Goal: Information Seeking & Learning: Learn about a topic

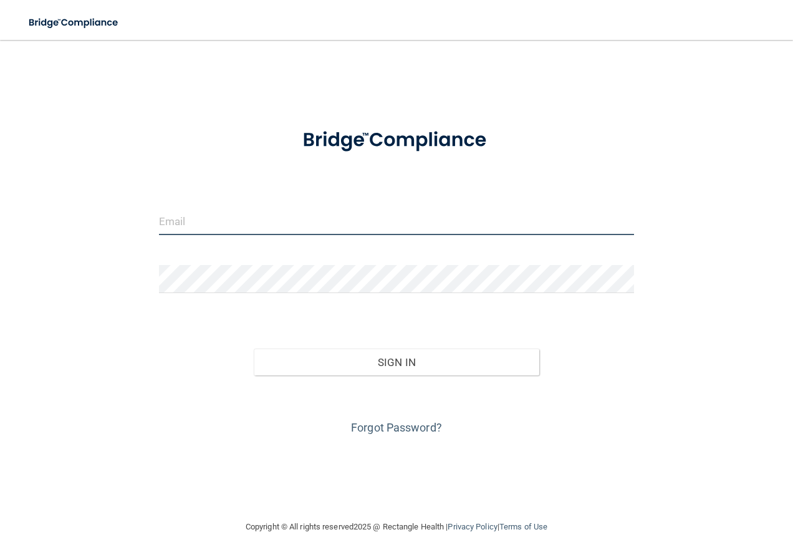
type input "[EMAIL_ADDRESS][DOMAIN_NAME]"
drag, startPoint x: 270, startPoint y: 223, endPoint x: 142, endPoint y: 211, distance: 128.3
click at [142, 211] on div "clbuch18@gmail.com Invalid email/password. You don't have permission to access …" at bounding box center [396, 279] width 743 height 454
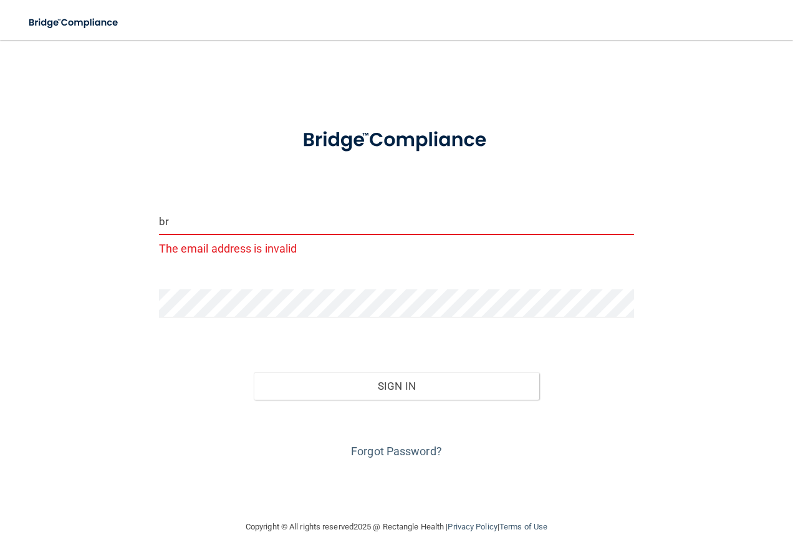
type input "[EMAIL_ADDRESS][DOMAIN_NAME]"
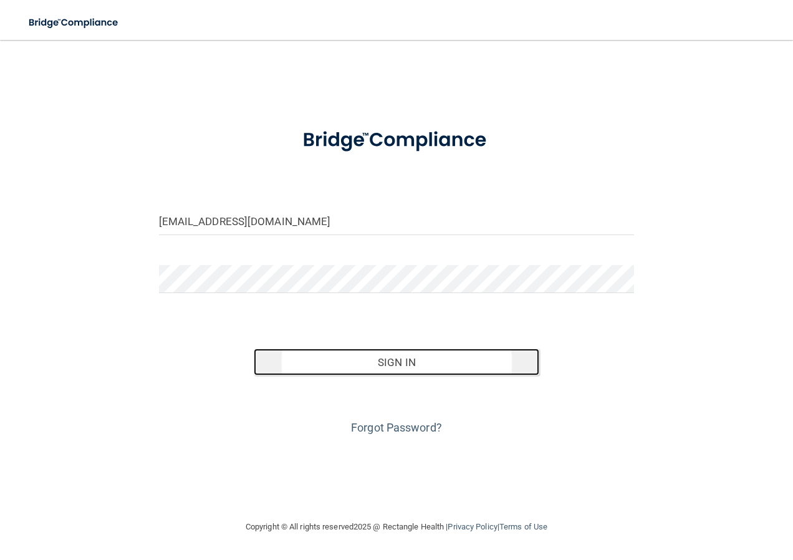
click at [400, 364] on button "Sign In" at bounding box center [396, 361] width 285 height 27
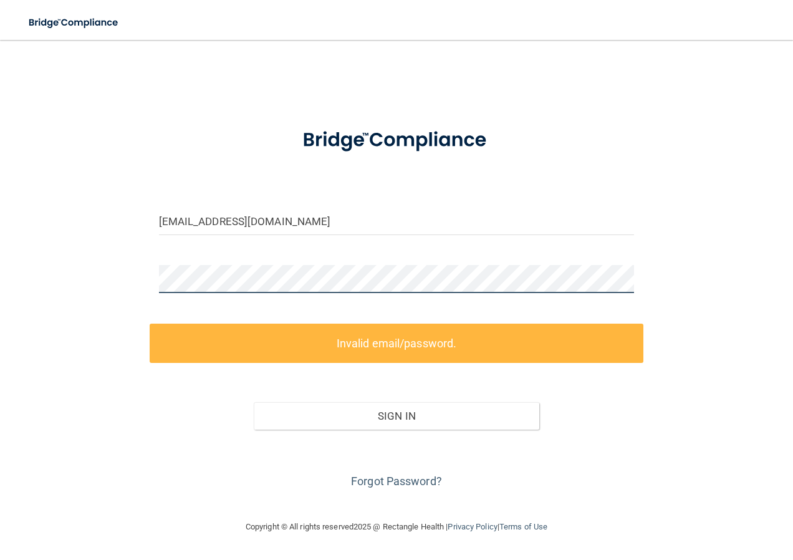
click at [138, 265] on div "bransbyw@aol.com Invalid email/password. You don't have permission to access th…" at bounding box center [396, 279] width 743 height 454
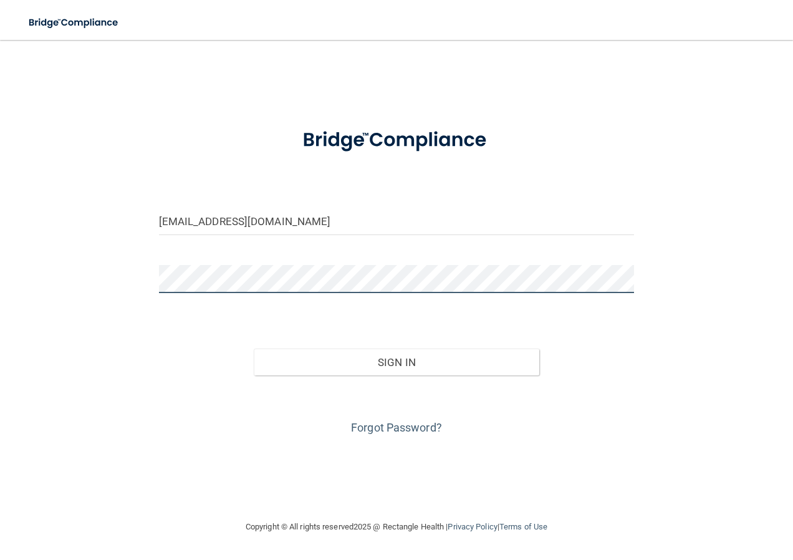
click at [254, 348] on button "Sign In" at bounding box center [396, 361] width 285 height 27
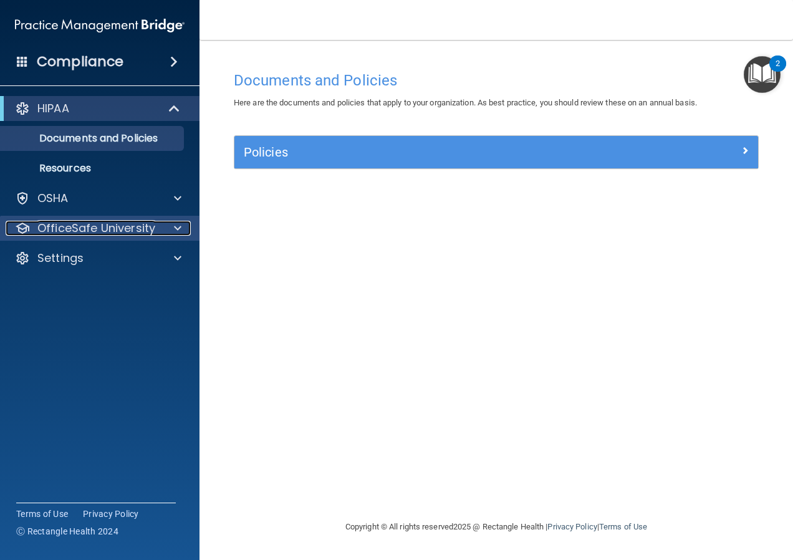
click at [115, 227] on p "OfficeSafe University" at bounding box center [96, 228] width 118 height 15
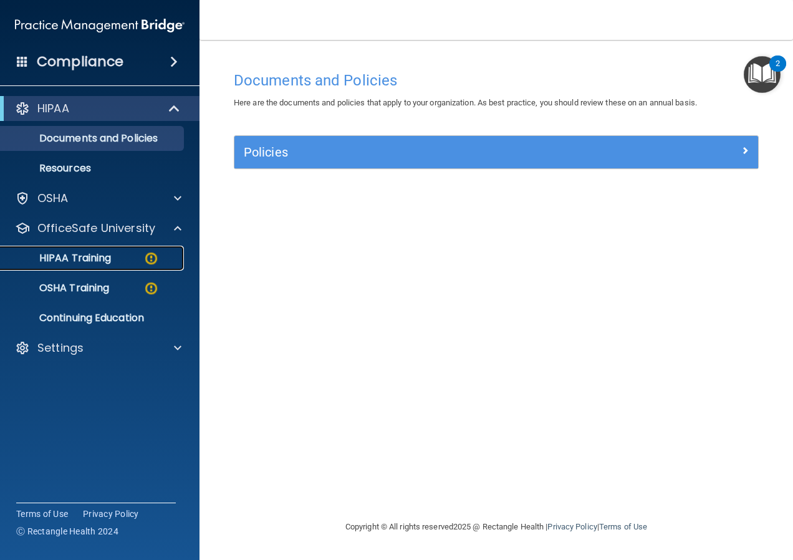
click at [111, 254] on p "HIPAA Training" at bounding box center [59, 258] width 103 height 12
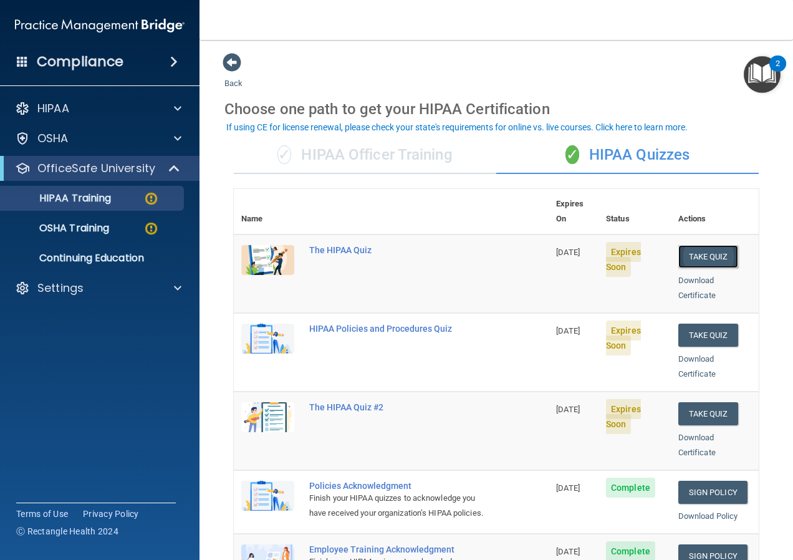
click at [702, 245] on button "Take Quiz" at bounding box center [708, 256] width 60 height 23
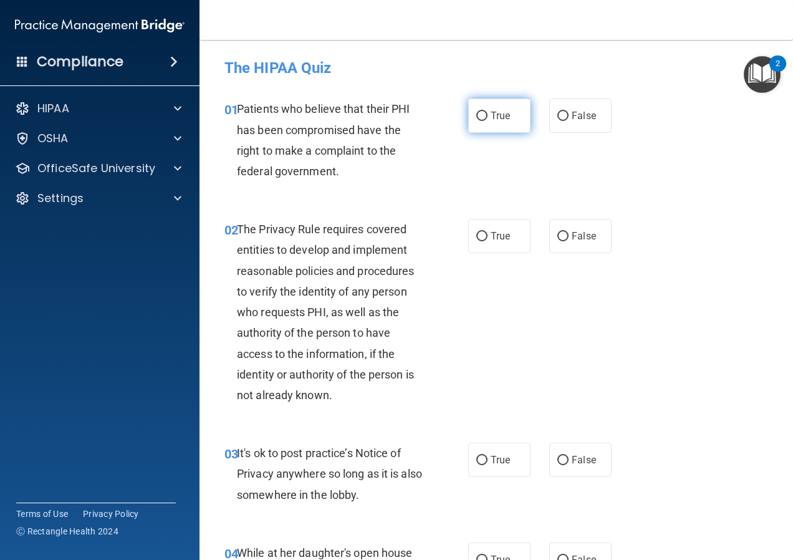
click at [476, 114] on input "True" at bounding box center [481, 116] width 11 height 9
radio input "true"
click at [477, 235] on input "True" at bounding box center [481, 236] width 11 height 9
radio input "true"
click at [559, 458] on input "False" at bounding box center [562, 460] width 11 height 9
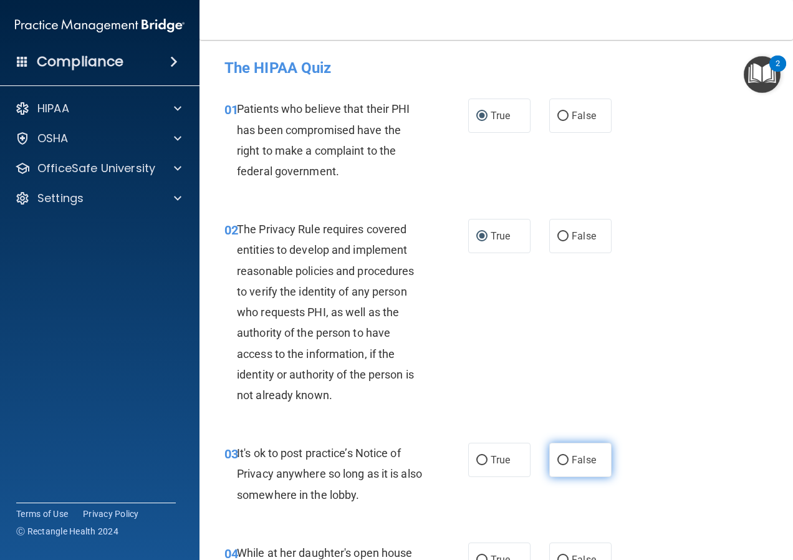
radio input "true"
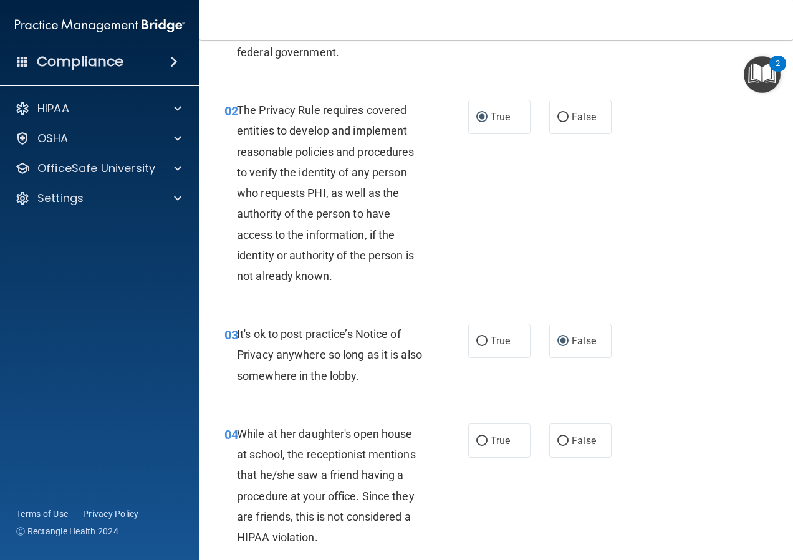
scroll to position [125, 0]
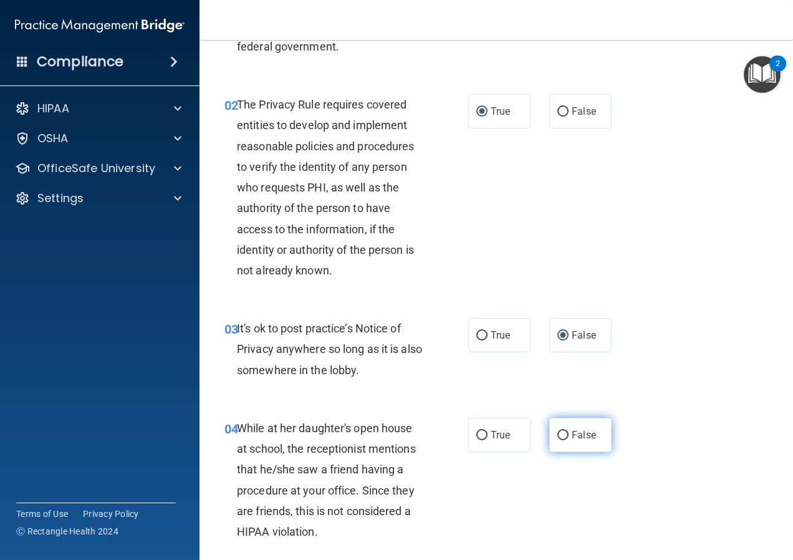
click at [560, 435] on input "False" at bounding box center [562, 435] width 11 height 9
radio input "true"
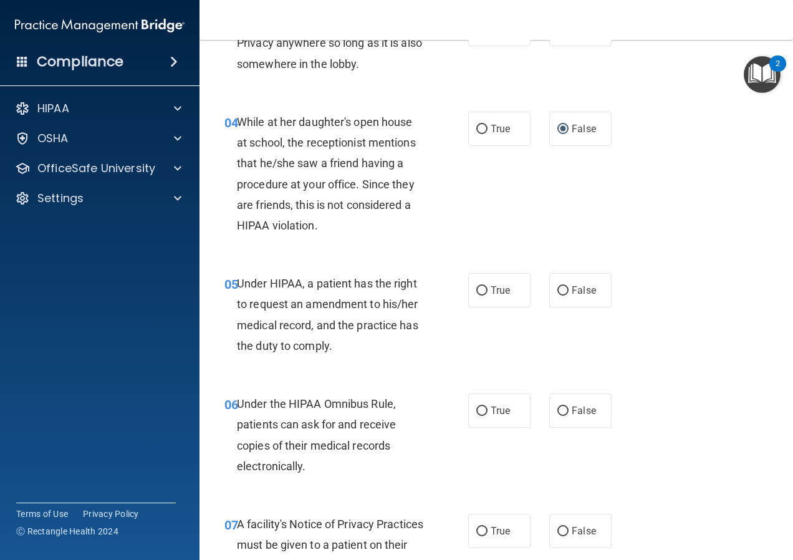
scroll to position [436, 0]
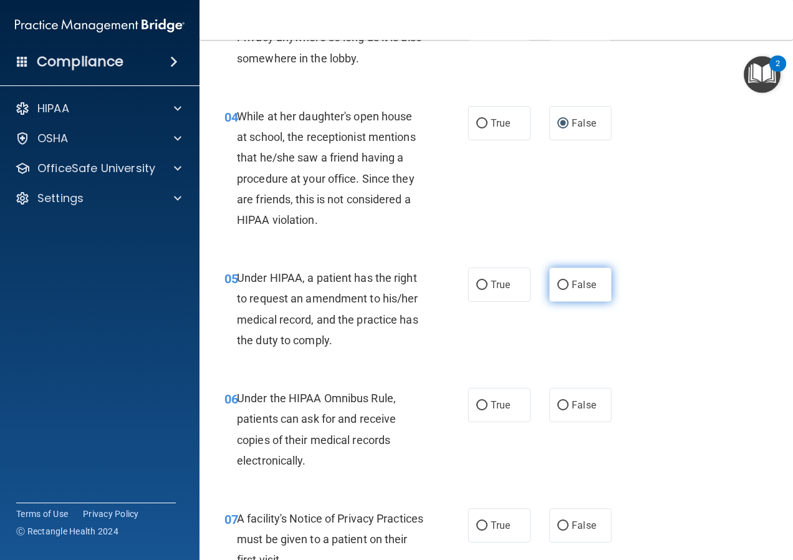
click at [557, 282] on input "False" at bounding box center [562, 284] width 11 height 9
radio input "true"
click at [477, 401] on input "True" at bounding box center [481, 405] width 11 height 9
radio input "true"
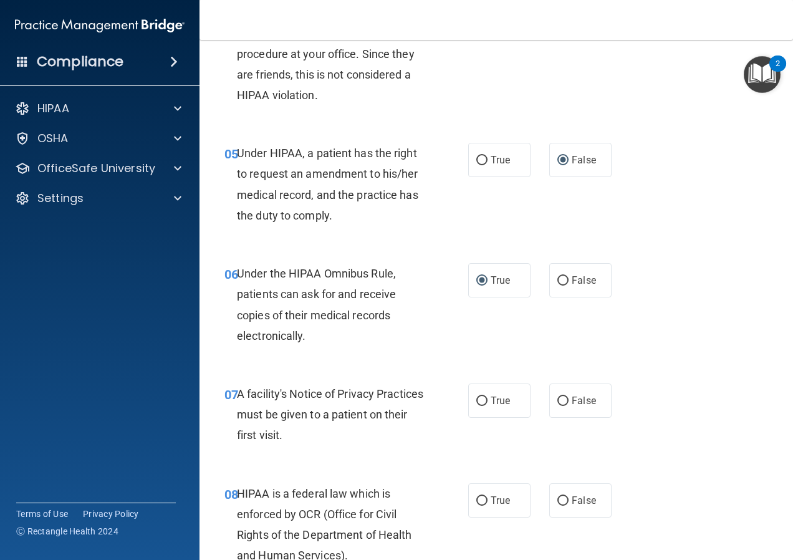
scroll to position [623, 0]
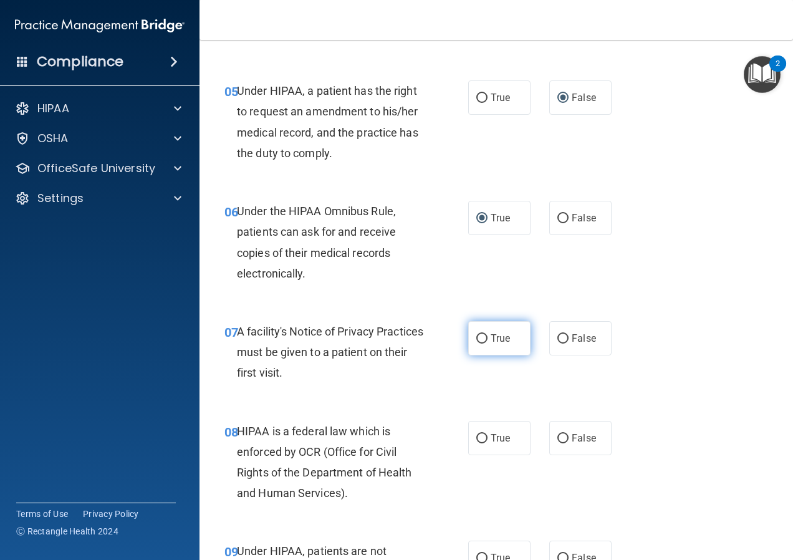
click at [477, 339] on input "True" at bounding box center [481, 338] width 11 height 9
radio input "true"
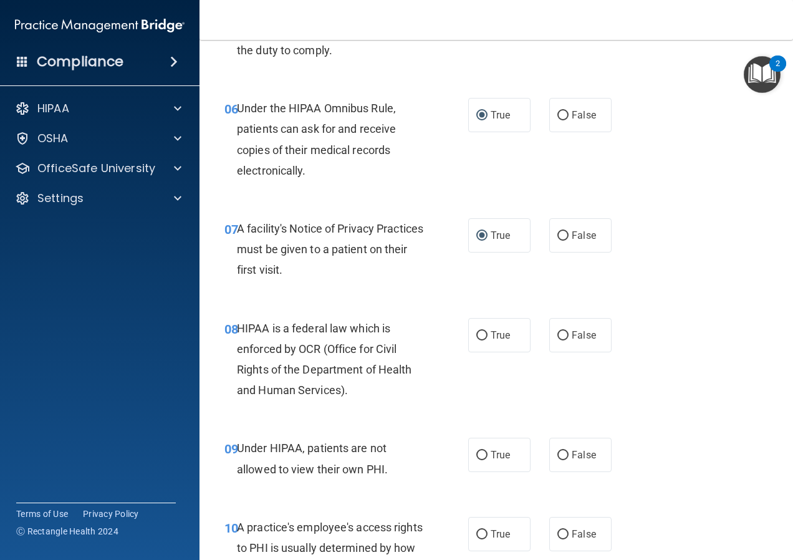
scroll to position [748, 0]
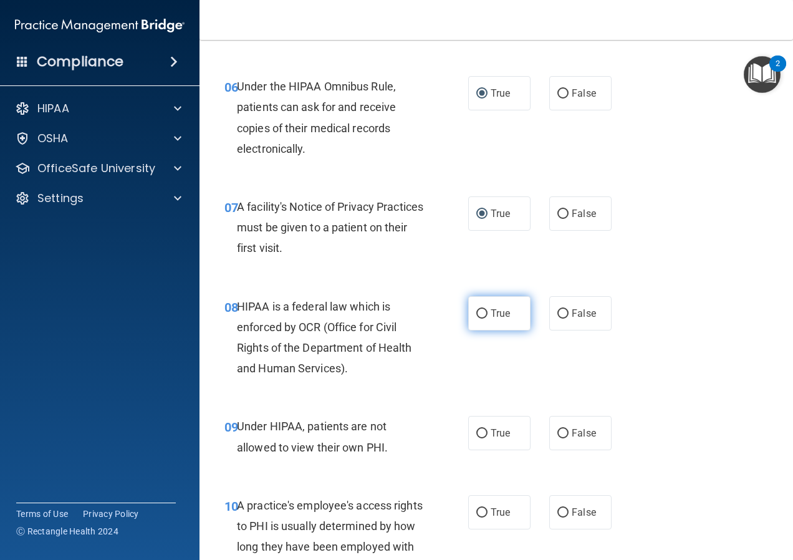
click at [476, 313] on input "True" at bounding box center [481, 313] width 11 height 9
radio input "true"
click at [557, 434] on input "False" at bounding box center [562, 433] width 11 height 9
radio input "true"
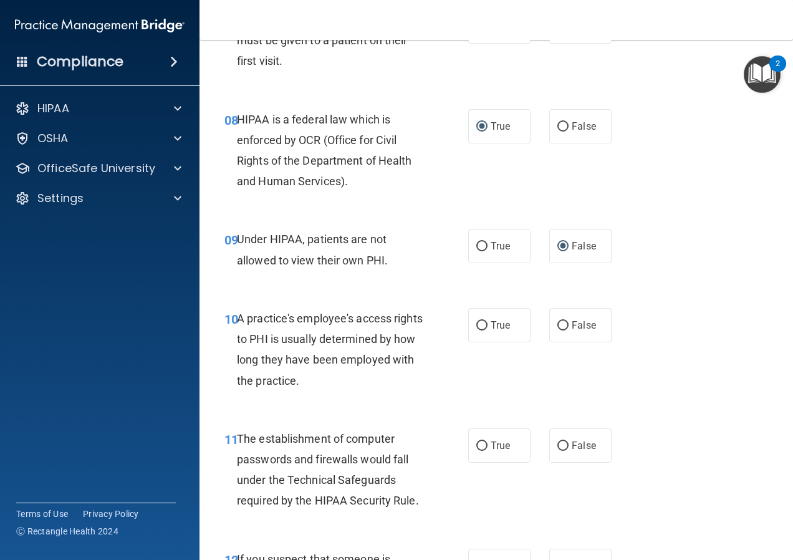
scroll to position [997, 0]
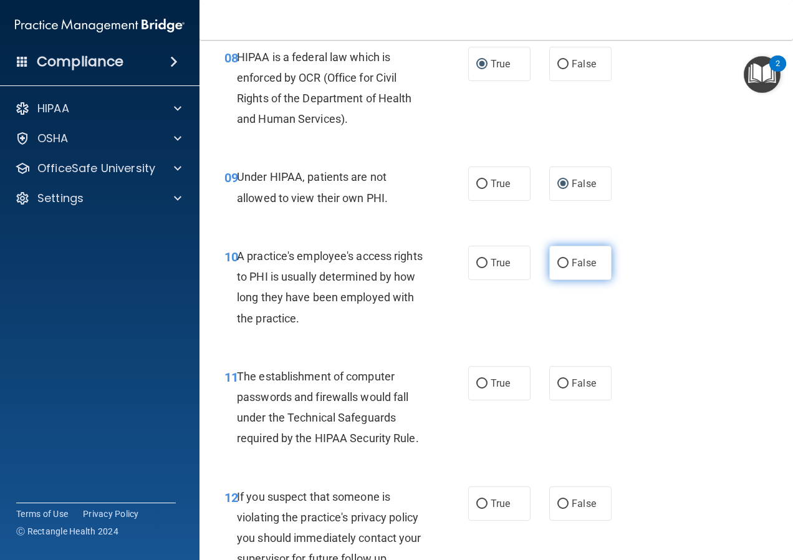
click at [557, 264] on input "False" at bounding box center [562, 263] width 11 height 9
radio input "true"
click at [476, 382] on input "True" at bounding box center [481, 383] width 11 height 9
radio input "true"
click at [477, 502] on input "True" at bounding box center [481, 503] width 11 height 9
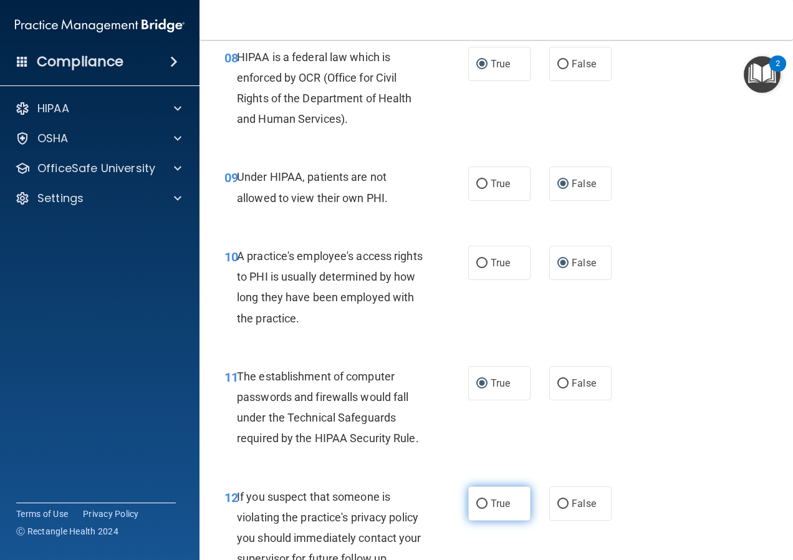
radio input "true"
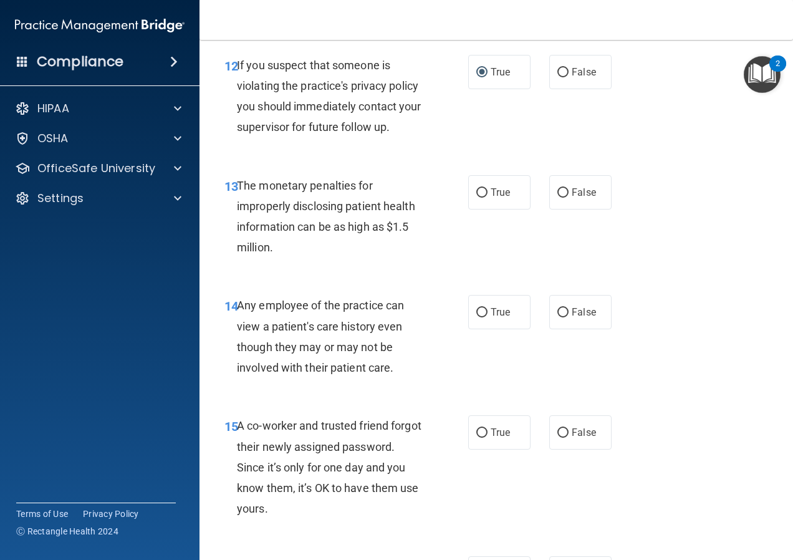
scroll to position [1433, 0]
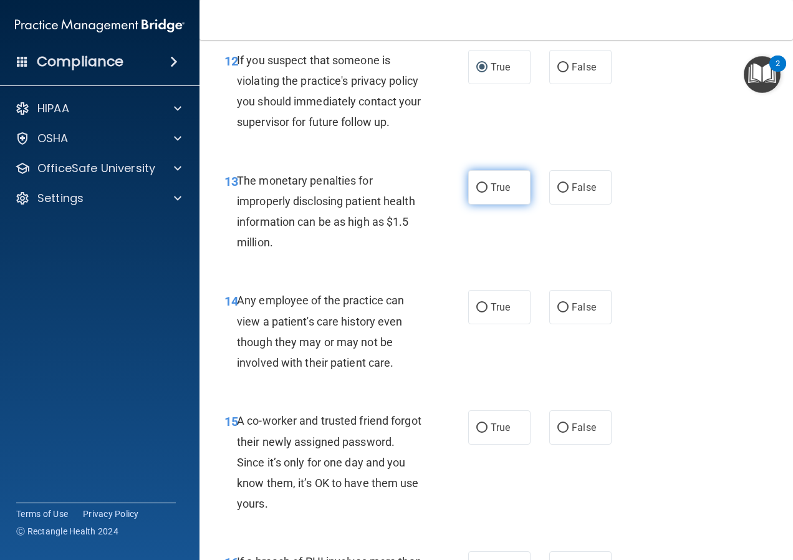
click at [476, 187] on input "True" at bounding box center [481, 187] width 11 height 9
radio input "true"
click at [557, 305] on input "False" at bounding box center [562, 307] width 11 height 9
radio input "true"
click at [557, 429] on input "False" at bounding box center [562, 427] width 11 height 9
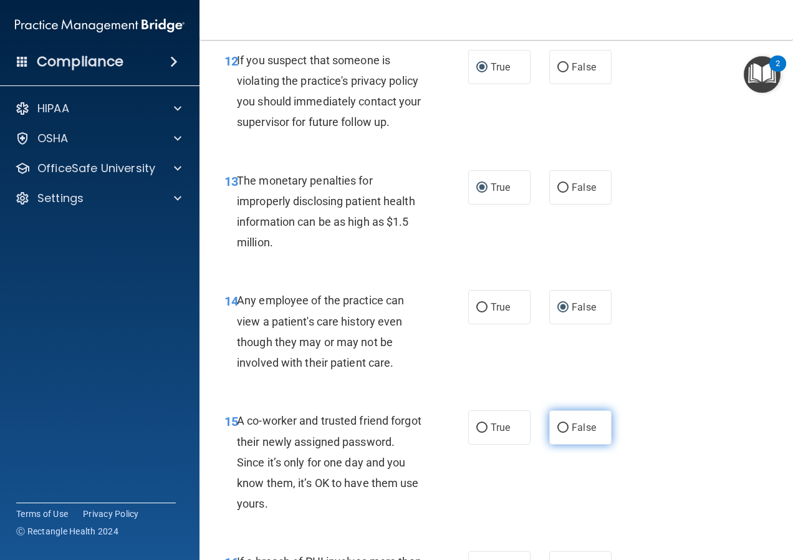
radio input "true"
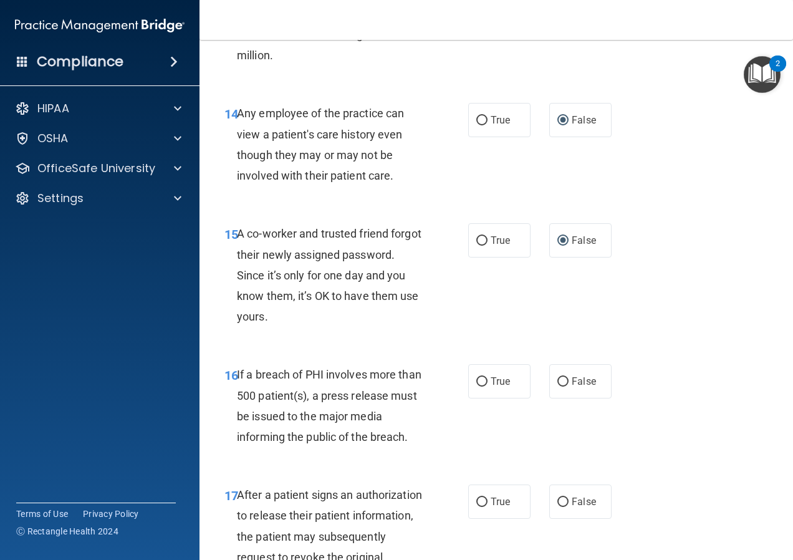
scroll to position [1683, 0]
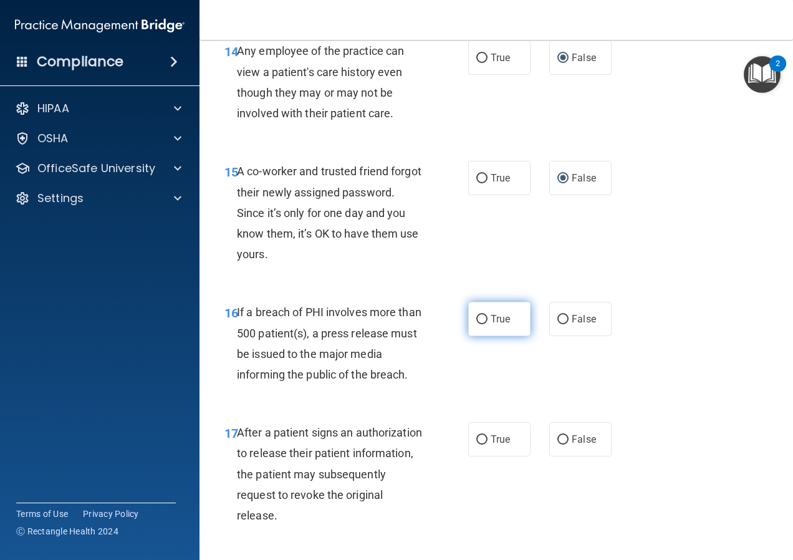
click at [479, 318] on input "True" at bounding box center [481, 319] width 11 height 9
radio input "true"
click at [476, 438] on input "True" at bounding box center [481, 439] width 11 height 9
radio input "true"
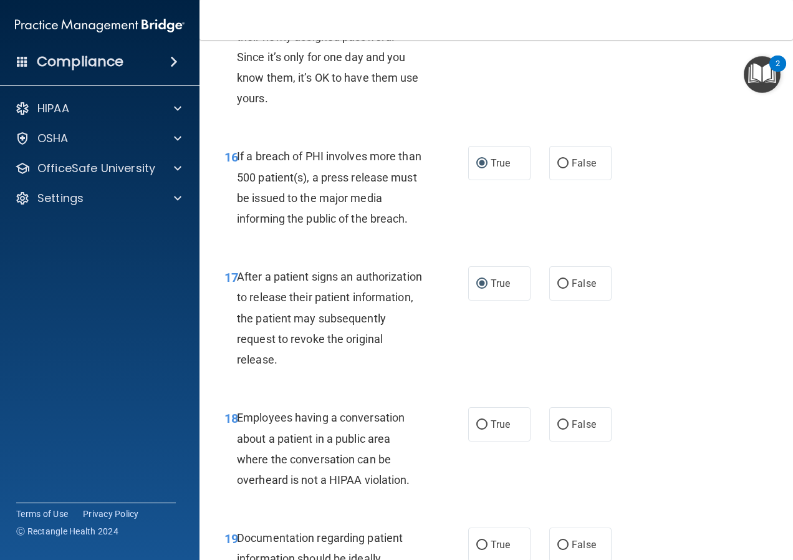
scroll to position [1870, 0]
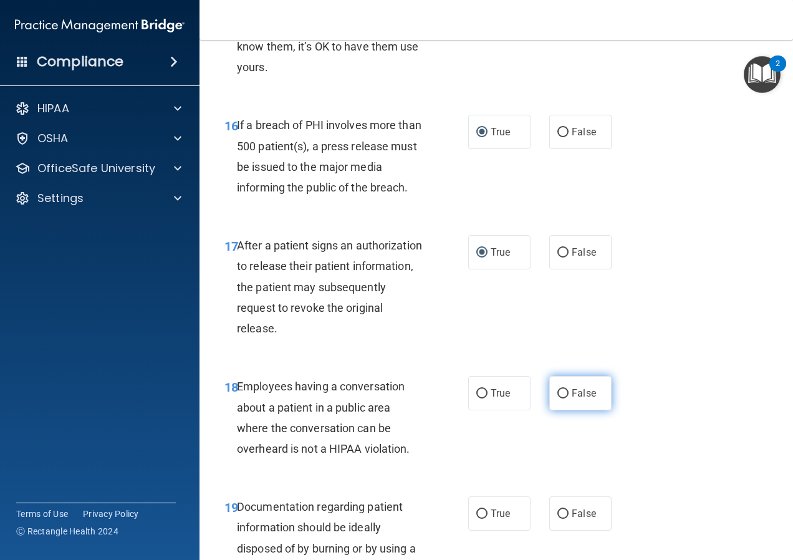
click at [560, 389] on input "False" at bounding box center [562, 393] width 11 height 9
radio input "true"
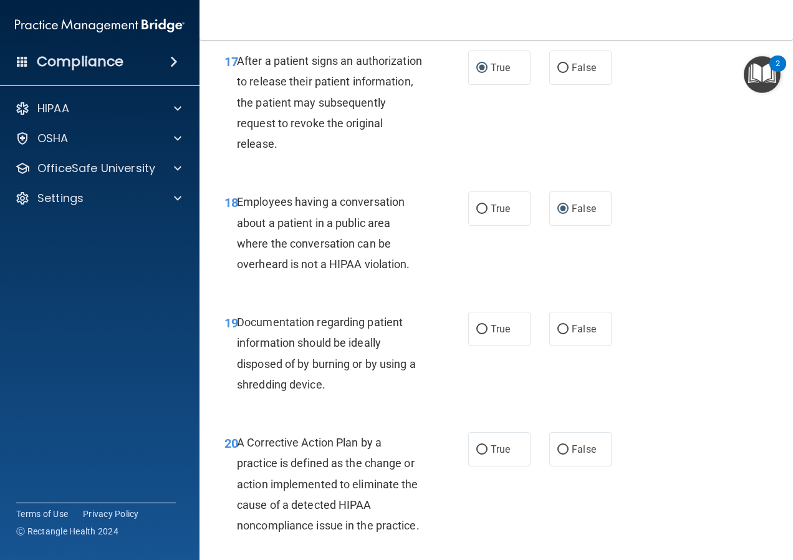
scroll to position [2057, 0]
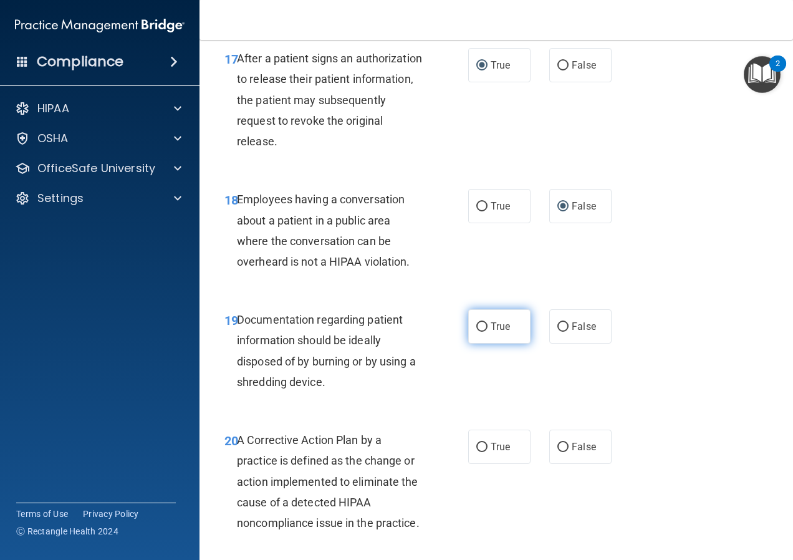
click at [476, 325] on input "True" at bounding box center [481, 326] width 11 height 9
radio input "true"
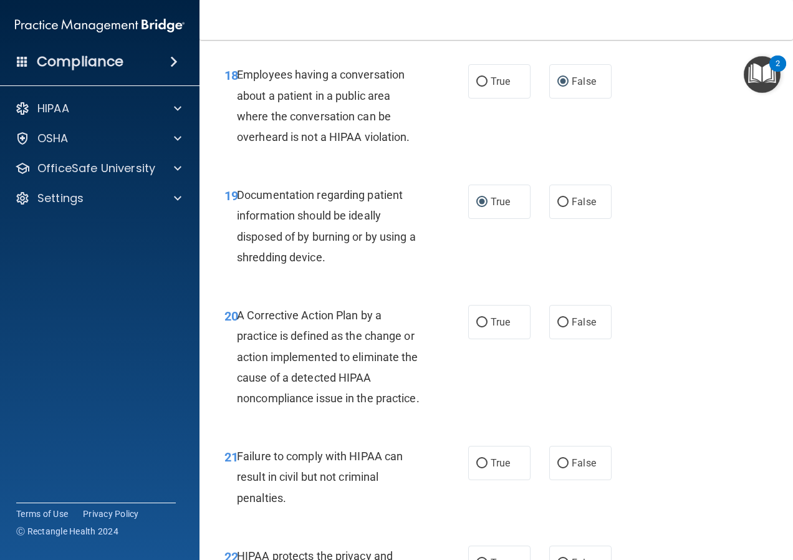
scroll to position [2244, 0]
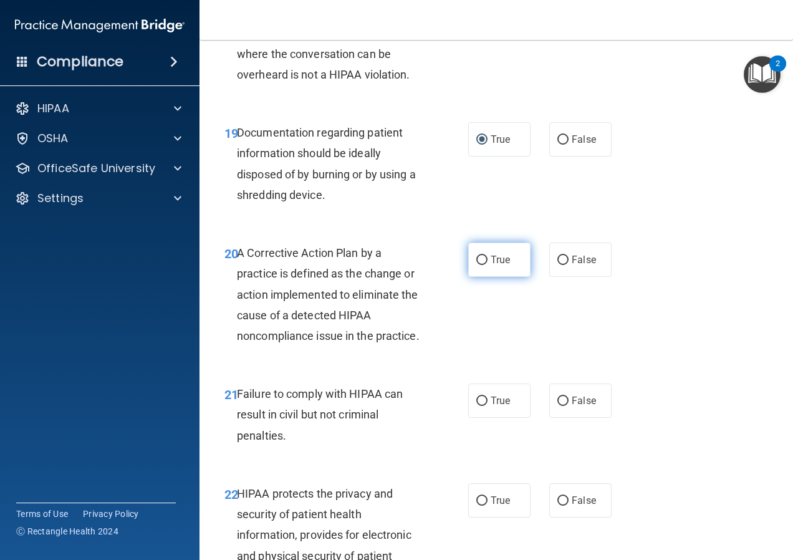
click at [477, 259] on input "True" at bounding box center [481, 260] width 11 height 9
radio input "true"
click at [557, 406] on input "False" at bounding box center [562, 400] width 11 height 9
radio input "true"
click at [476, 505] on input "True" at bounding box center [481, 500] width 11 height 9
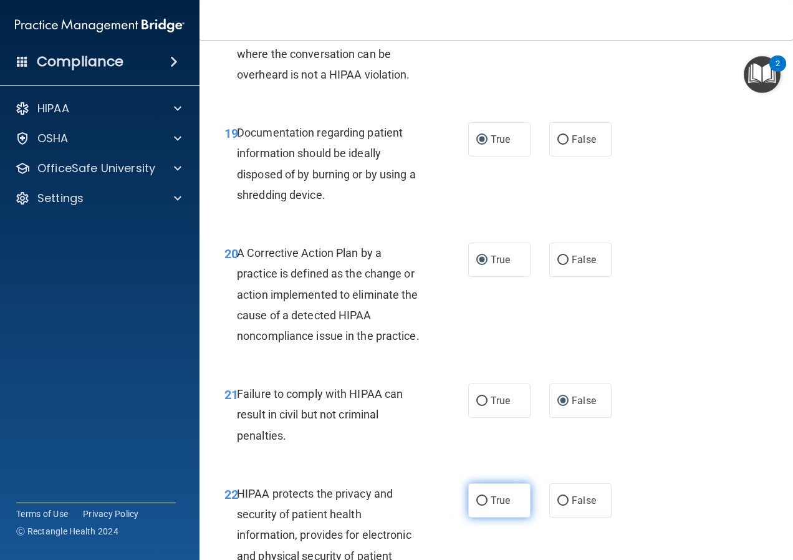
radio input "true"
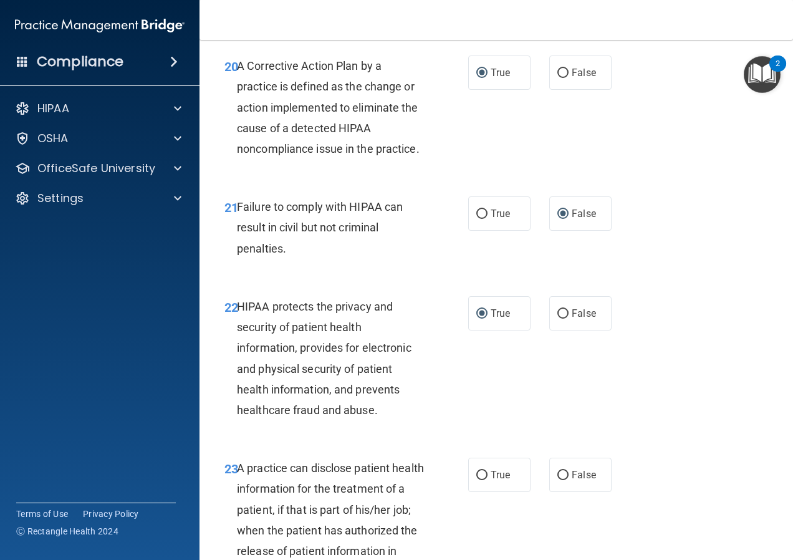
scroll to position [2493, 0]
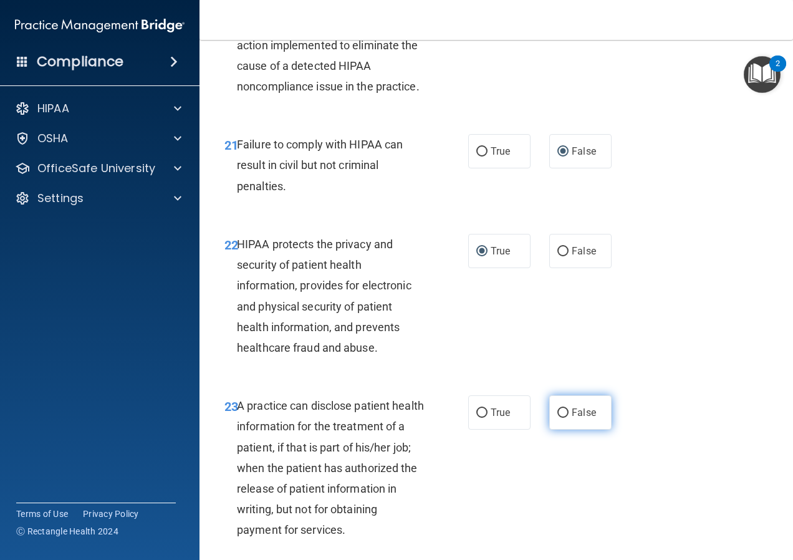
click at [557, 418] on input "False" at bounding box center [562, 412] width 11 height 9
radio input "true"
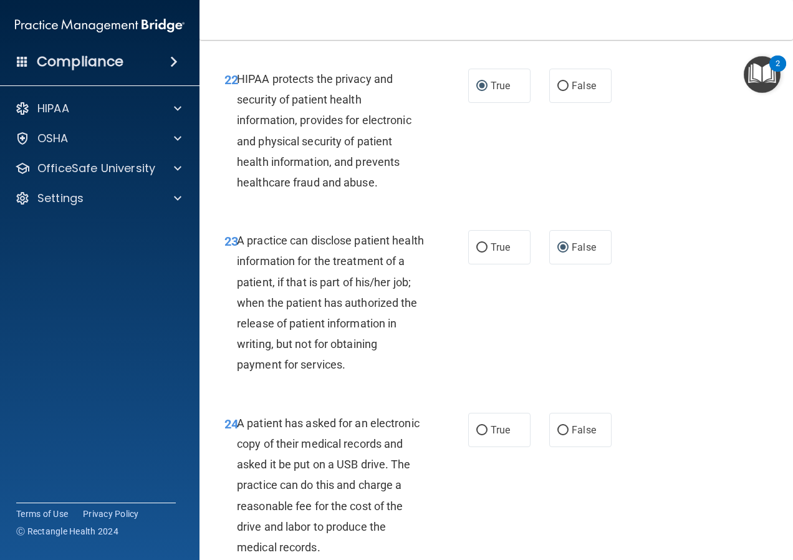
scroll to position [2680, 0]
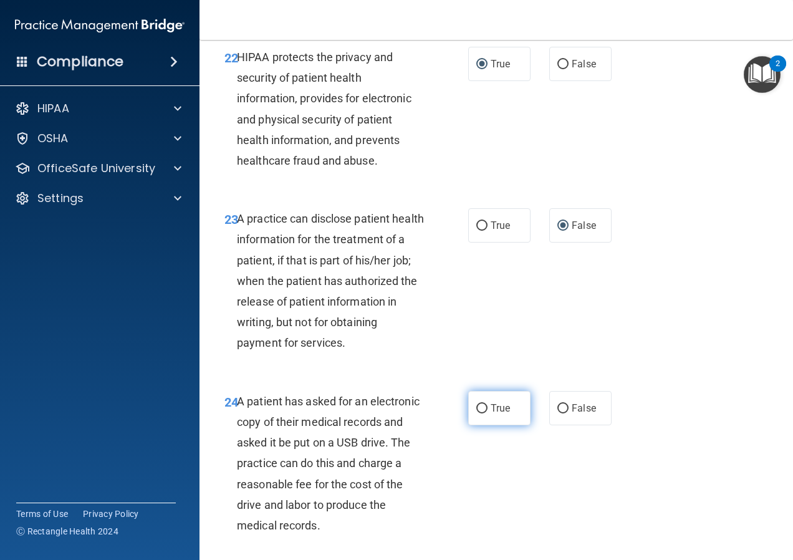
click at [478, 413] on input "True" at bounding box center [481, 408] width 11 height 9
radio input "true"
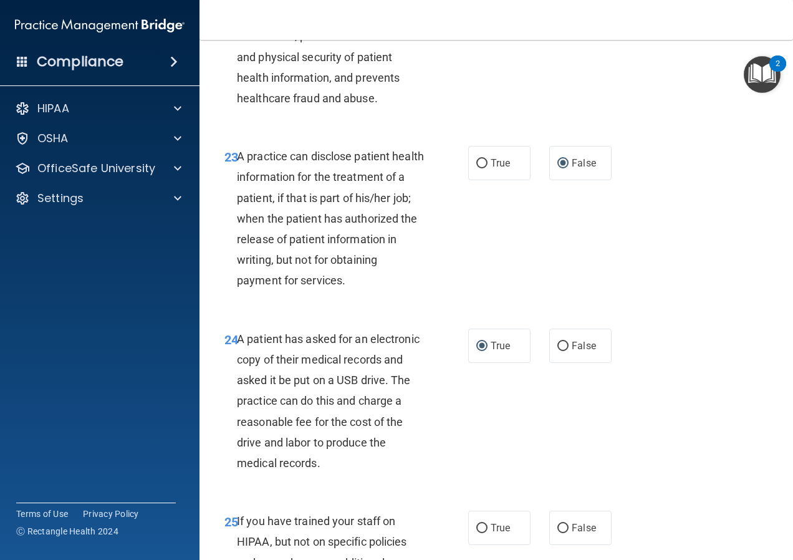
scroll to position [2805, 0]
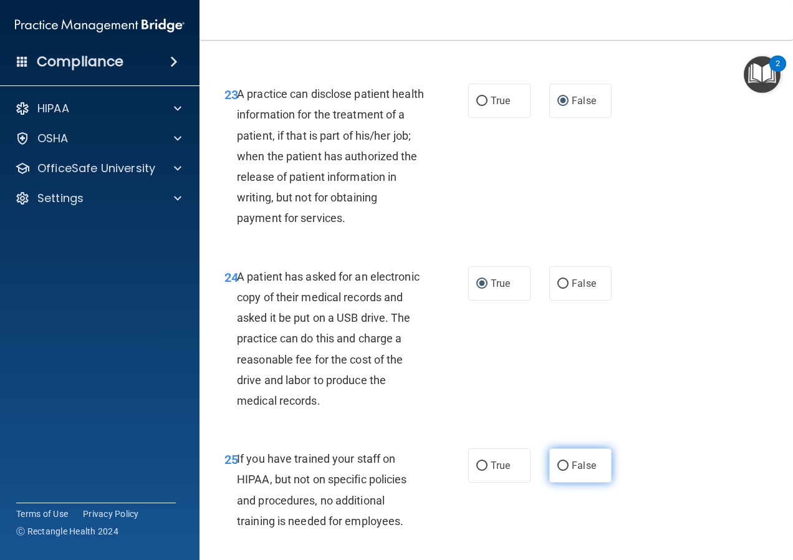
click at [557, 471] on input "False" at bounding box center [562, 465] width 11 height 9
radio input "true"
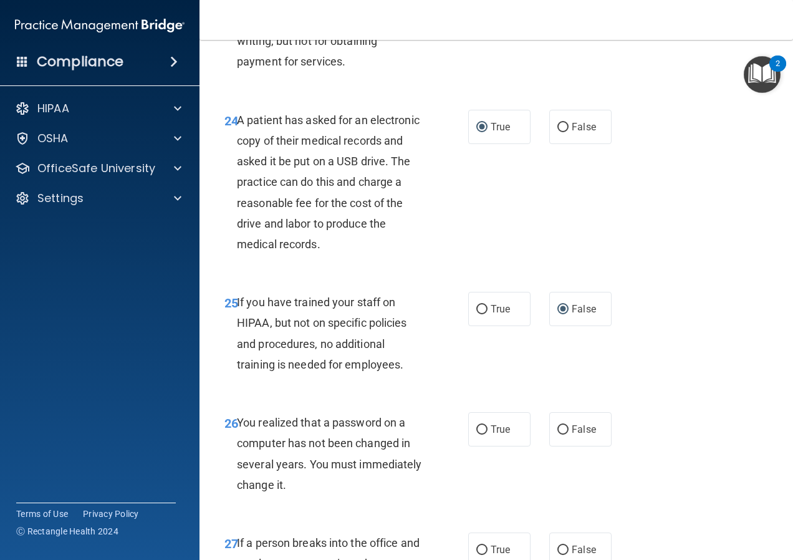
scroll to position [2992, 0]
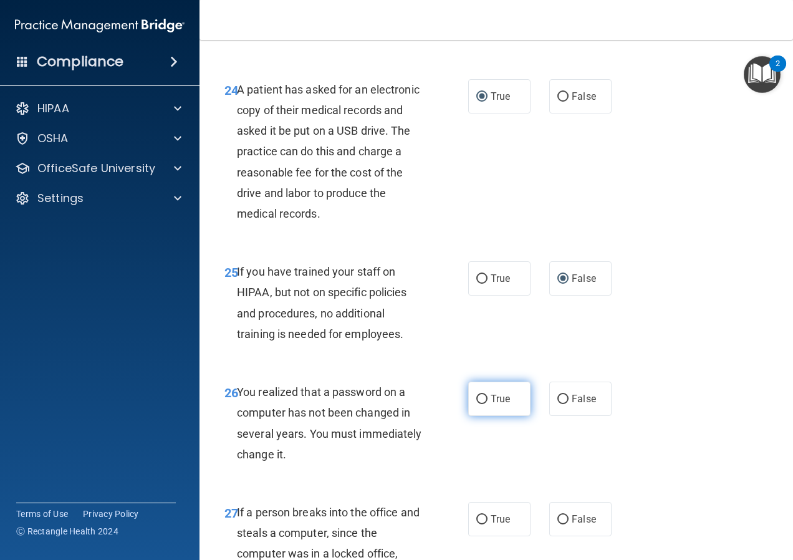
click at [476, 404] on input "True" at bounding box center [481, 399] width 11 height 9
radio input "true"
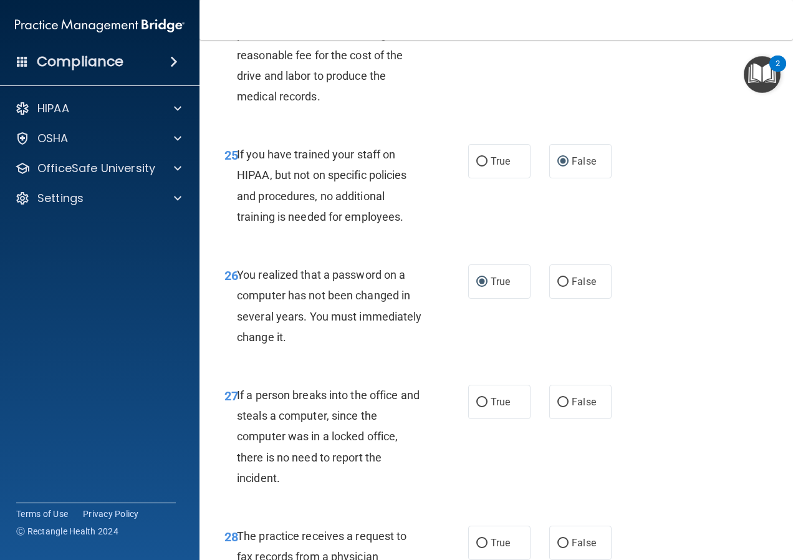
scroll to position [3116, 0]
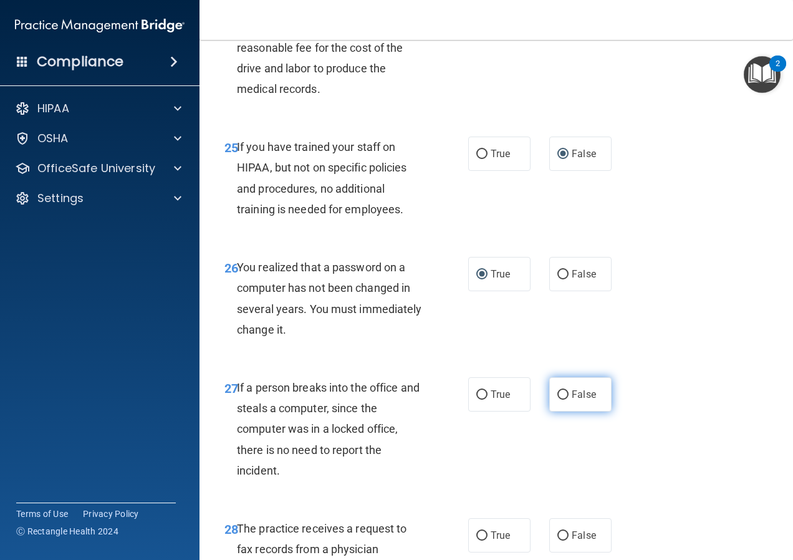
click at [557, 399] on input "False" at bounding box center [562, 394] width 11 height 9
radio input "true"
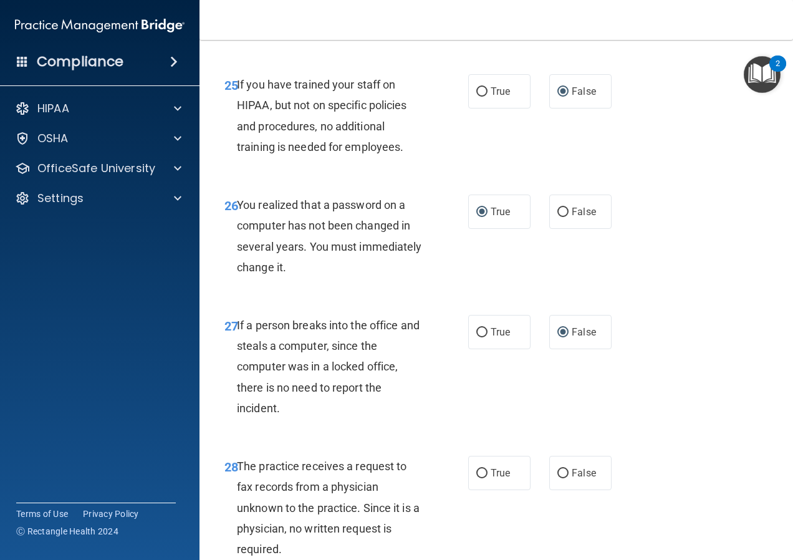
scroll to position [3241, 0]
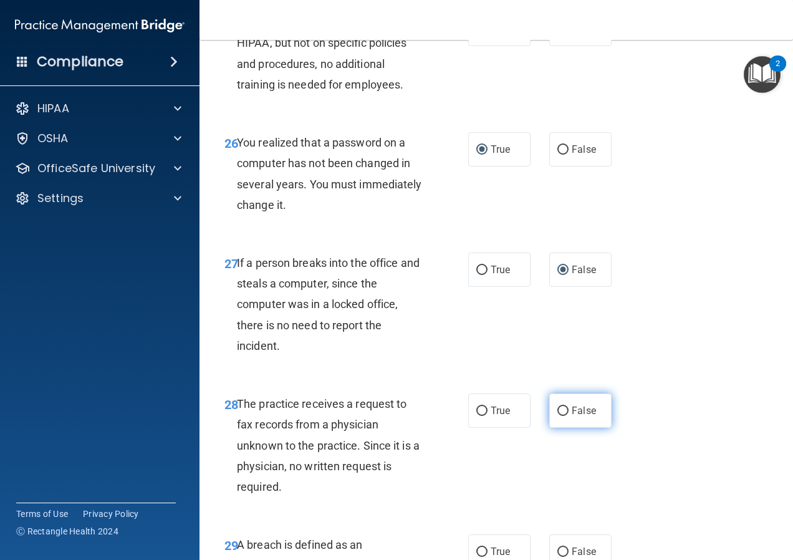
click at [560, 416] on input "False" at bounding box center [562, 410] width 11 height 9
radio input "true"
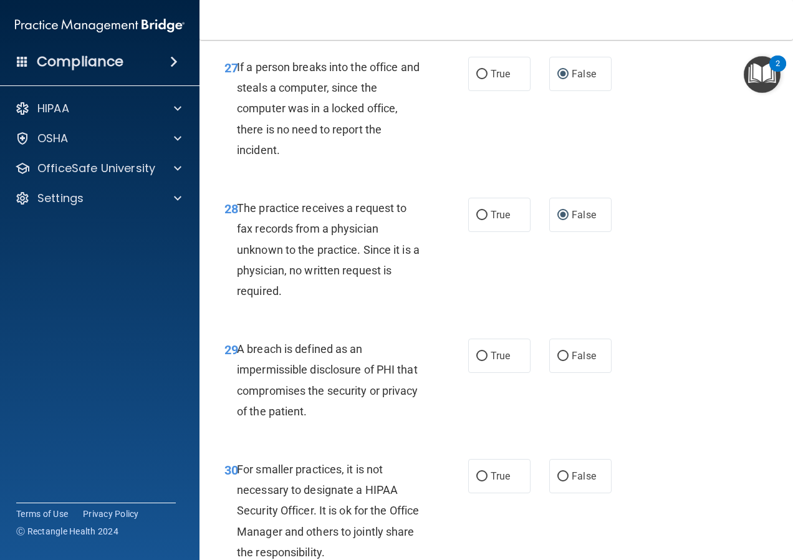
scroll to position [3490, 0]
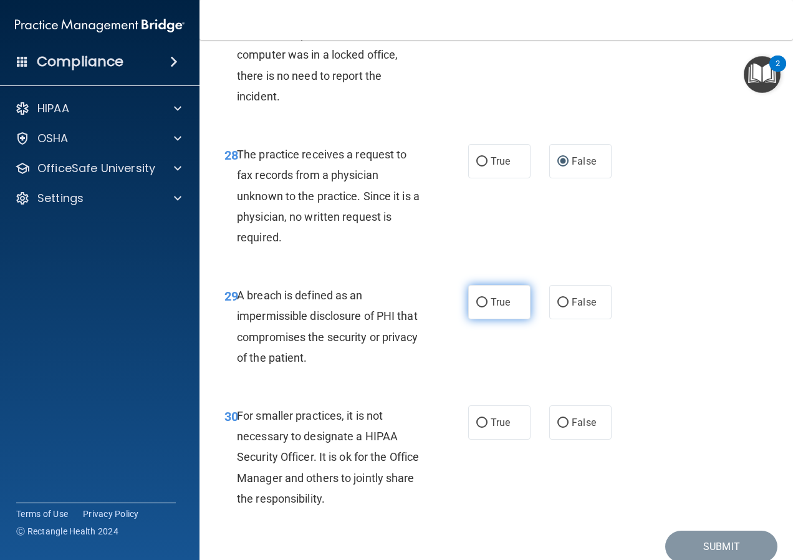
click at [476, 307] on input "True" at bounding box center [481, 302] width 11 height 9
radio input "true"
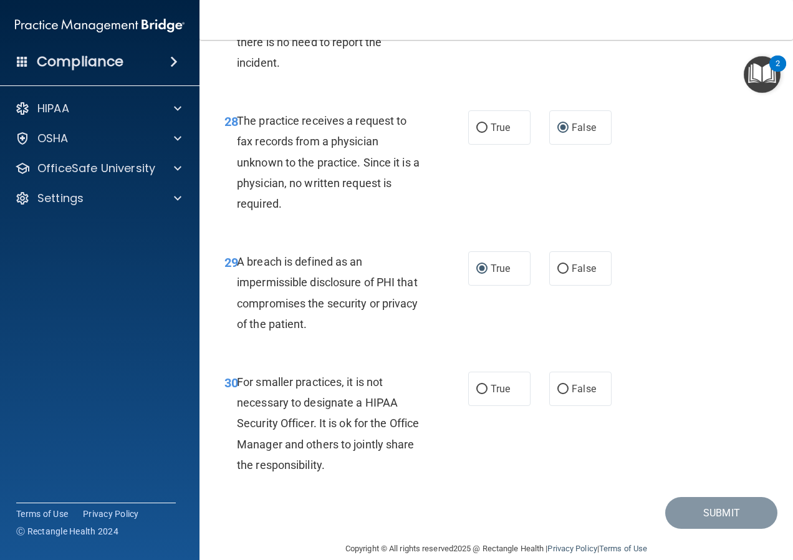
scroll to position [3552, 0]
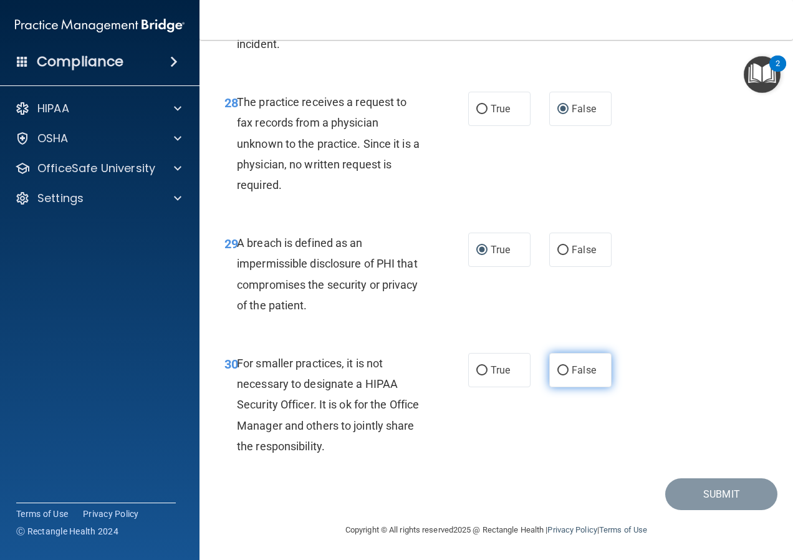
click at [557, 375] on input "False" at bounding box center [562, 370] width 11 height 9
radio input "true"
click at [709, 503] on button "Submit" at bounding box center [721, 494] width 112 height 32
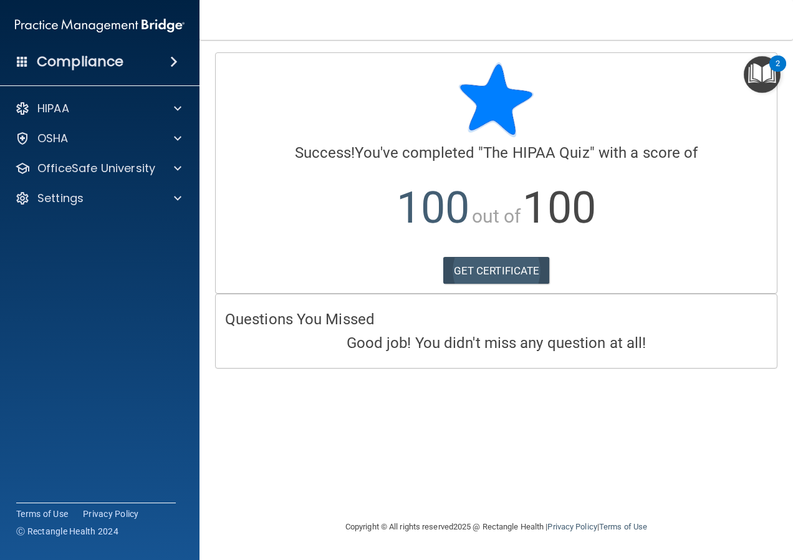
click at [490, 266] on link "GET CERTIFICATE" at bounding box center [496, 270] width 107 height 27
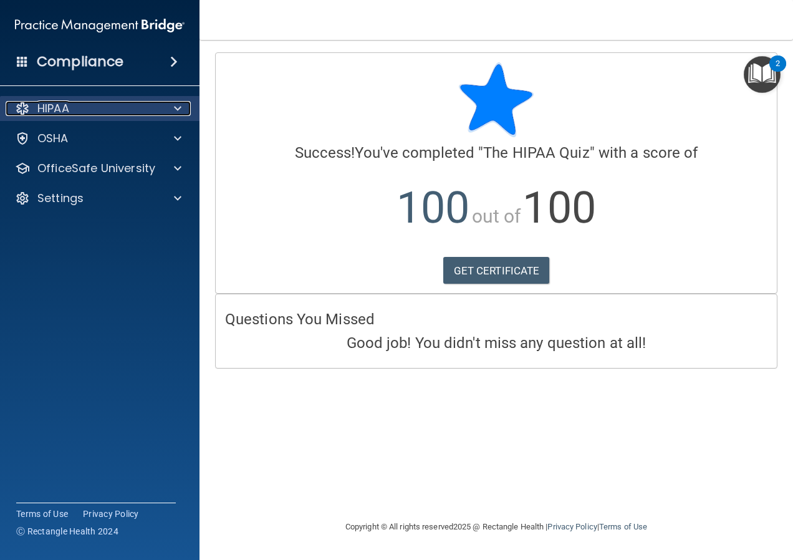
click at [176, 105] on span at bounding box center [177, 108] width 7 height 15
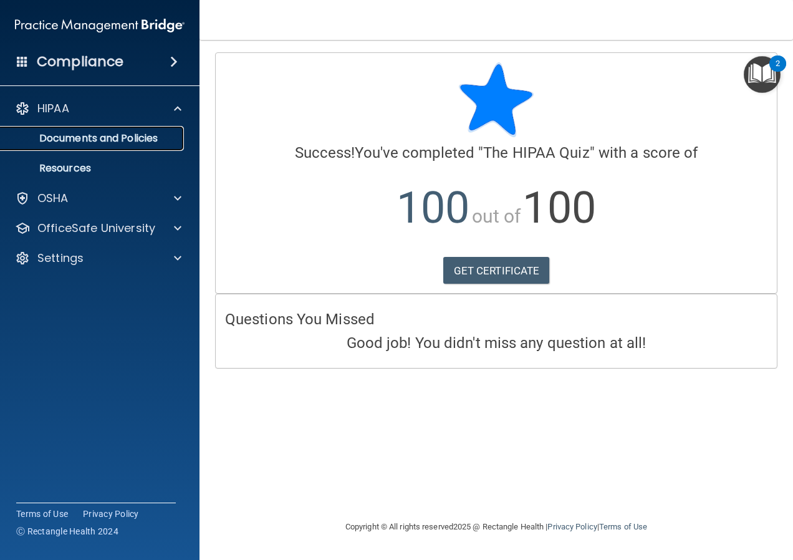
click at [148, 141] on p "Documents and Policies" at bounding box center [93, 138] width 170 height 12
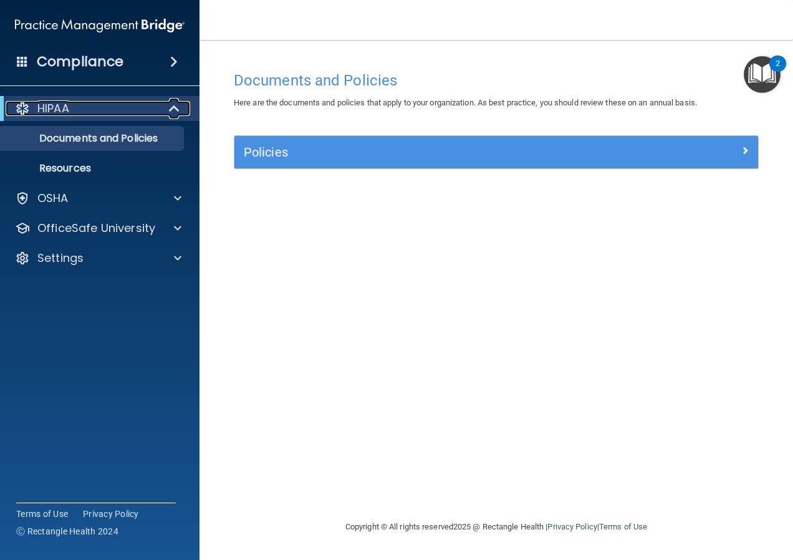
click at [176, 109] on span at bounding box center [175, 108] width 11 height 15
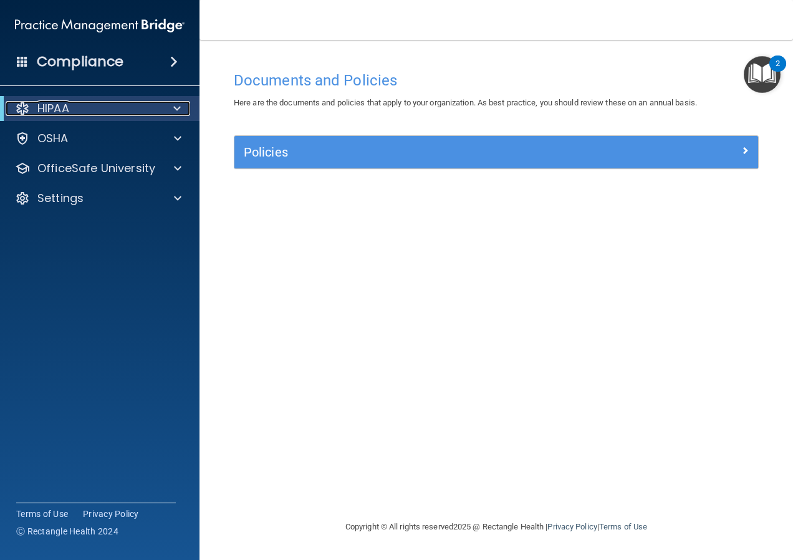
click at [176, 109] on span at bounding box center [176, 108] width 7 height 15
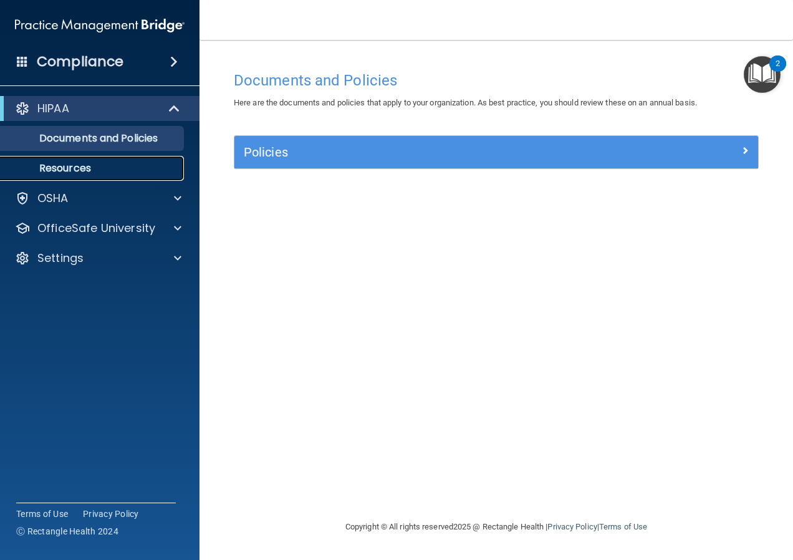
click at [74, 168] on p "Resources" at bounding box center [93, 168] width 170 height 12
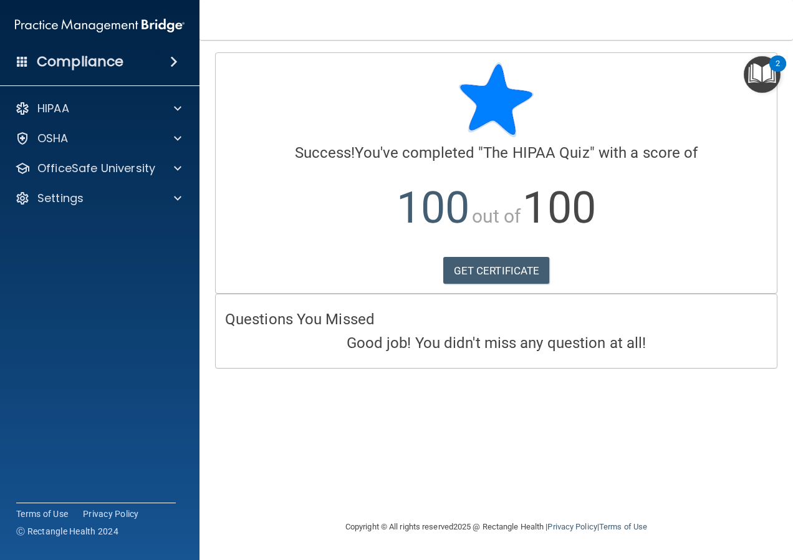
click at [171, 60] on span at bounding box center [173, 61] width 7 height 15
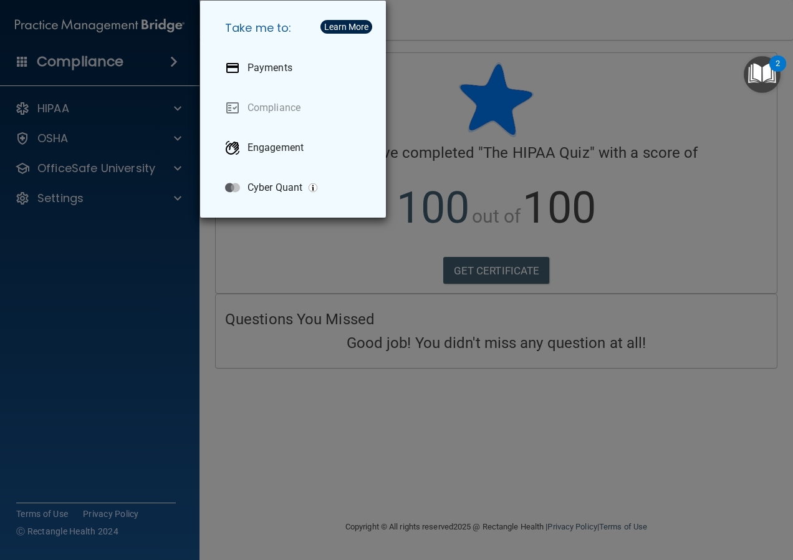
click at [179, 376] on div "Take me to: Payments Compliance Engagement Cyber Quant" at bounding box center [396, 280] width 793 height 560
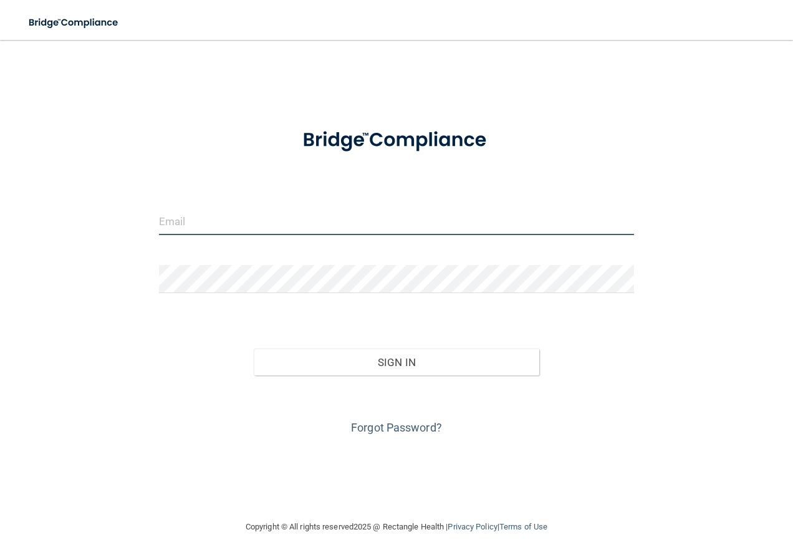
type input "[EMAIL_ADDRESS][DOMAIN_NAME]"
drag, startPoint x: 267, startPoint y: 229, endPoint x: 156, endPoint y: 221, distance: 111.2
click at [156, 221] on div "[EMAIL_ADDRESS][DOMAIN_NAME]" at bounding box center [397, 225] width 494 height 37
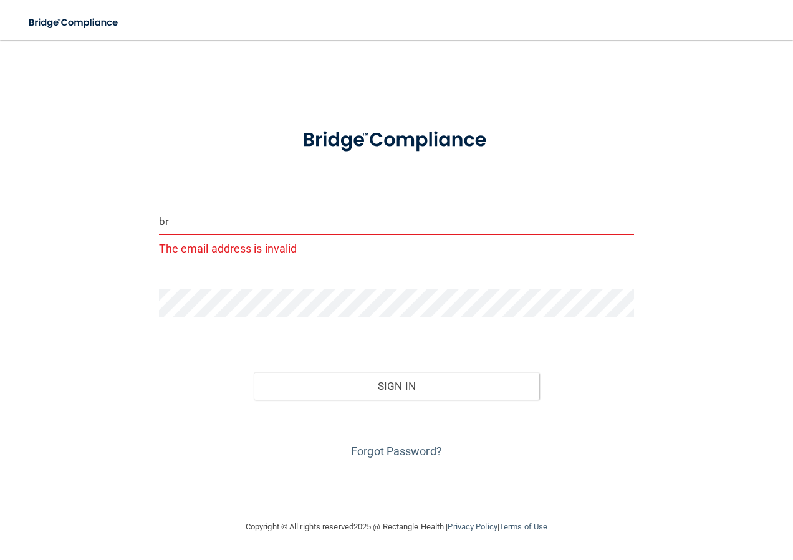
type input "[EMAIL_ADDRESS][DOMAIN_NAME]"
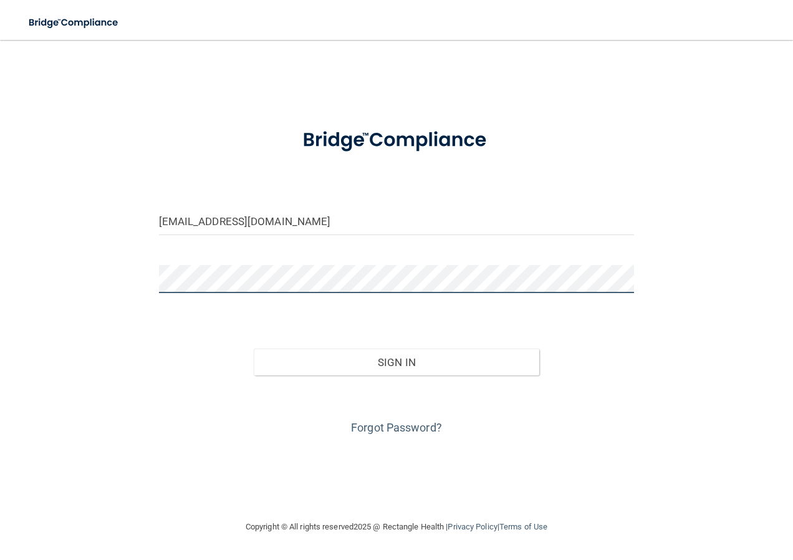
click at [104, 262] on div "[EMAIL_ADDRESS][DOMAIN_NAME] Invalid email/password. You don't have permission …" at bounding box center [396, 279] width 743 height 454
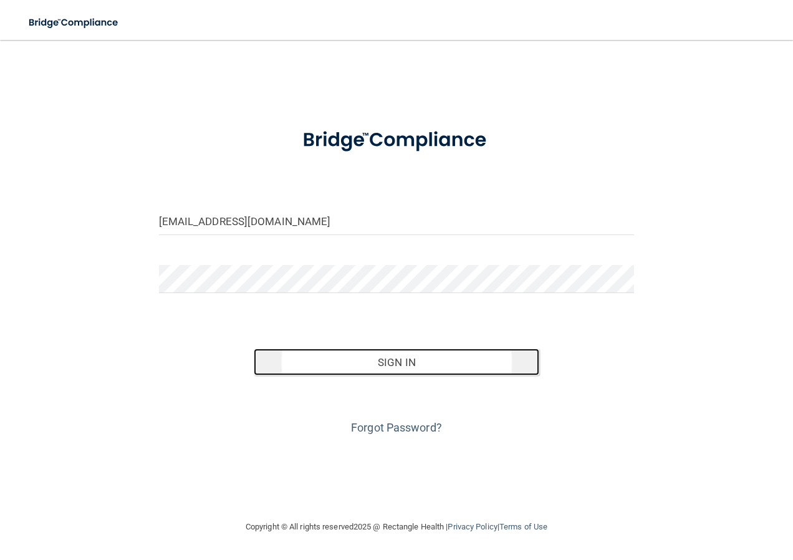
click at [455, 361] on button "Sign In" at bounding box center [396, 361] width 285 height 27
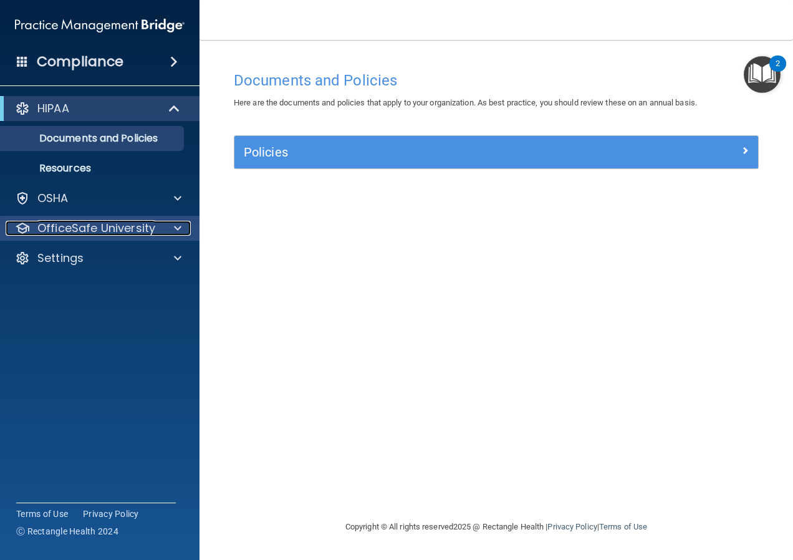
click at [143, 224] on p "OfficeSafe University" at bounding box center [96, 228] width 118 height 15
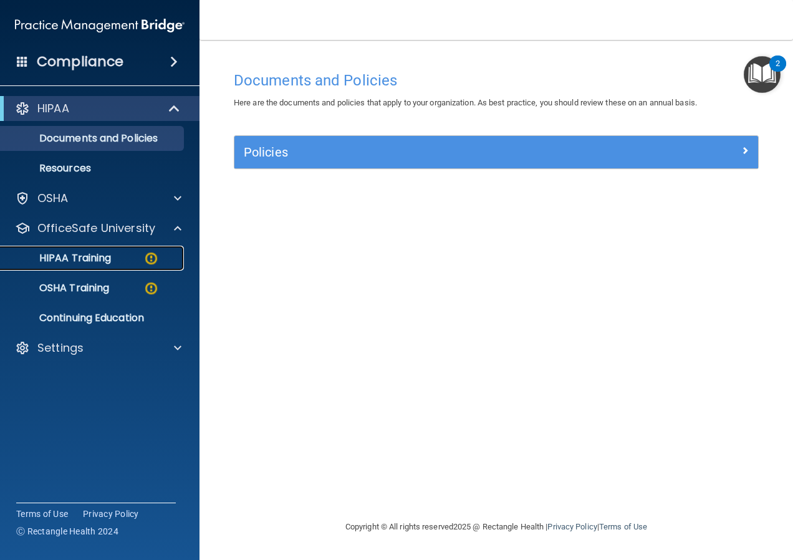
click at [115, 254] on div "HIPAA Training" at bounding box center [93, 258] width 170 height 12
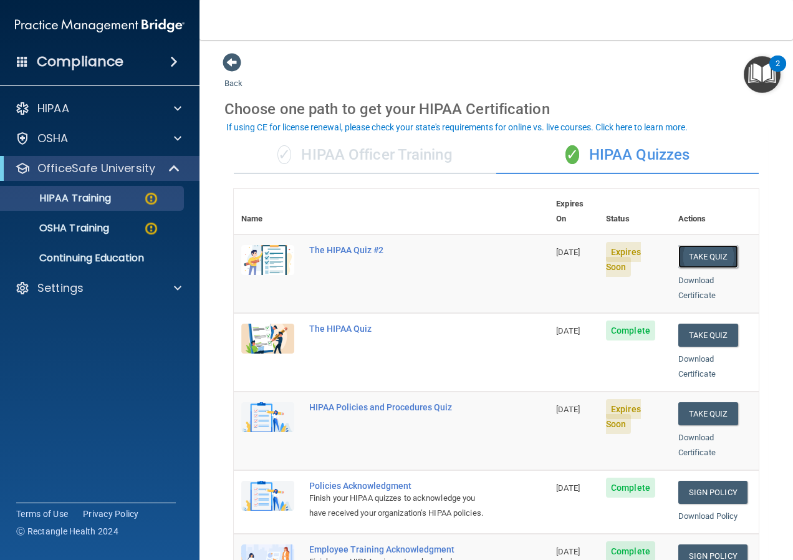
click at [707, 245] on button "Take Quiz" at bounding box center [708, 256] width 60 height 23
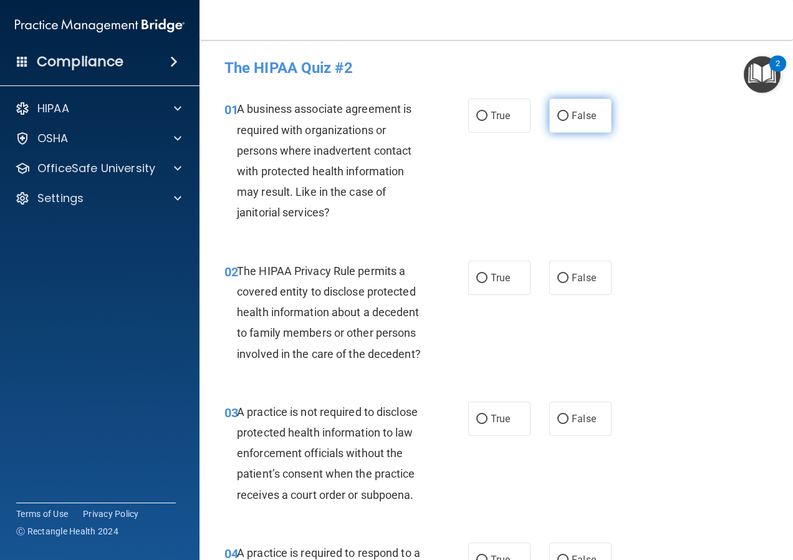
click at [558, 114] on input "False" at bounding box center [562, 116] width 11 height 9
radio input "true"
click at [477, 275] on input "True" at bounding box center [481, 278] width 11 height 9
radio input "true"
click at [557, 424] on input "False" at bounding box center [562, 418] width 11 height 9
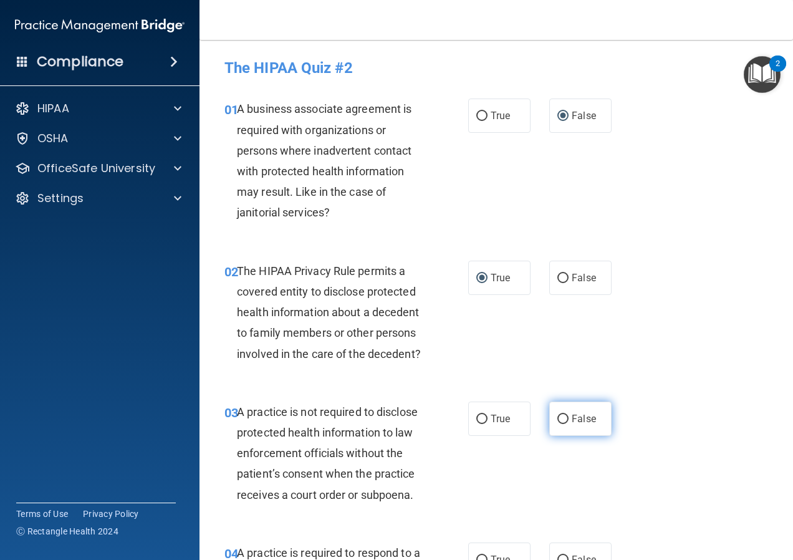
radio input "true"
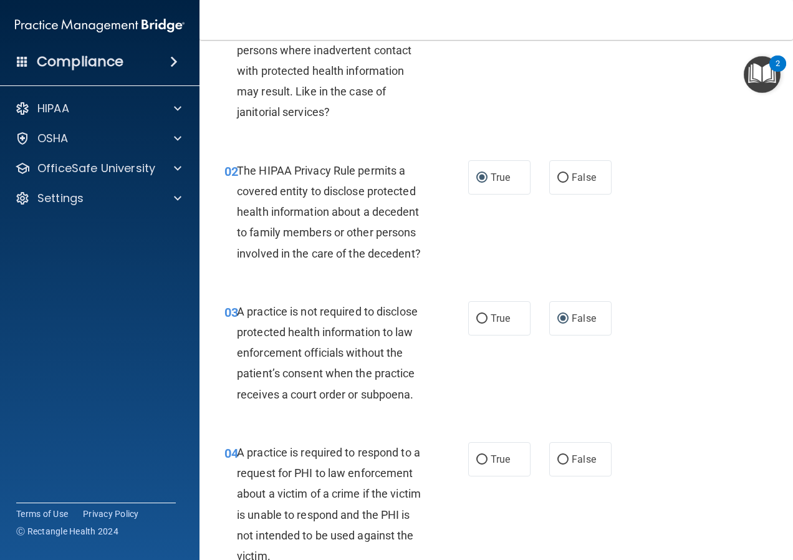
scroll to position [125, 0]
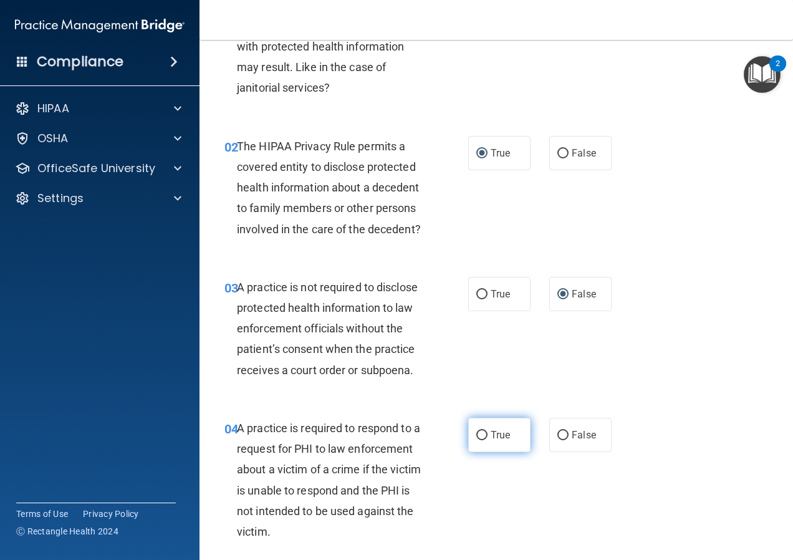
click at [476, 440] on input "True" at bounding box center [481, 435] width 11 height 9
radio input "true"
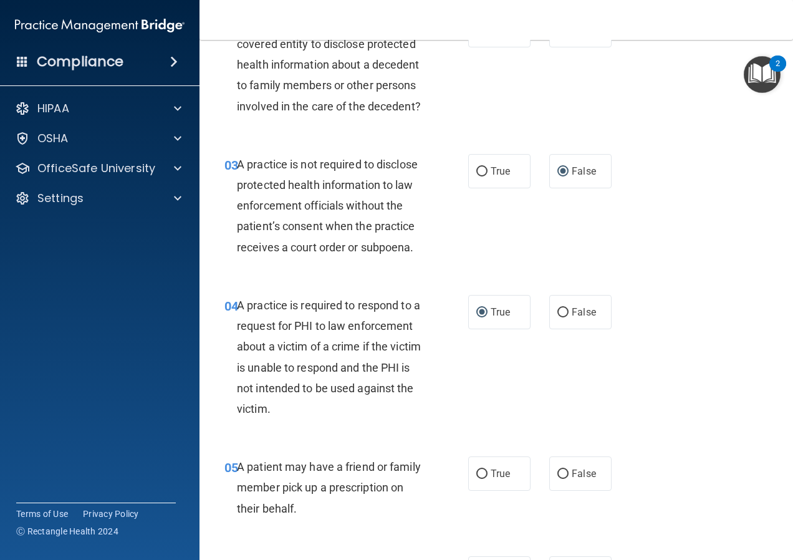
scroll to position [249, 0]
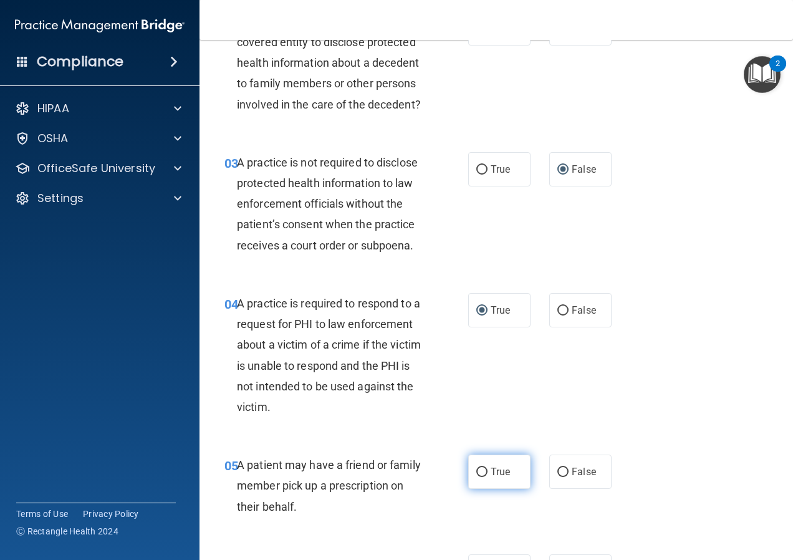
click at [476, 477] on input "True" at bounding box center [481, 471] width 11 height 9
radio input "true"
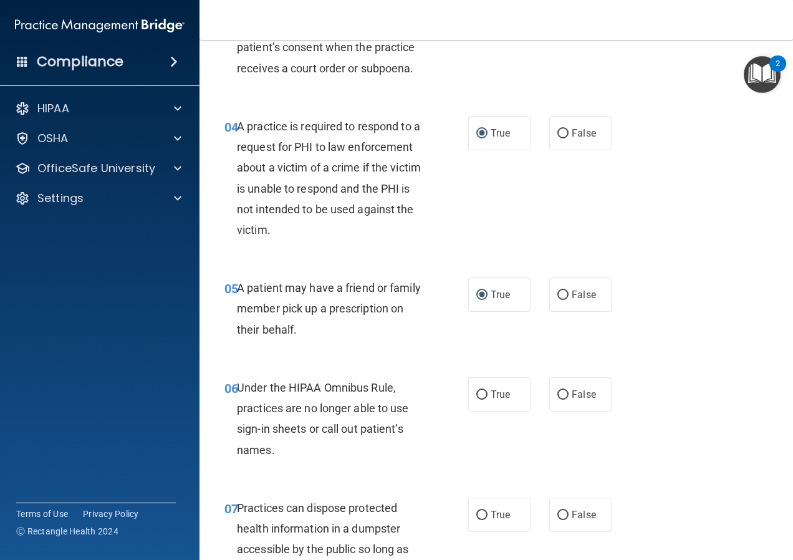
scroll to position [436, 0]
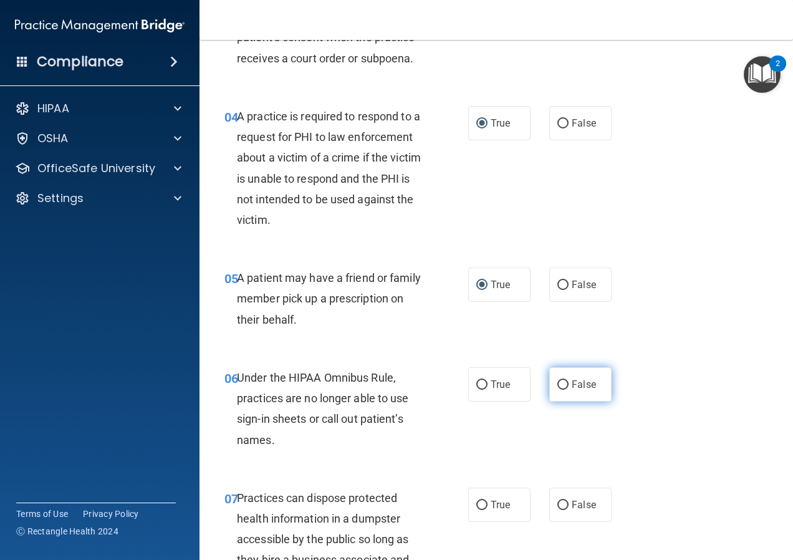
click at [557, 390] on input "False" at bounding box center [562, 384] width 11 height 9
radio input "true"
click at [557, 510] on input "False" at bounding box center [562, 504] width 11 height 9
radio input "true"
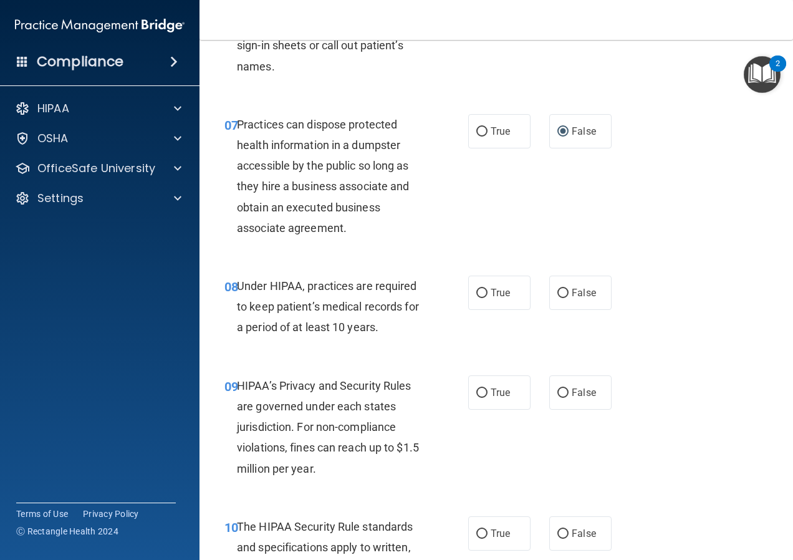
scroll to position [810, 0]
click at [557, 297] on input "False" at bounding box center [562, 292] width 11 height 9
radio input "true"
click at [557, 397] on input "False" at bounding box center [562, 392] width 11 height 9
radio input "true"
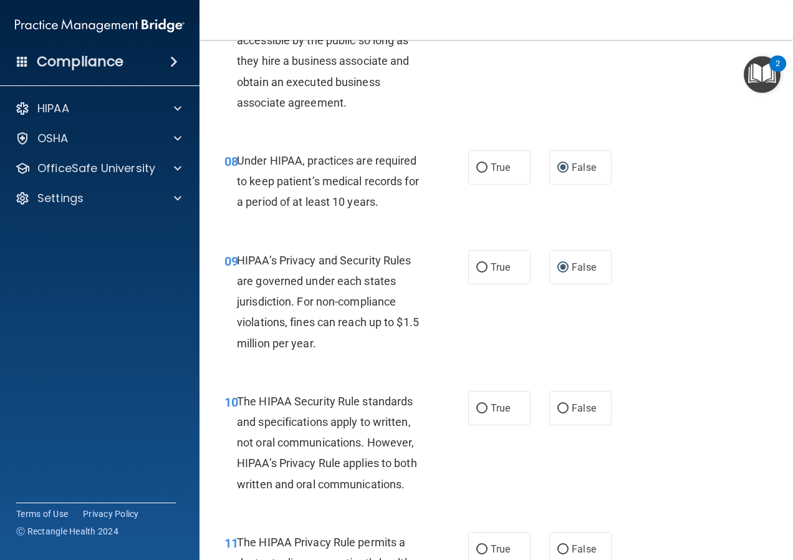
scroll to position [997, 0]
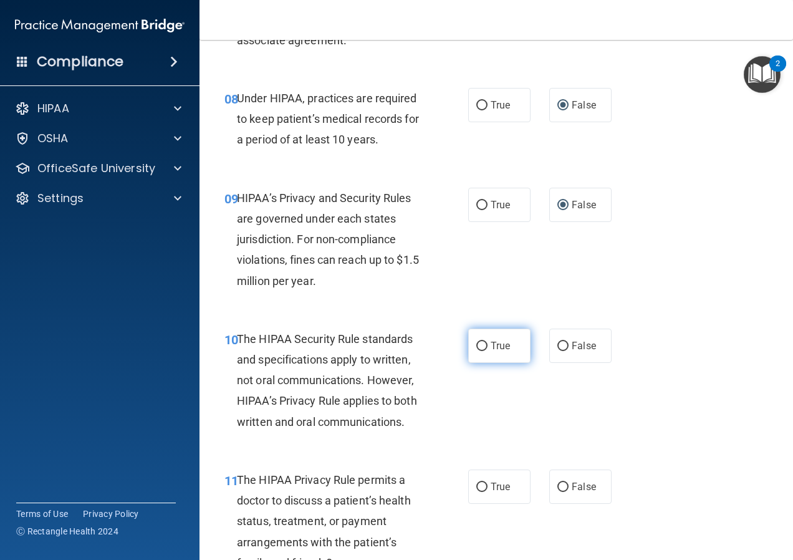
click at [479, 351] on input "True" at bounding box center [481, 346] width 11 height 9
radio input "true"
drag, startPoint x: 475, startPoint y: 507, endPoint x: 541, endPoint y: 498, distance: 66.7
click at [476, 492] on input "True" at bounding box center [481, 486] width 11 height 9
radio input "true"
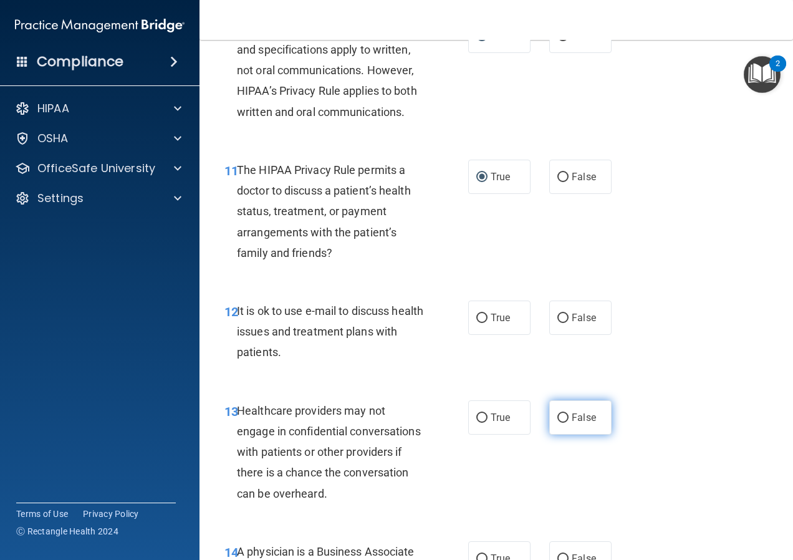
scroll to position [1309, 0]
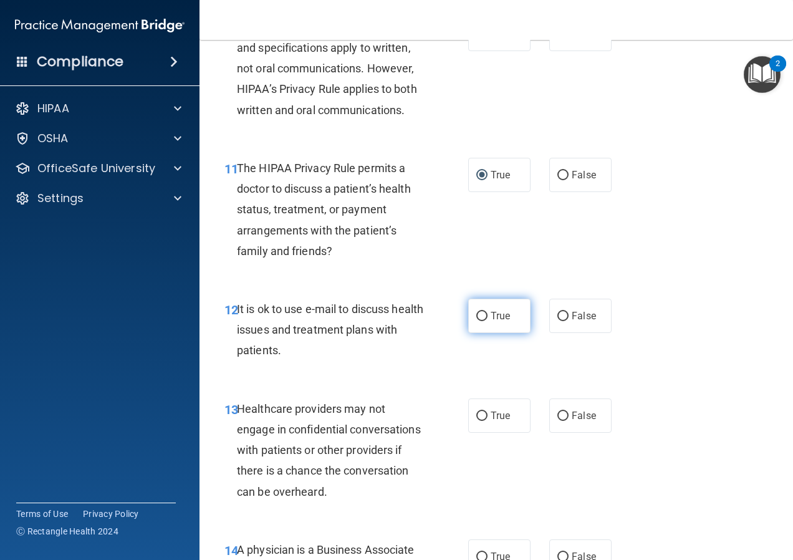
click at [476, 321] on input "True" at bounding box center [481, 316] width 11 height 9
radio input "true"
click at [560, 421] on input "False" at bounding box center [562, 415] width 11 height 9
radio input "true"
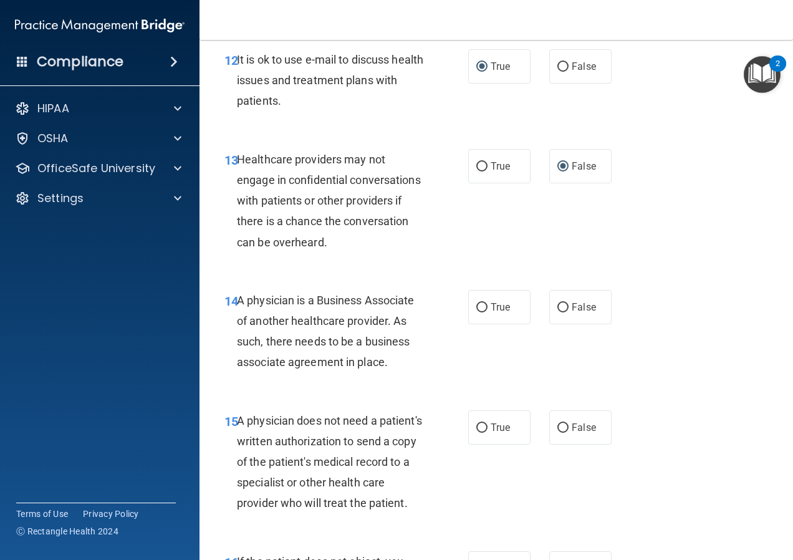
scroll to position [1620, 0]
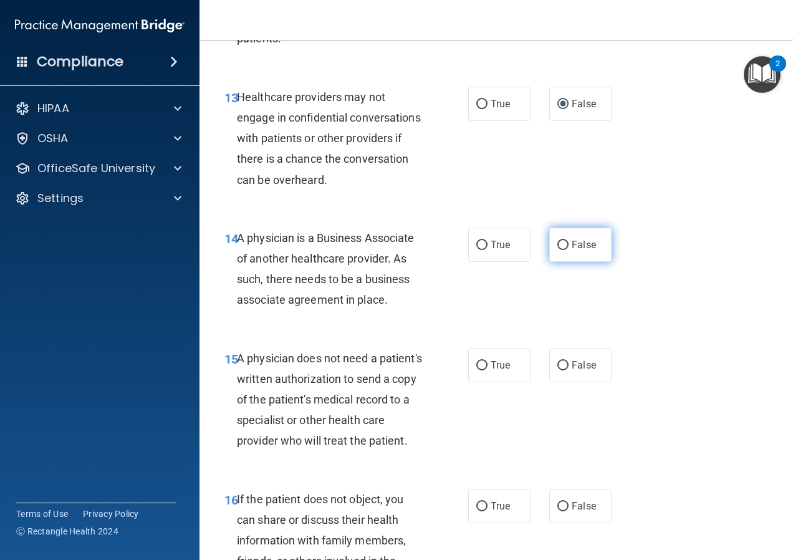
click at [557, 250] on input "False" at bounding box center [562, 245] width 11 height 9
radio input "true"
drag, startPoint x: 479, startPoint y: 381, endPoint x: 515, endPoint y: 380, distance: 36.8
click at [478, 370] on input "True" at bounding box center [481, 365] width 11 height 9
radio input "true"
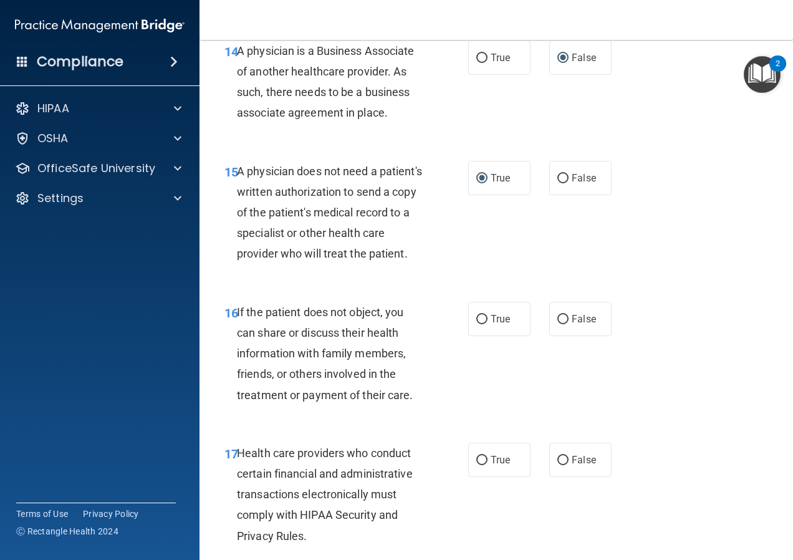
scroll to position [1870, 0]
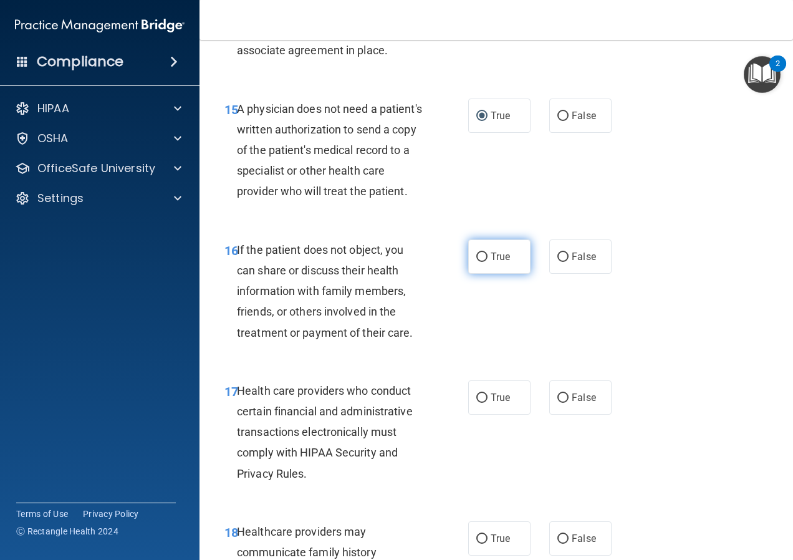
click at [476, 262] on input "True" at bounding box center [481, 256] width 11 height 9
radio input "true"
click at [476, 403] on input "True" at bounding box center [481, 397] width 11 height 9
radio input "true"
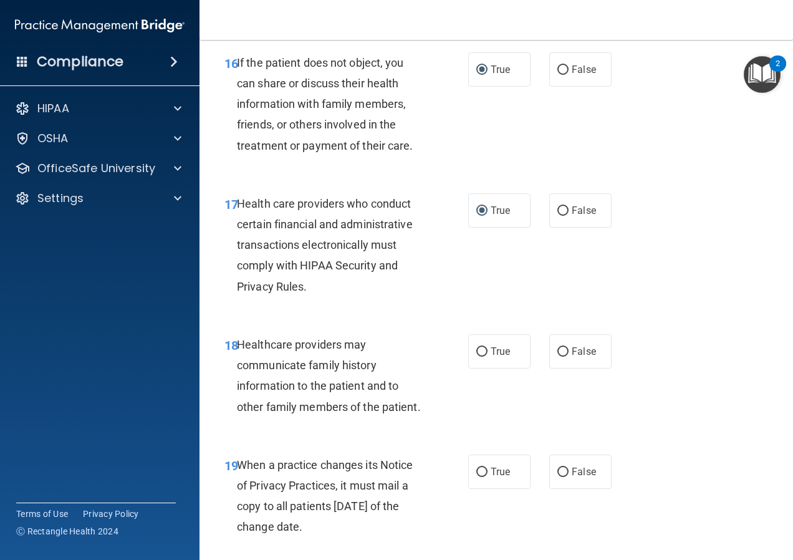
scroll to position [2119, 0]
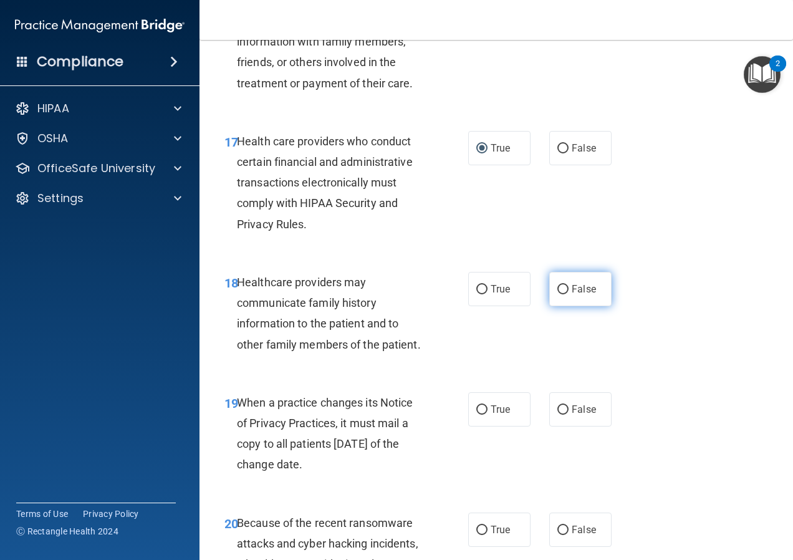
click at [557, 294] on input "False" at bounding box center [562, 289] width 11 height 9
radio input "true"
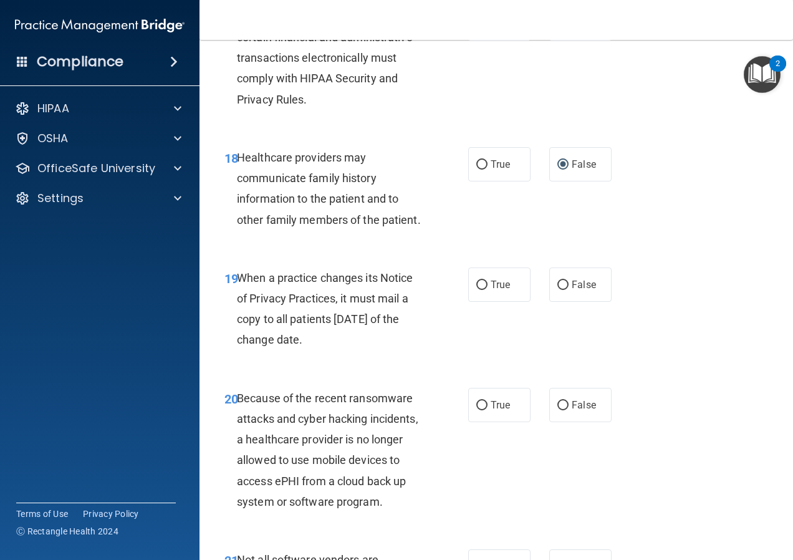
scroll to position [2306, 0]
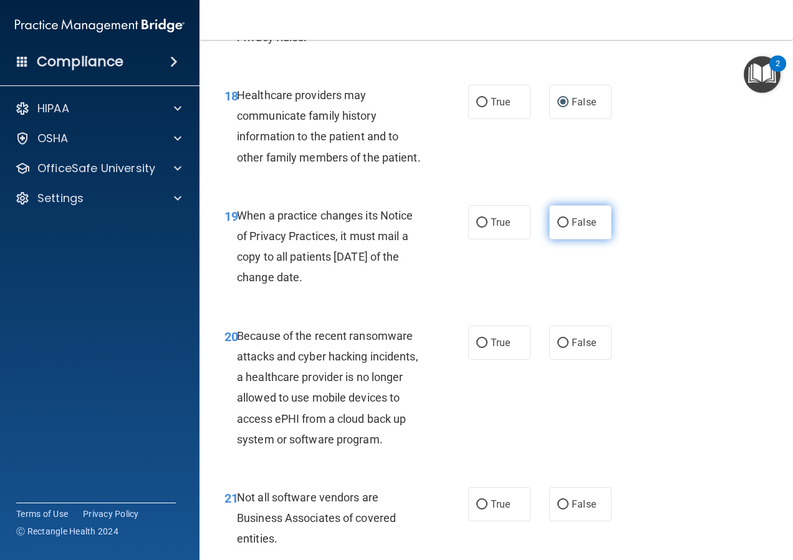
click at [559, 227] on input "False" at bounding box center [562, 222] width 11 height 9
radio input "true"
click at [558, 348] on input "False" at bounding box center [562, 342] width 11 height 9
radio input "true"
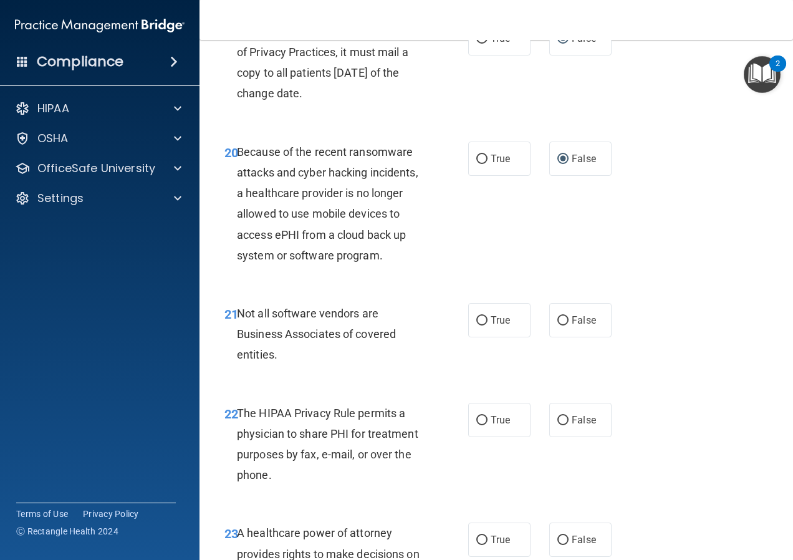
scroll to position [2493, 0]
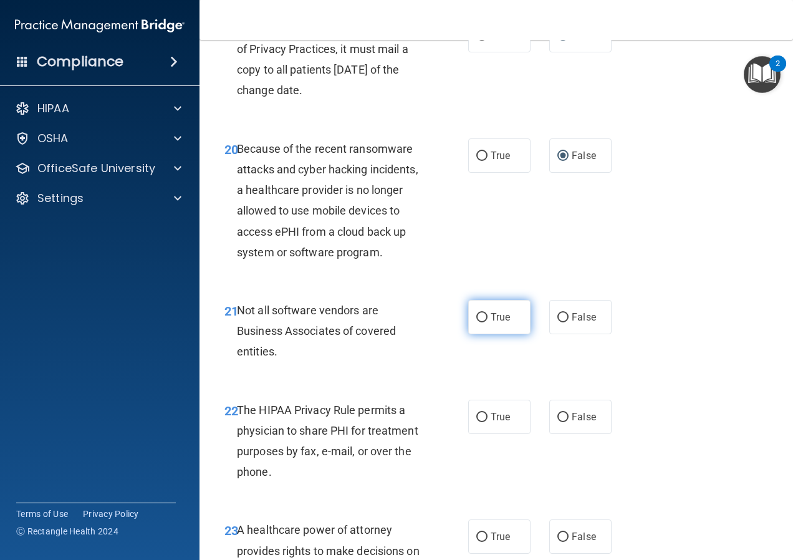
click at [477, 322] on input "True" at bounding box center [481, 317] width 11 height 9
radio input "true"
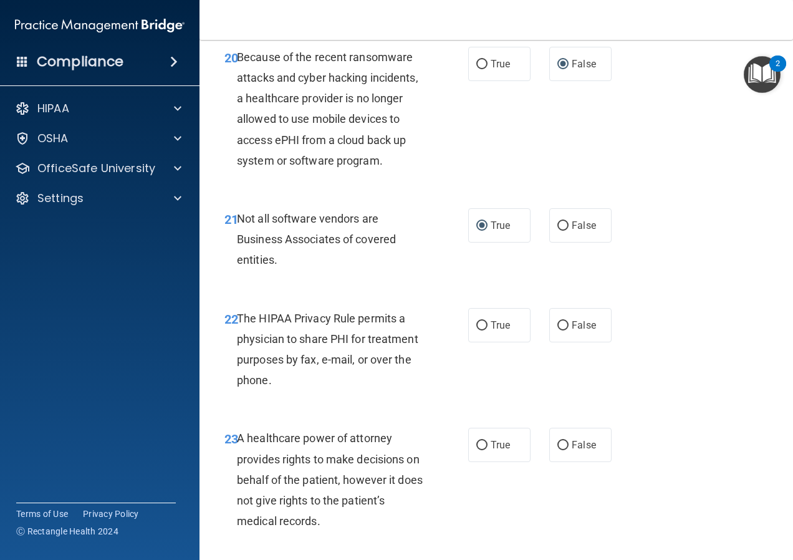
scroll to position [2618, 0]
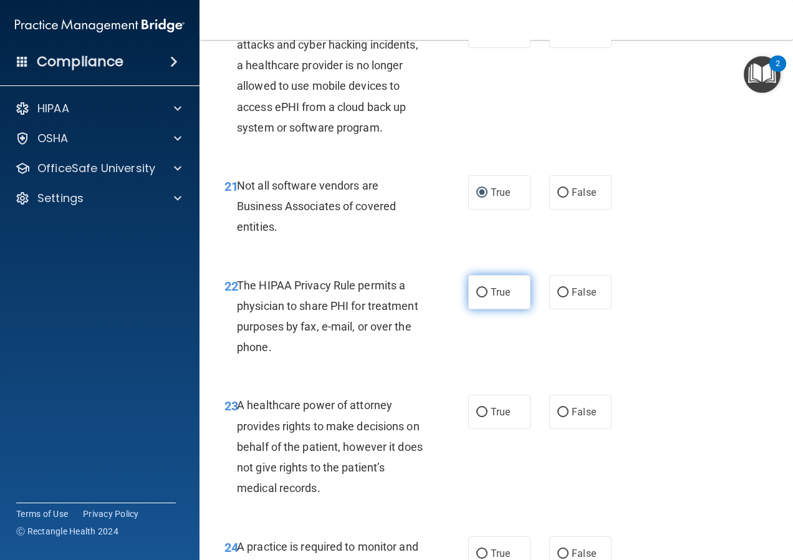
click at [476, 297] on input "True" at bounding box center [481, 292] width 11 height 9
radio input "true"
click at [559, 417] on input "False" at bounding box center [562, 412] width 11 height 9
radio input "true"
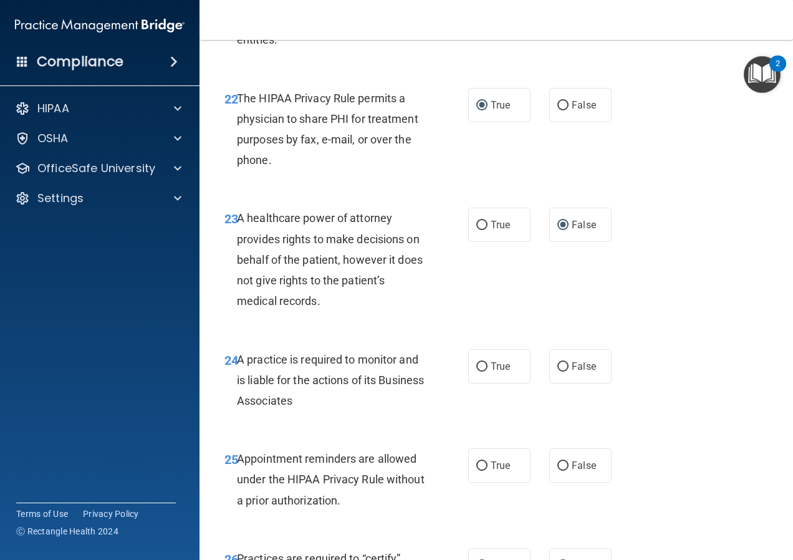
scroll to position [2867, 0]
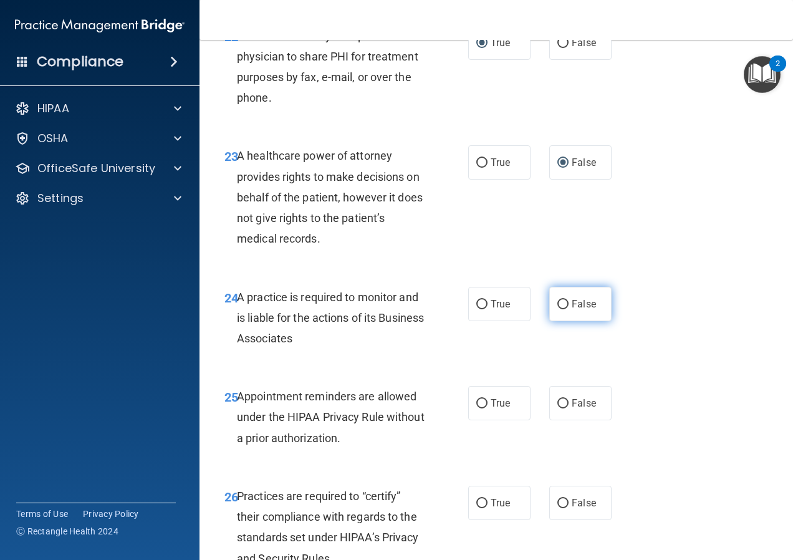
click at [557, 309] on input "False" at bounding box center [562, 304] width 11 height 9
radio input "true"
click at [478, 408] on input "True" at bounding box center [481, 403] width 11 height 9
radio input "true"
click at [558, 508] on input "False" at bounding box center [562, 503] width 11 height 9
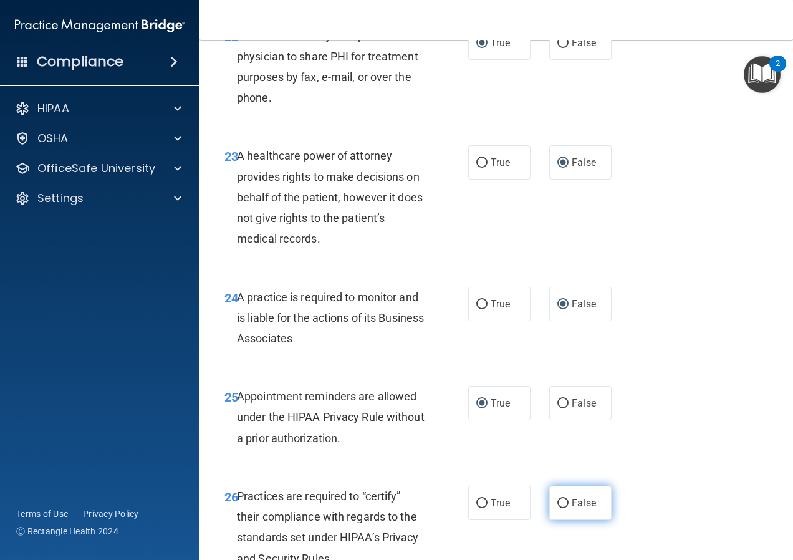
radio input "true"
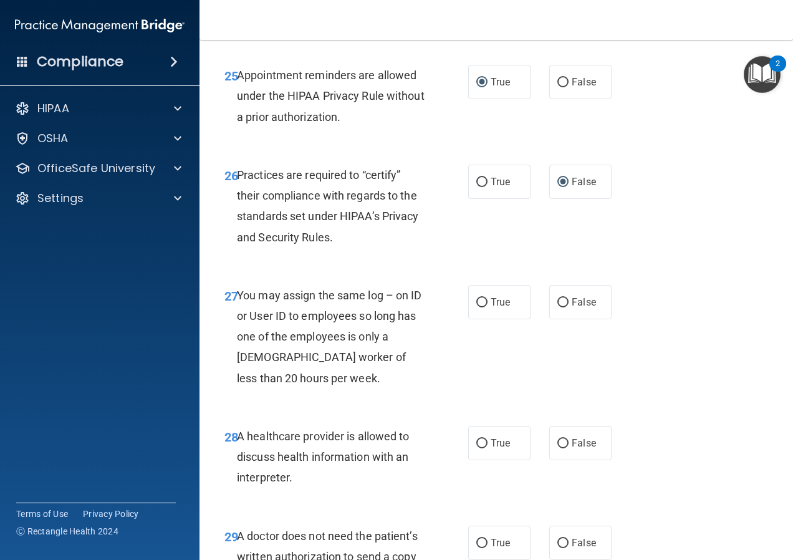
scroll to position [3241, 0]
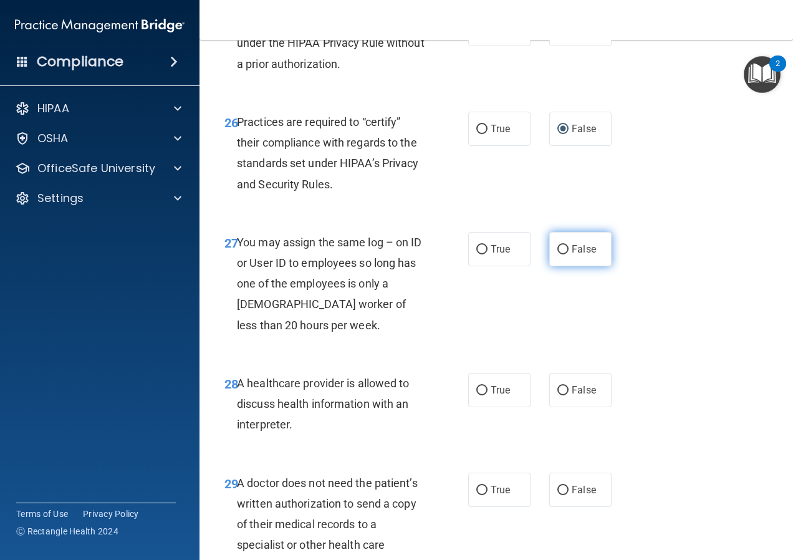
click at [557, 254] on input "False" at bounding box center [562, 249] width 11 height 9
radio input "true"
click at [476, 395] on input "True" at bounding box center [481, 390] width 11 height 9
radio input "true"
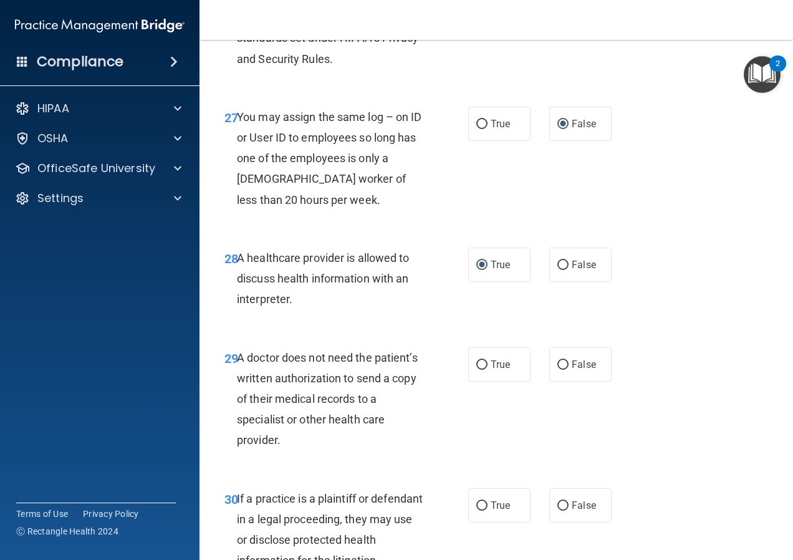
scroll to position [3490, 0]
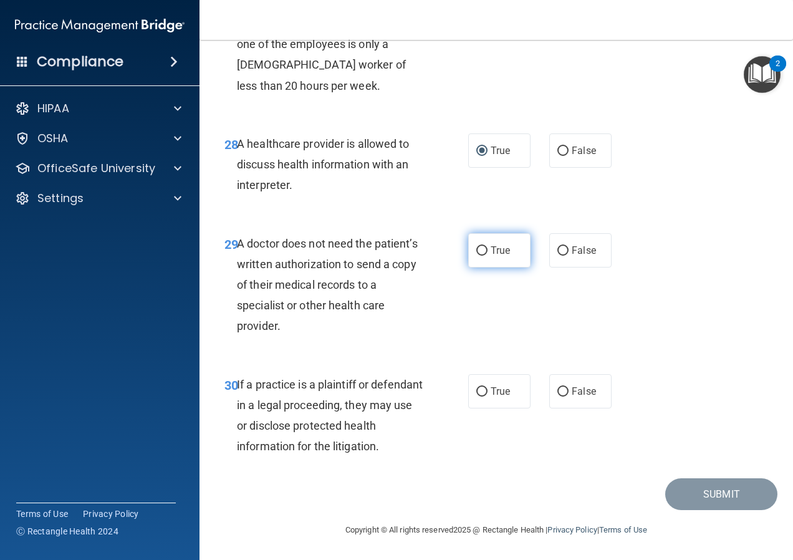
click at [477, 256] on input "True" at bounding box center [481, 250] width 11 height 9
radio input "true"
click at [477, 396] on input "True" at bounding box center [481, 391] width 11 height 9
radio input "true"
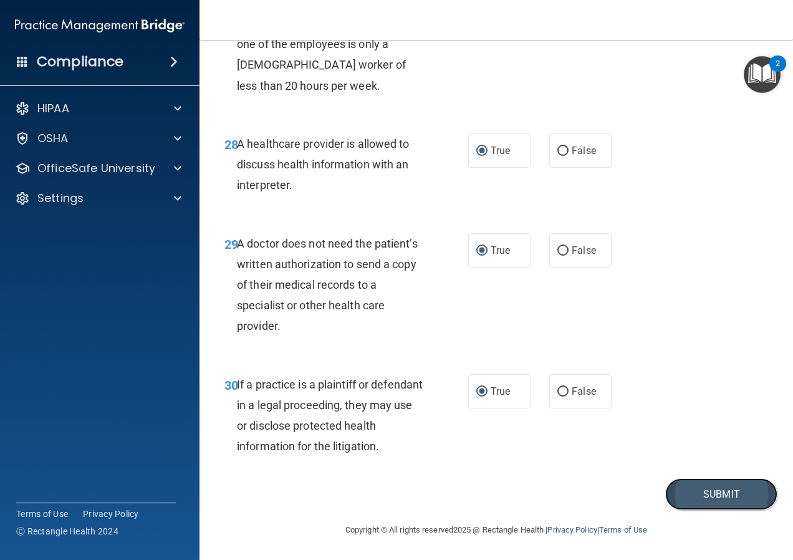
click at [715, 510] on button "Submit" at bounding box center [721, 494] width 112 height 32
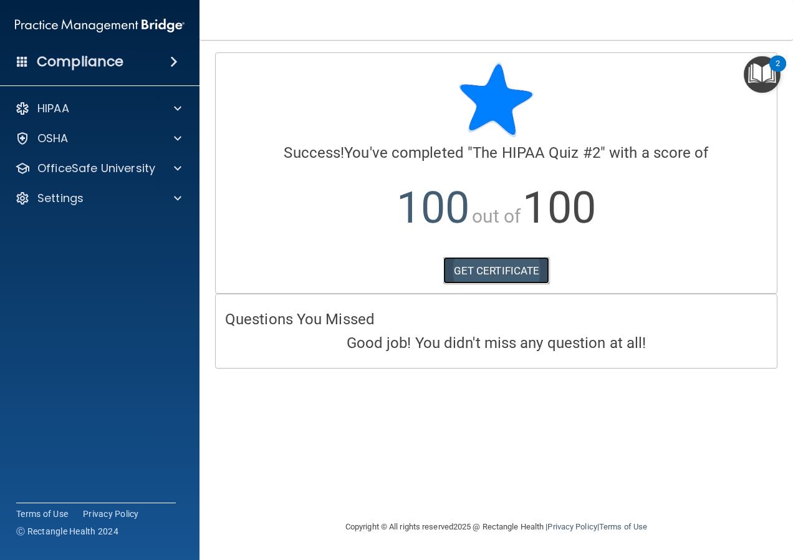
click at [489, 272] on link "GET CERTIFICATE" at bounding box center [496, 270] width 107 height 27
click at [175, 60] on span at bounding box center [173, 61] width 7 height 15
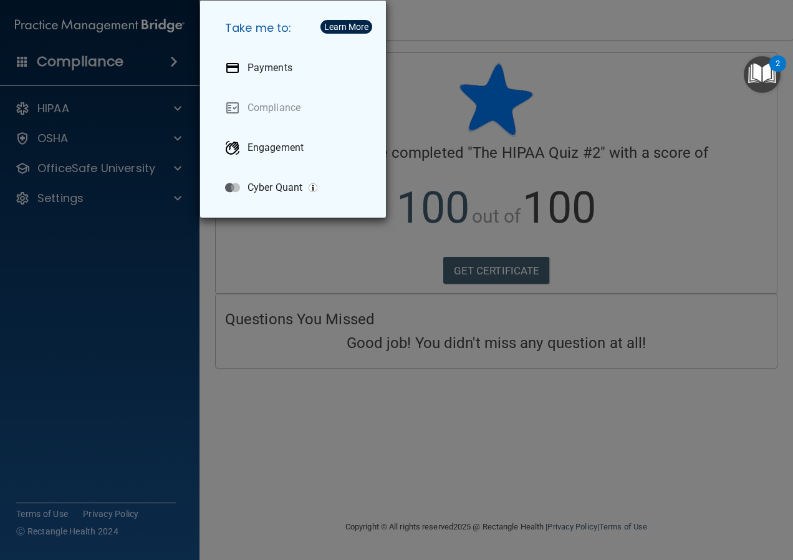
click at [573, 21] on div "Take me to: Payments Compliance Engagement Cyber Quant" at bounding box center [396, 280] width 793 height 560
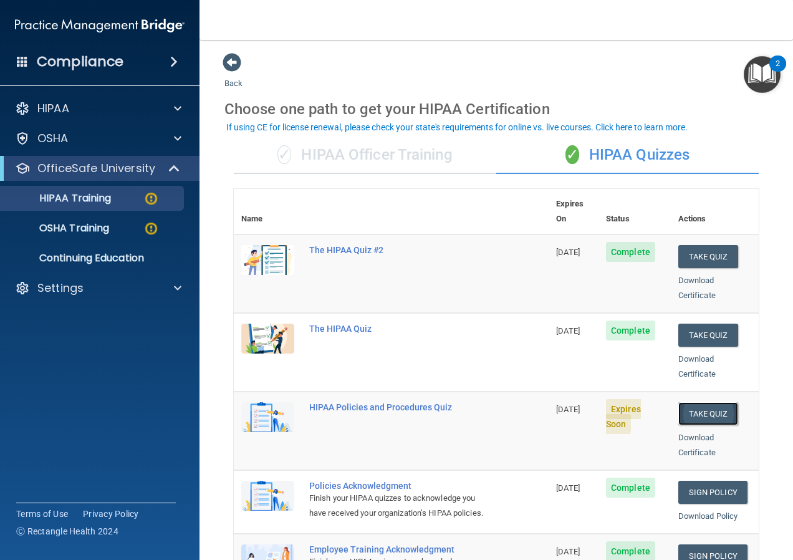
click at [691, 402] on button "Take Quiz" at bounding box center [708, 413] width 60 height 23
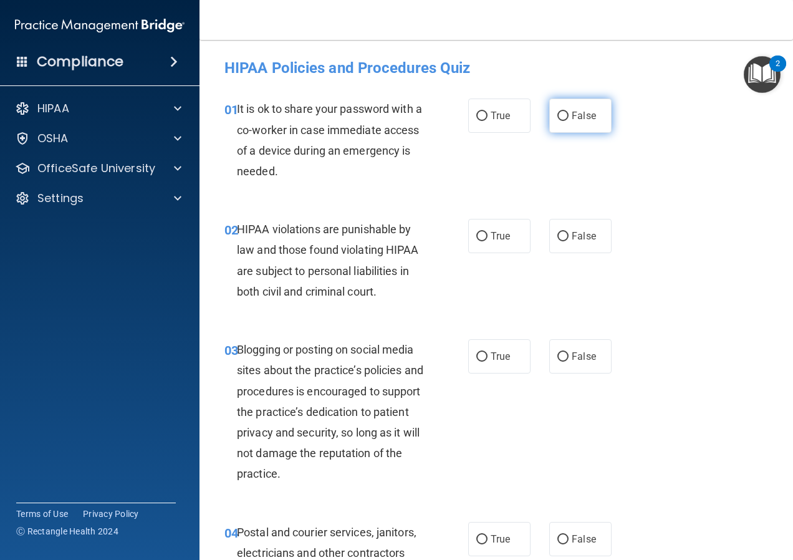
click at [557, 112] on input "False" at bounding box center [562, 116] width 11 height 9
radio input "true"
click at [479, 236] on input "True" at bounding box center [481, 236] width 11 height 9
radio input "true"
click at [558, 355] on input "False" at bounding box center [562, 356] width 11 height 9
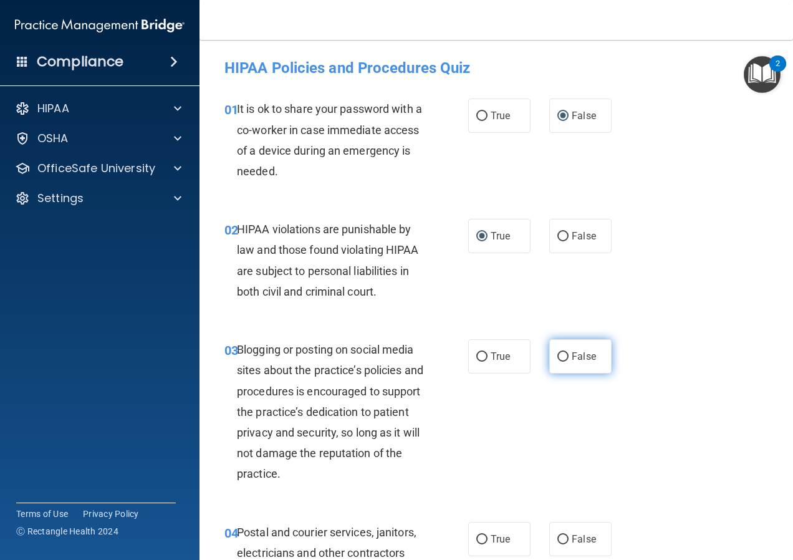
radio input "true"
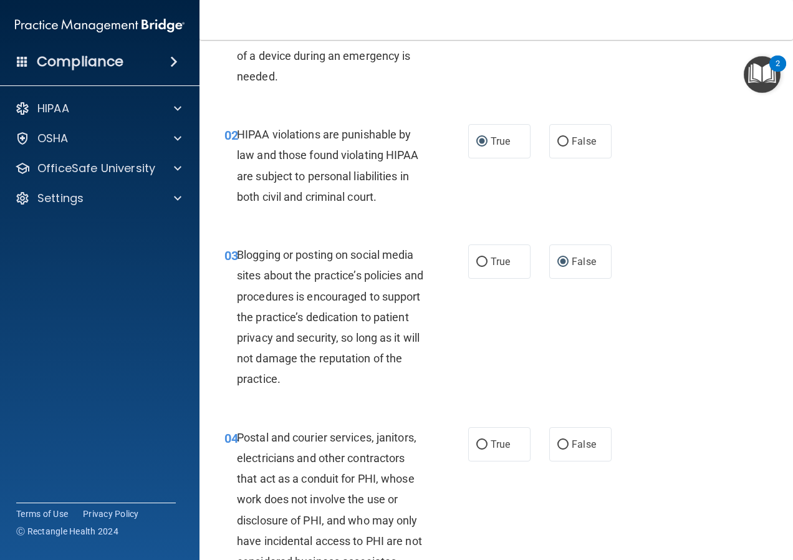
scroll to position [125, 0]
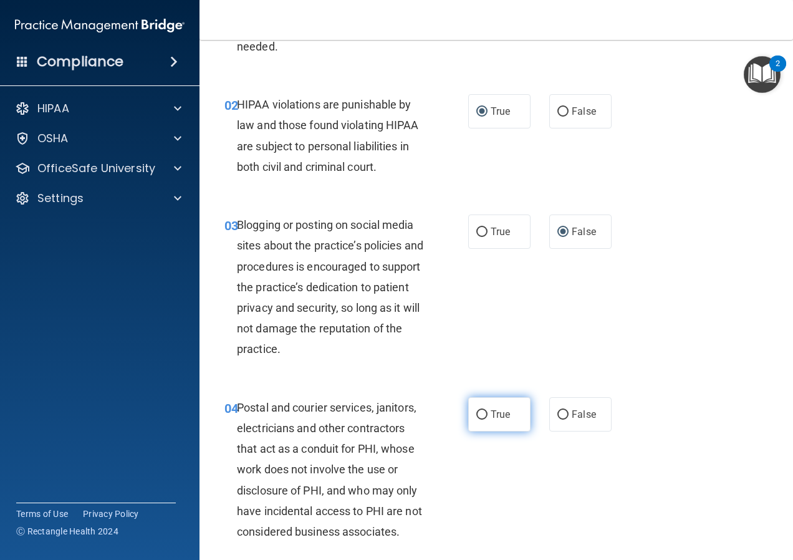
click at [477, 414] on input "True" at bounding box center [481, 414] width 11 height 9
radio input "true"
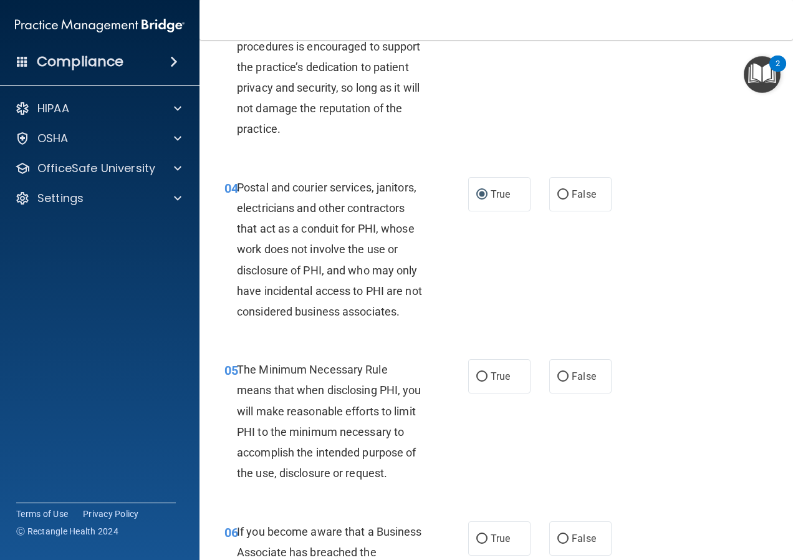
scroll to position [374, 0]
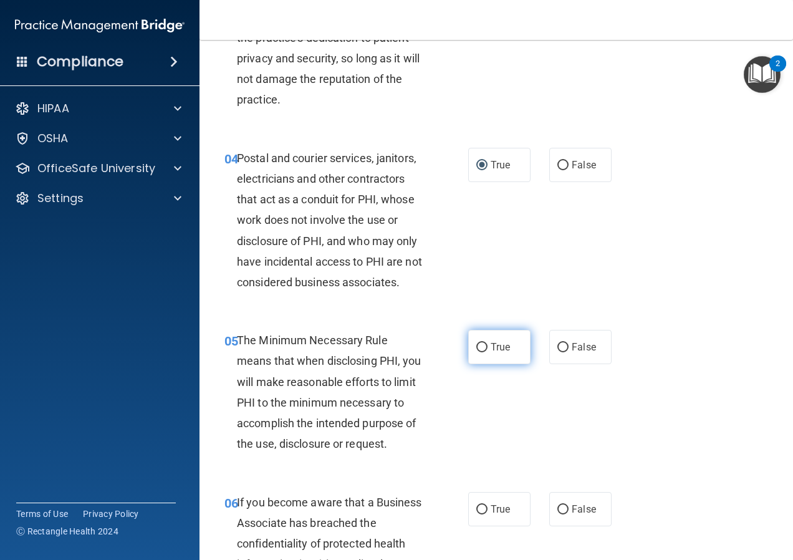
click at [477, 347] on input "True" at bounding box center [481, 347] width 11 height 9
radio input "true"
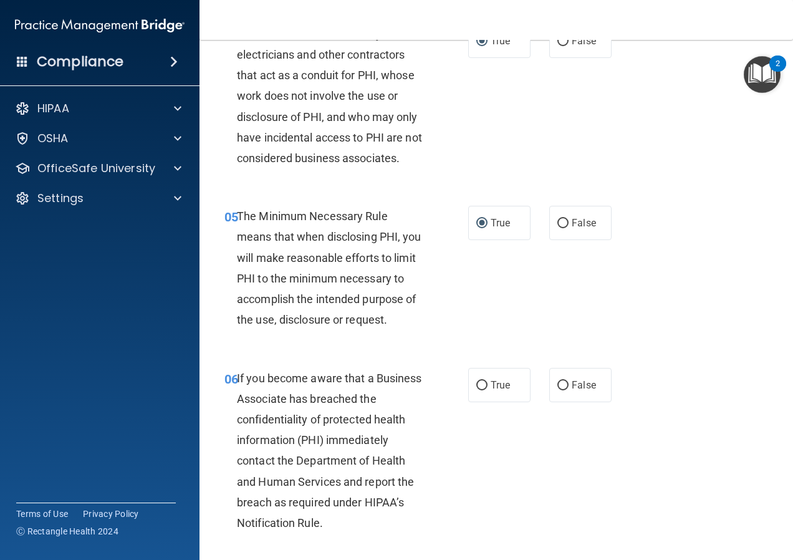
scroll to position [499, 0]
click at [557, 385] on input "False" at bounding box center [562, 384] width 11 height 9
radio input "true"
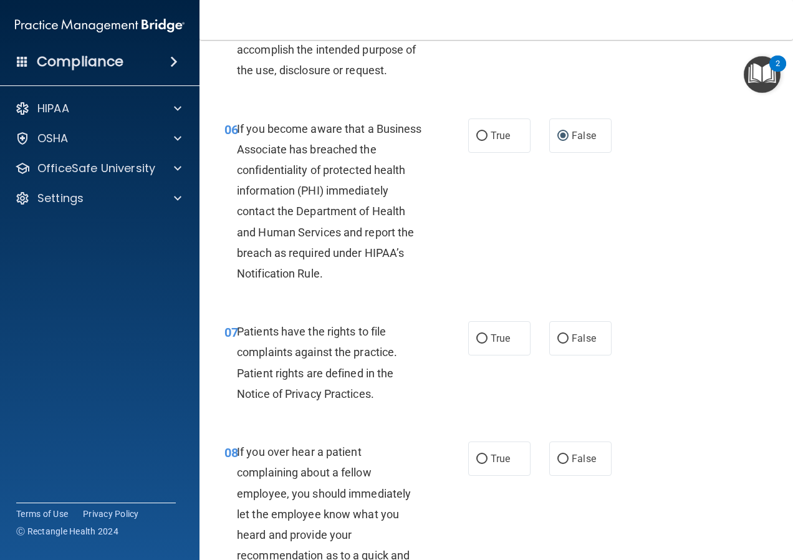
scroll to position [748, 0]
click at [476, 343] on input "True" at bounding box center [481, 337] width 11 height 9
radio input "true"
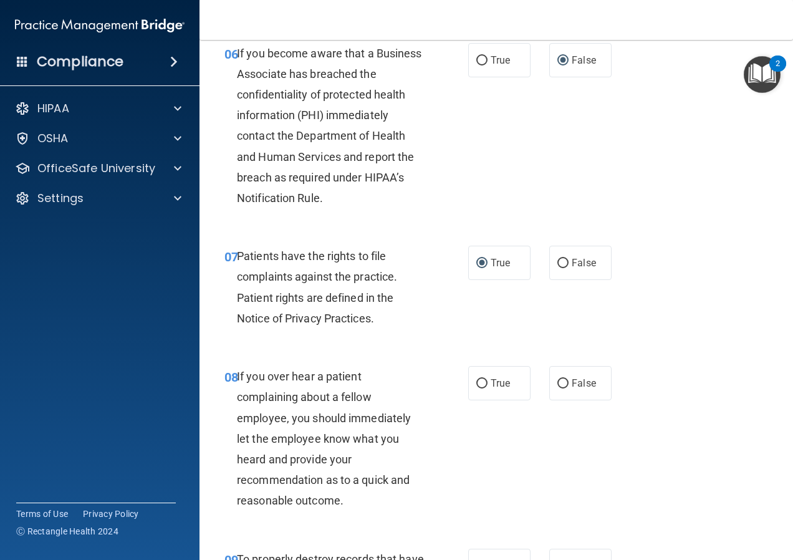
scroll to position [873, 0]
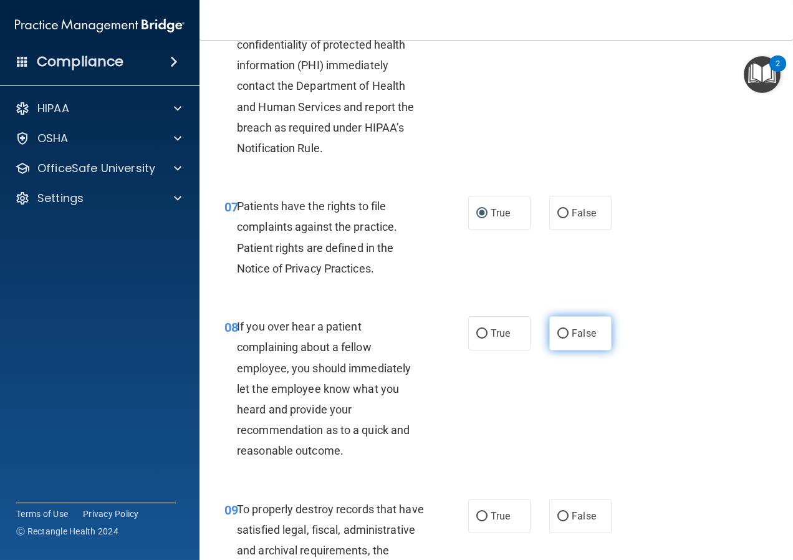
click at [557, 338] on input "False" at bounding box center [562, 333] width 11 height 9
radio input "true"
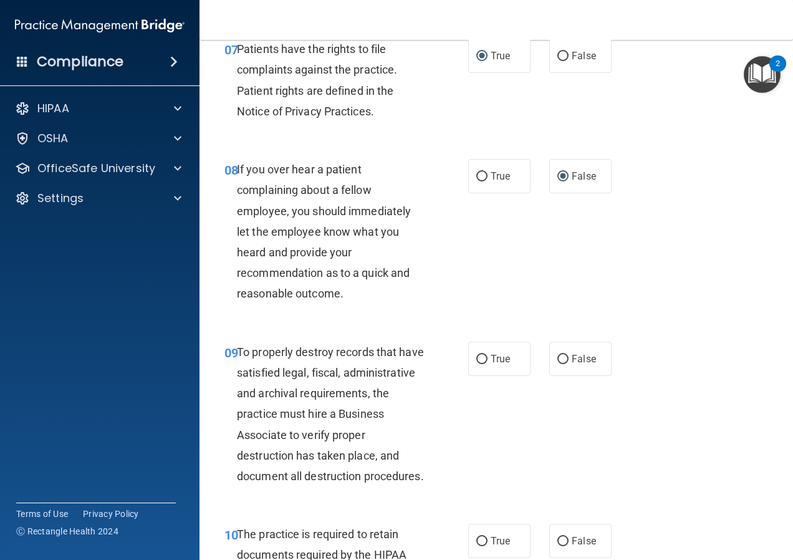
scroll to position [1059, 0]
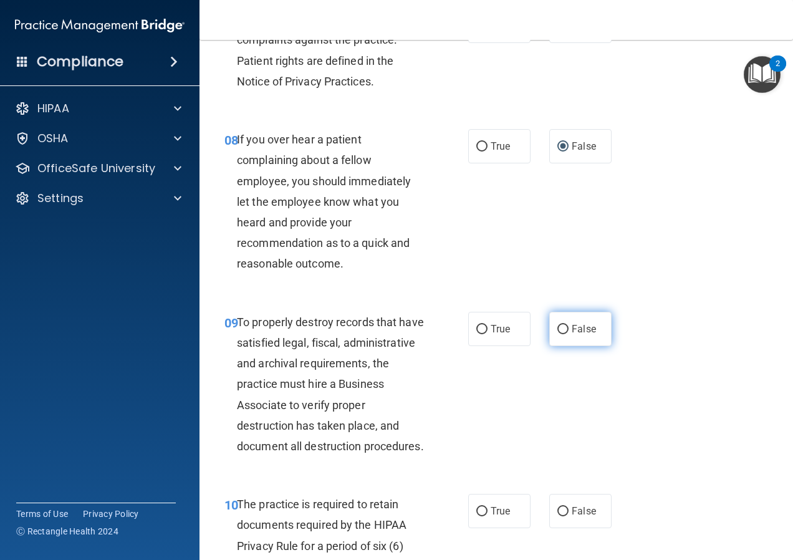
click at [557, 334] on input "False" at bounding box center [562, 329] width 11 height 9
radio input "true"
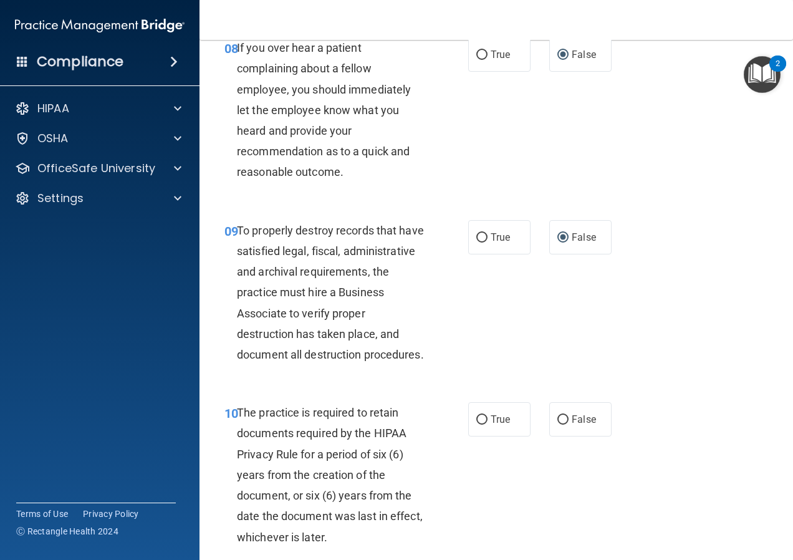
scroll to position [1246, 0]
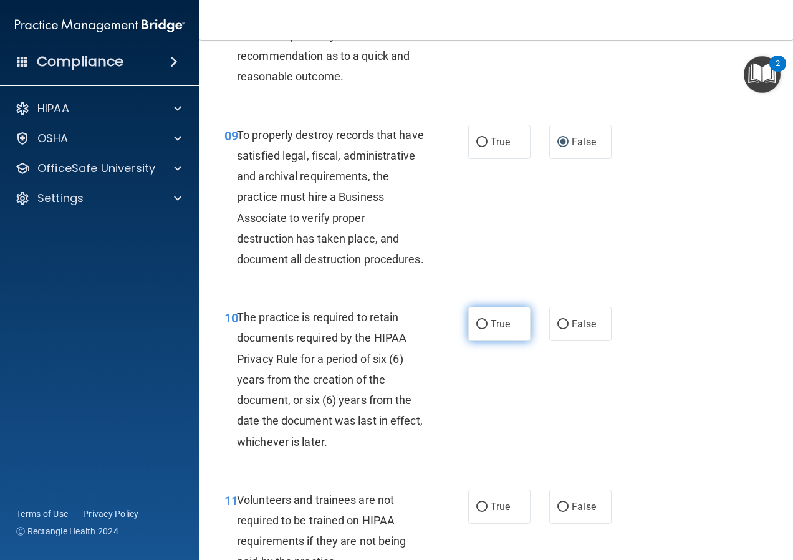
click at [476, 329] on input "True" at bounding box center [481, 324] width 11 height 9
radio input "true"
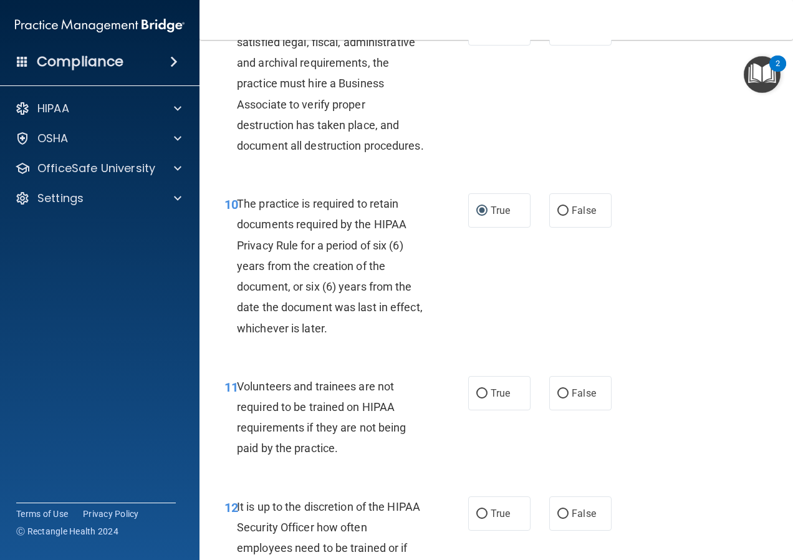
scroll to position [1433, 0]
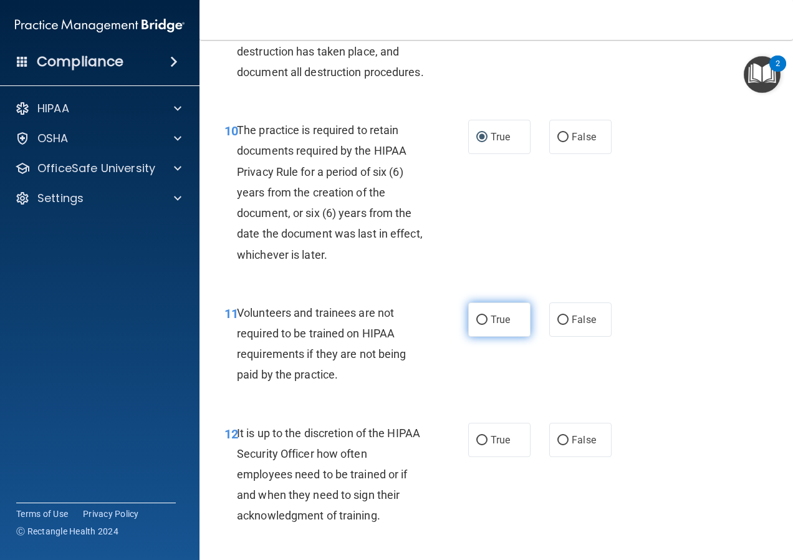
click at [476, 325] on input "True" at bounding box center [481, 319] width 11 height 9
radio input "true"
click at [559, 445] on input "False" at bounding box center [562, 440] width 11 height 9
radio input "true"
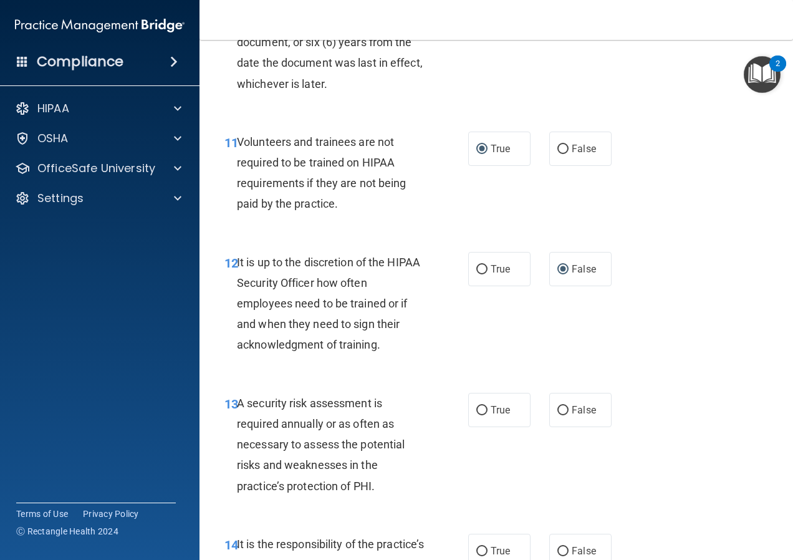
scroll to position [1620, 0]
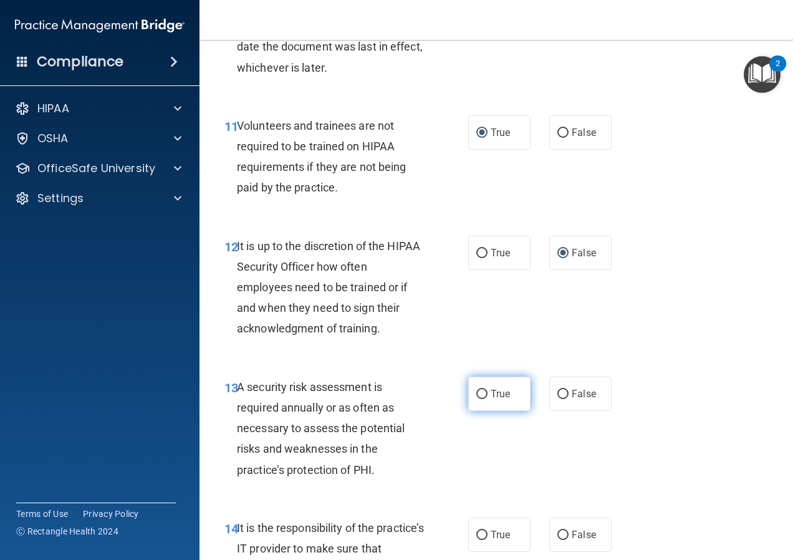
click at [478, 399] on input "True" at bounding box center [481, 394] width 11 height 9
radio input "true"
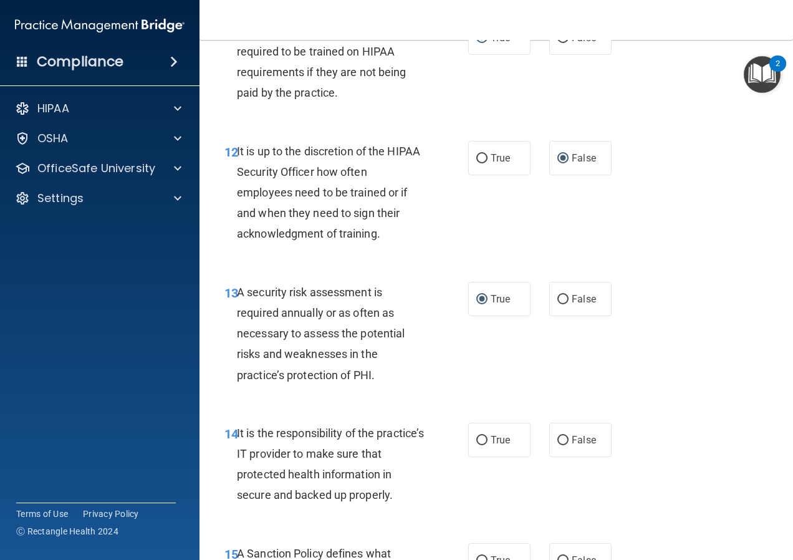
scroll to position [1807, 0]
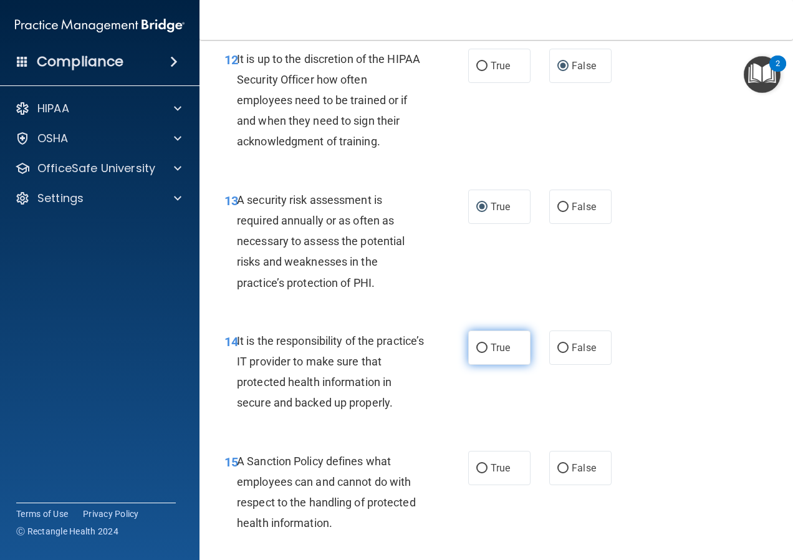
click at [477, 353] on input "True" at bounding box center [481, 347] width 11 height 9
radio input "true"
click at [558, 353] on input "False" at bounding box center [562, 347] width 11 height 9
radio input "true"
radio input "false"
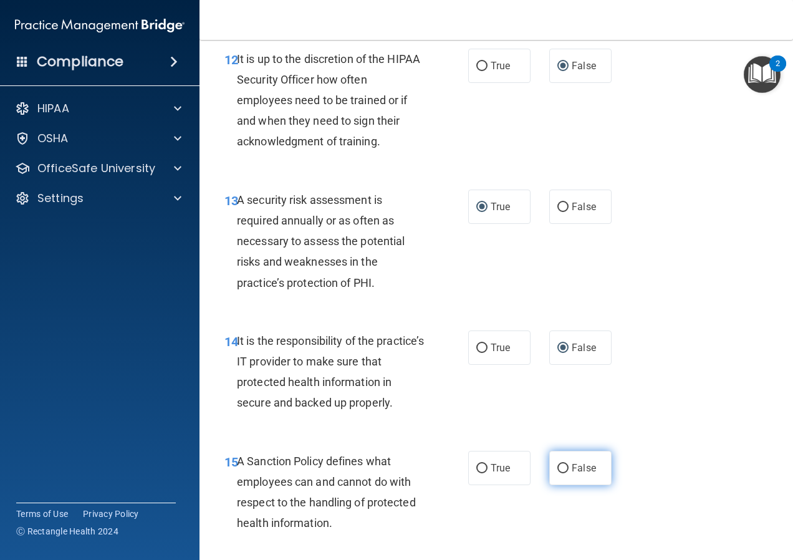
click at [557, 473] on input "False" at bounding box center [562, 468] width 11 height 9
radio input "true"
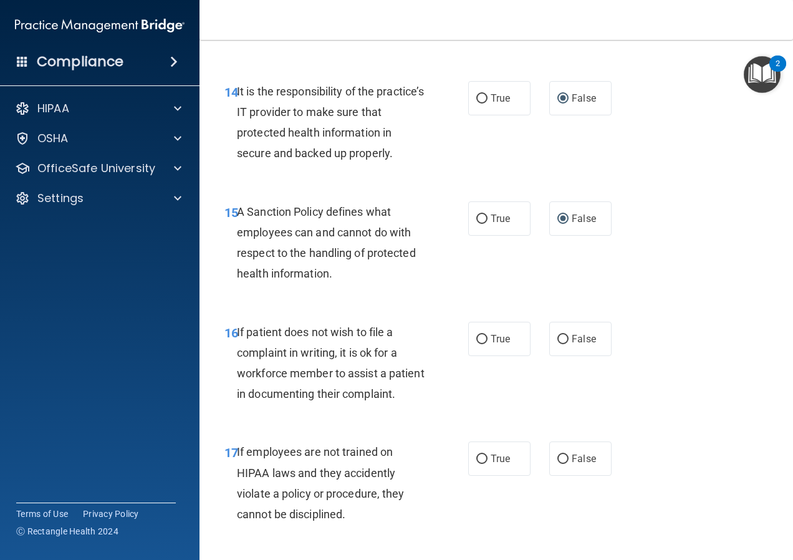
scroll to position [2119, 0]
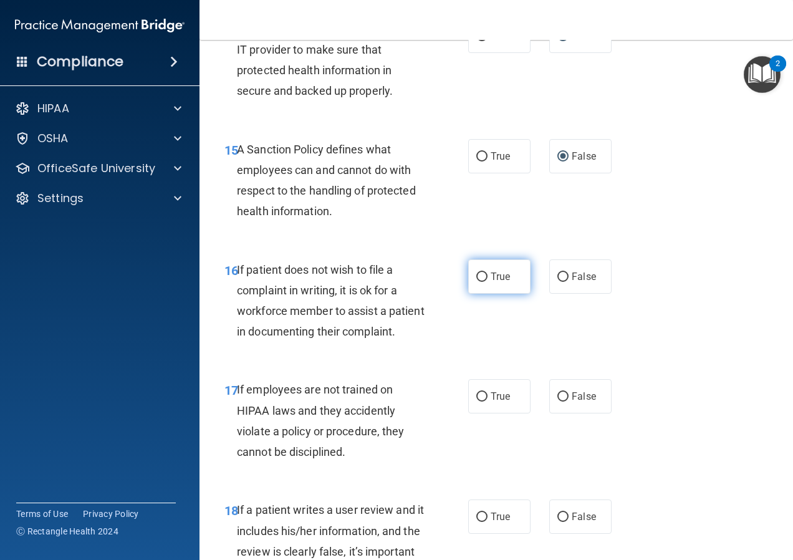
click at [476, 282] on input "True" at bounding box center [481, 276] width 11 height 9
radio input "true"
click at [557, 401] on input "False" at bounding box center [562, 396] width 11 height 9
radio input "true"
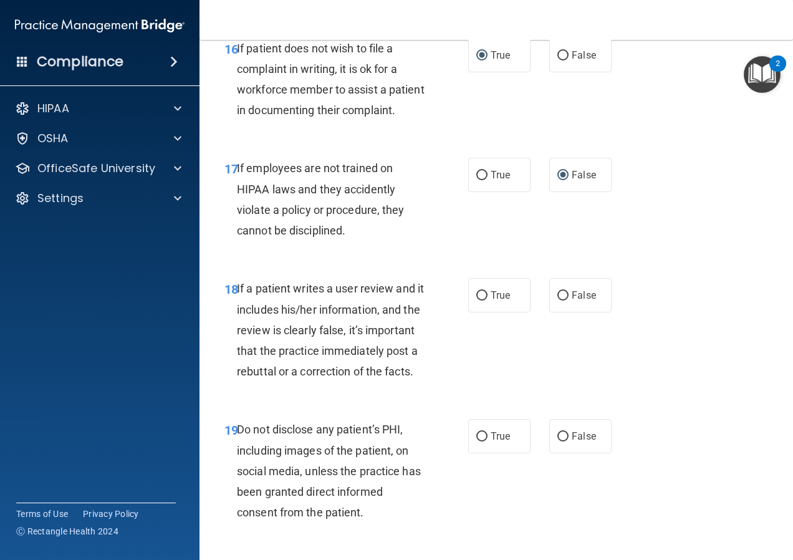
scroll to position [2368, 0]
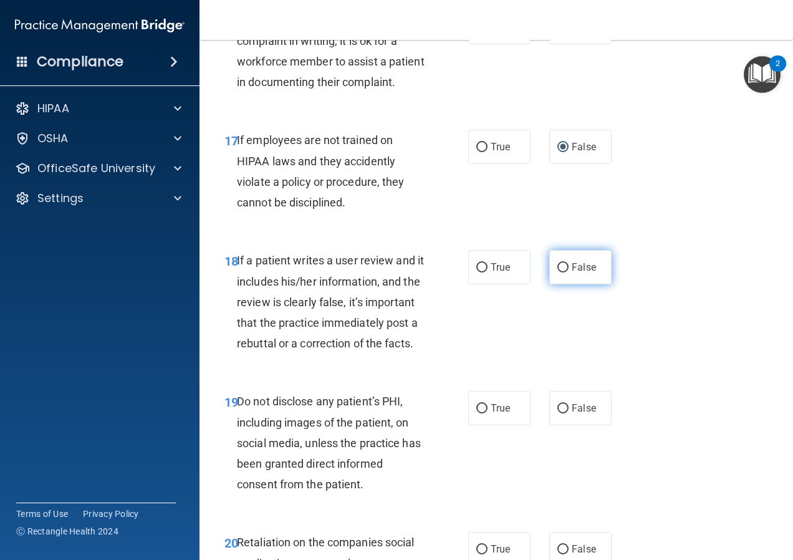
click at [558, 272] on input "False" at bounding box center [562, 267] width 11 height 9
radio input "true"
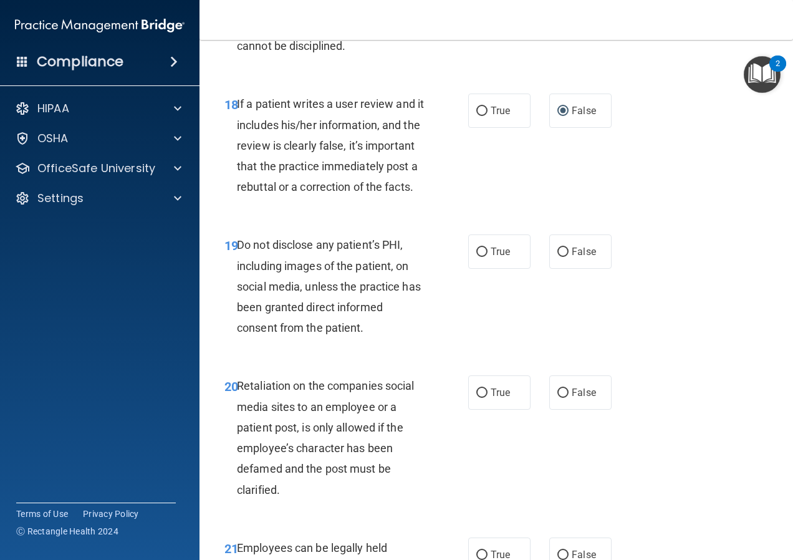
scroll to position [2555, 0]
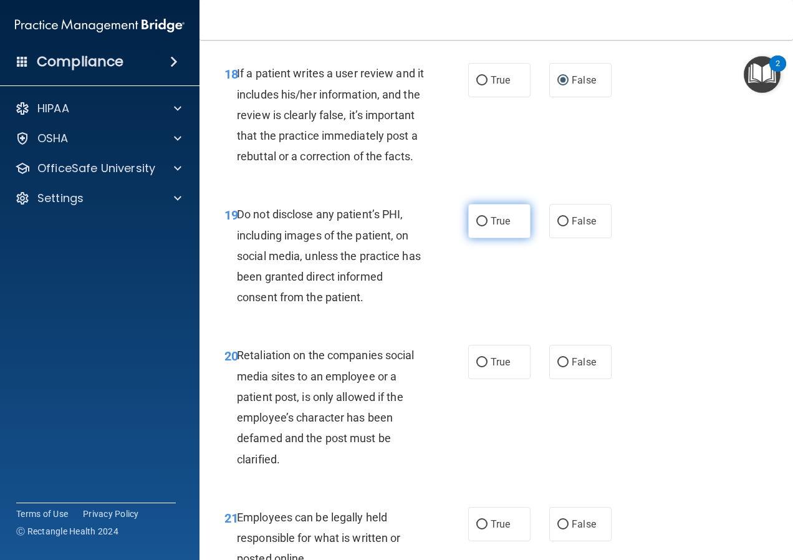
click at [477, 226] on input "True" at bounding box center [481, 221] width 11 height 9
radio input "true"
click at [557, 367] on input "False" at bounding box center [562, 362] width 11 height 9
radio input "true"
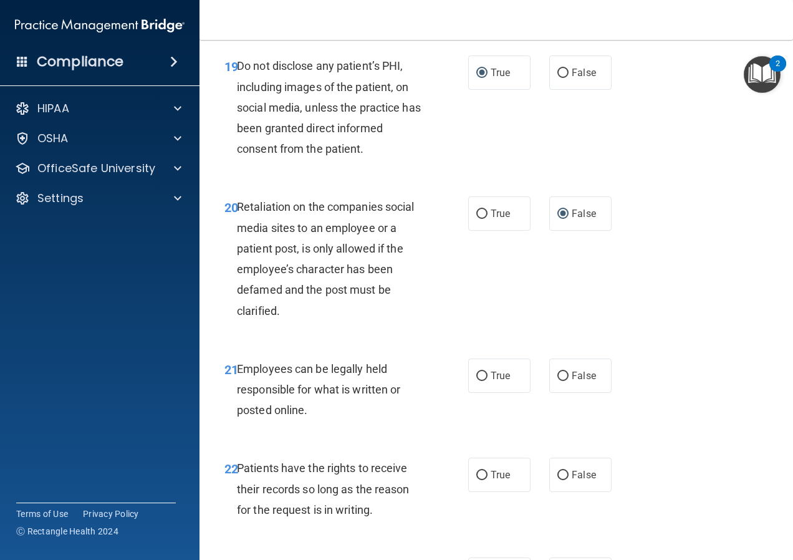
scroll to position [2805, 0]
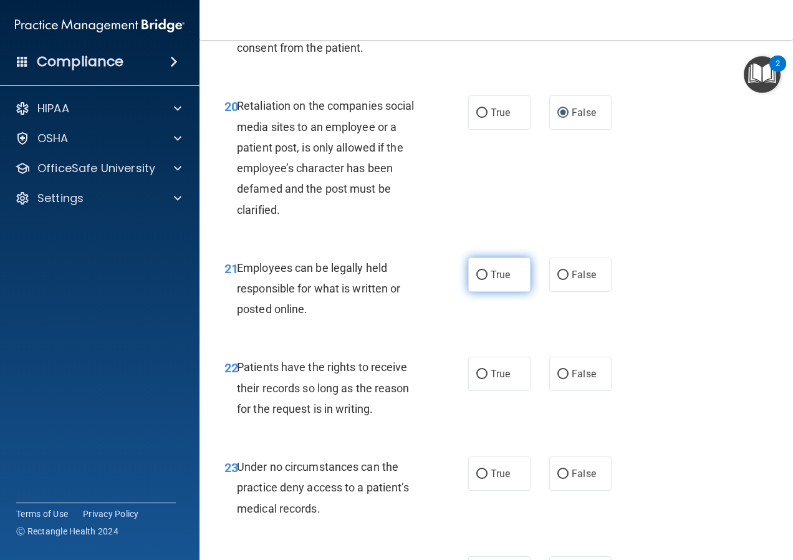
click at [476, 280] on input "True" at bounding box center [481, 274] width 11 height 9
radio input "true"
click at [557, 379] on input "False" at bounding box center [562, 374] width 11 height 9
radio input "true"
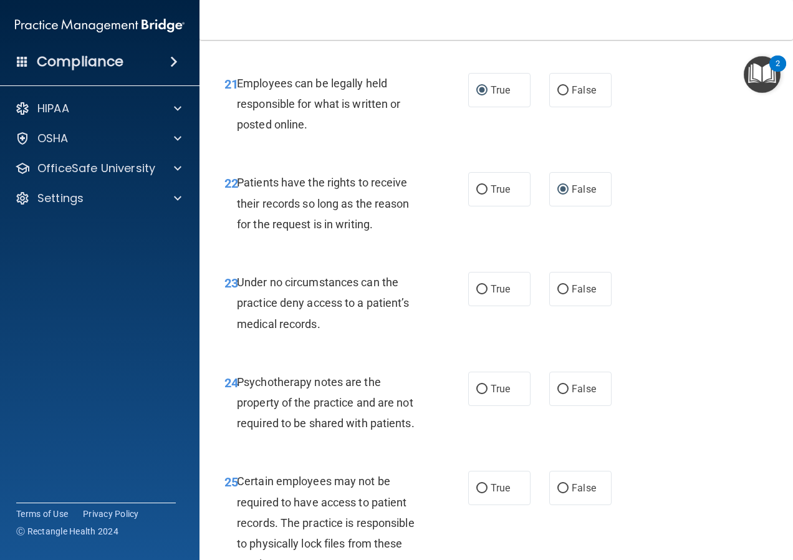
scroll to position [2992, 0]
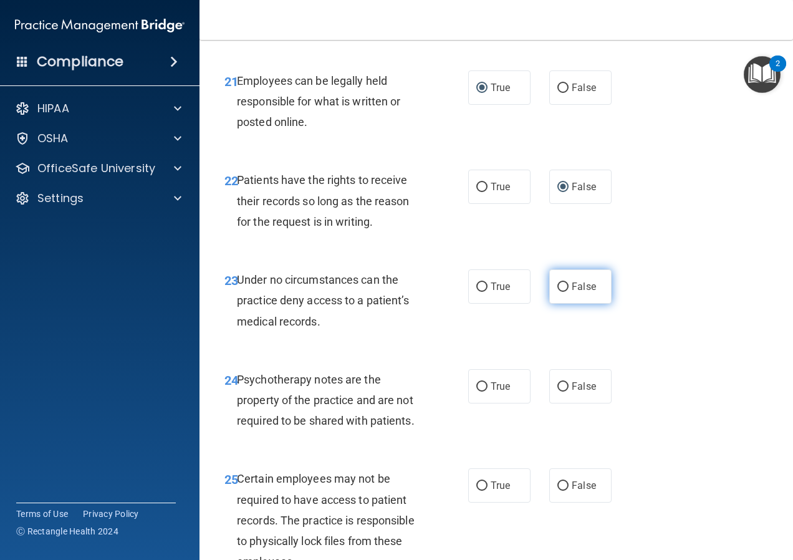
click at [557, 292] on input "False" at bounding box center [562, 286] width 11 height 9
radio input "true"
click at [479, 391] on input "True" at bounding box center [481, 386] width 11 height 9
radio input "true"
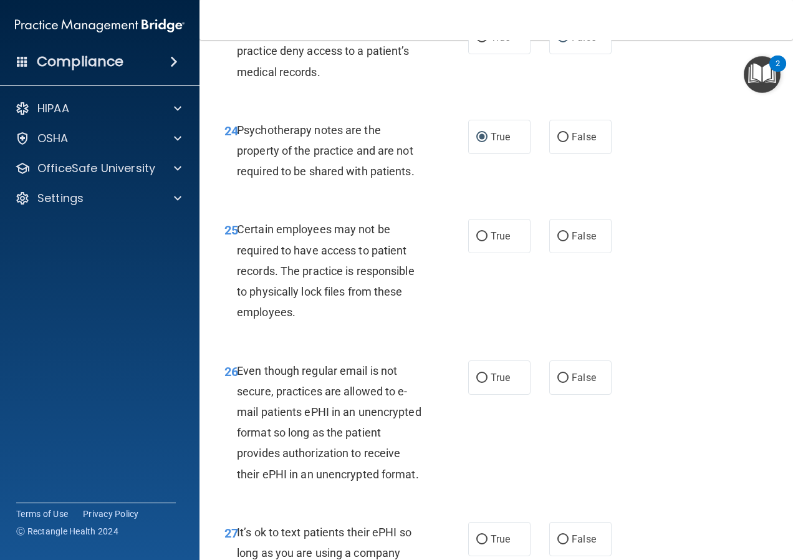
scroll to position [3303, 0]
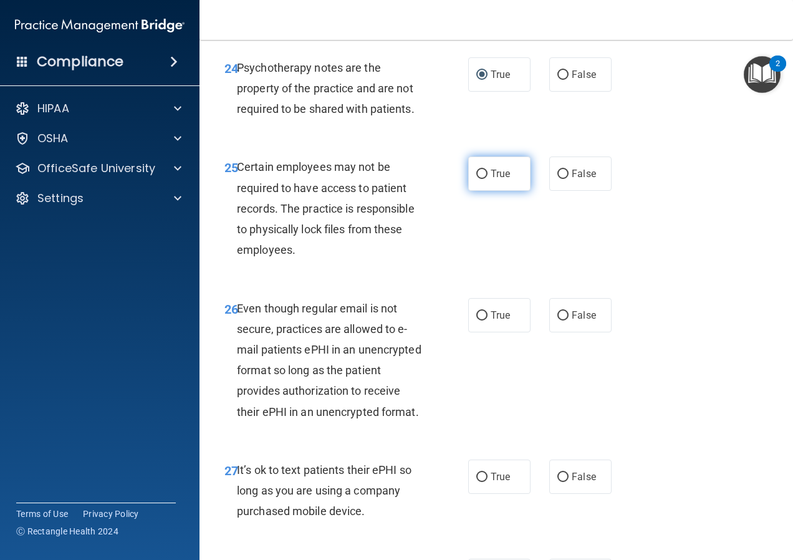
click at [477, 179] on input "True" at bounding box center [481, 174] width 11 height 9
radio input "true"
drag, startPoint x: 479, startPoint y: 396, endPoint x: 494, endPoint y: 389, distance: 16.7
click at [479, 320] on input "True" at bounding box center [481, 315] width 11 height 9
radio input "true"
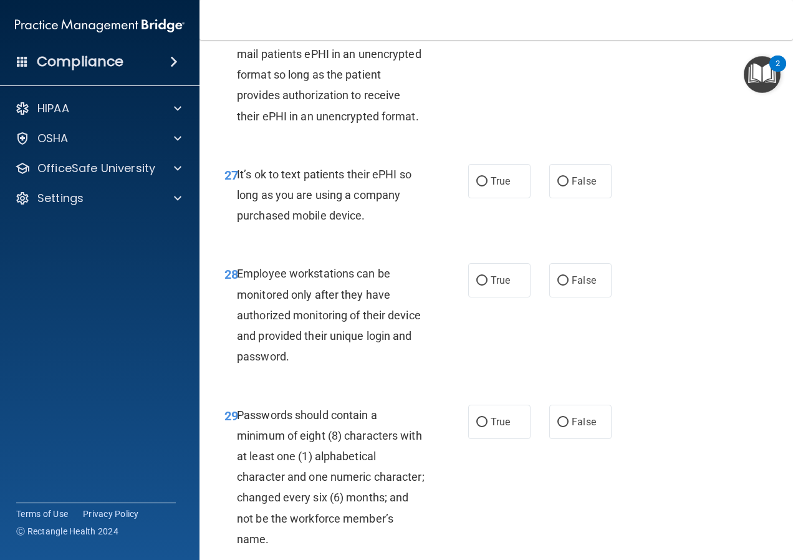
scroll to position [3615, 0]
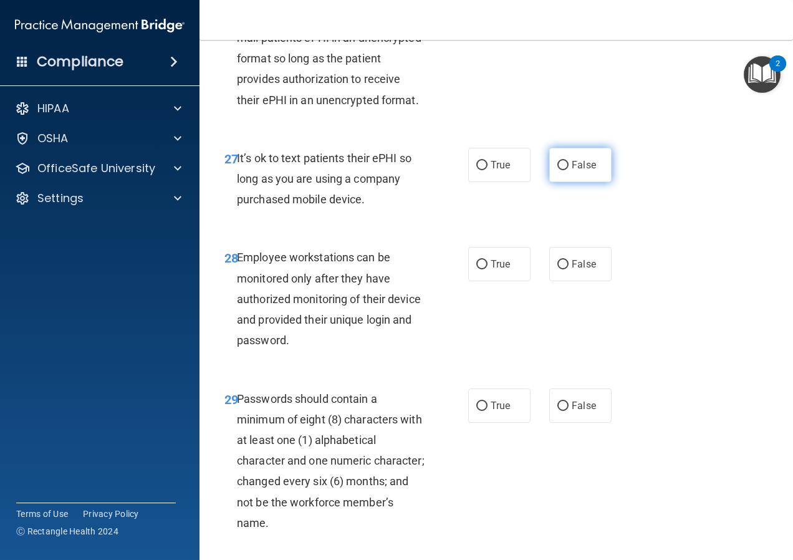
click at [557, 170] on input "False" at bounding box center [562, 165] width 11 height 9
radio input "true"
click at [557, 269] on input "False" at bounding box center [562, 264] width 11 height 9
radio input "true"
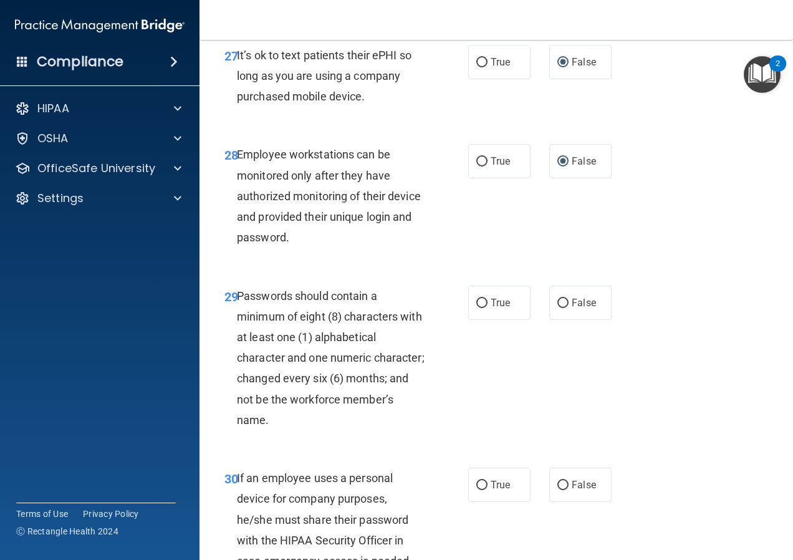
scroll to position [3739, 0]
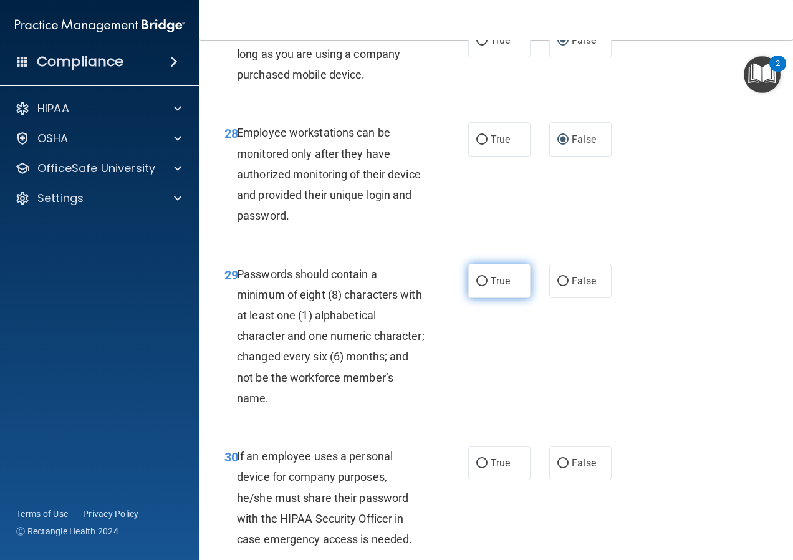
click at [479, 286] on input "True" at bounding box center [481, 281] width 11 height 9
radio input "true"
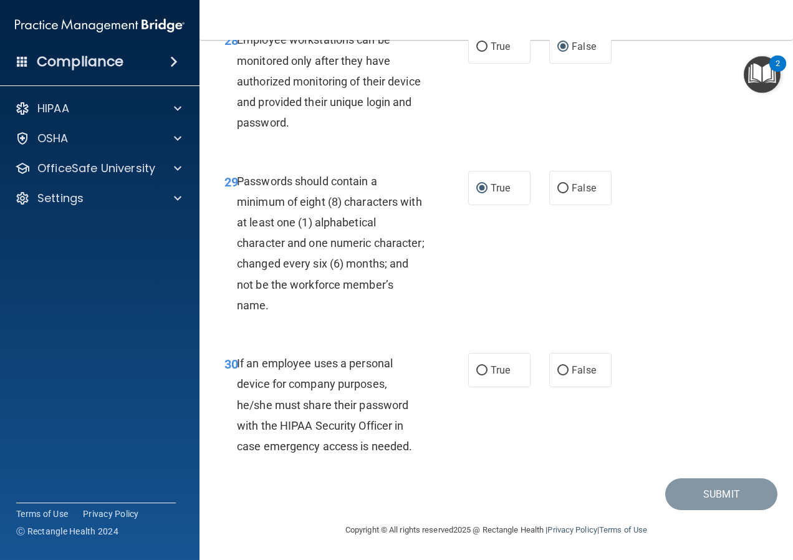
scroll to position [3926, 0]
click at [557, 375] on input "False" at bounding box center [562, 370] width 11 height 9
radio input "true"
click at [711, 505] on button "Submit" at bounding box center [721, 494] width 112 height 32
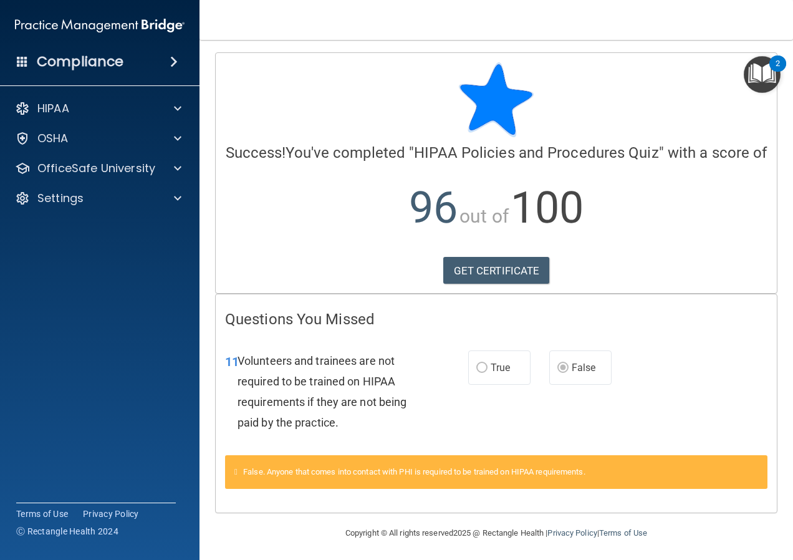
click at [176, 64] on span at bounding box center [173, 61] width 7 height 15
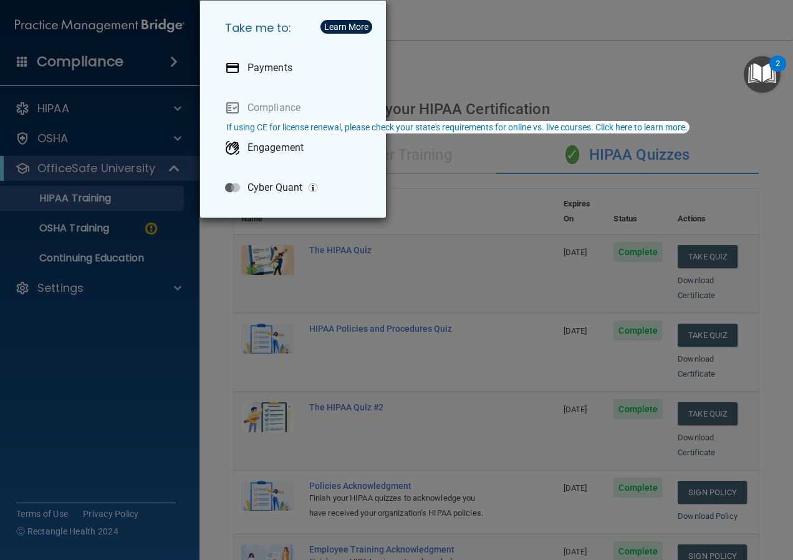
click at [412, 19] on div "Take me to: Payments Compliance Engagement Cyber Quant" at bounding box center [396, 280] width 793 height 560
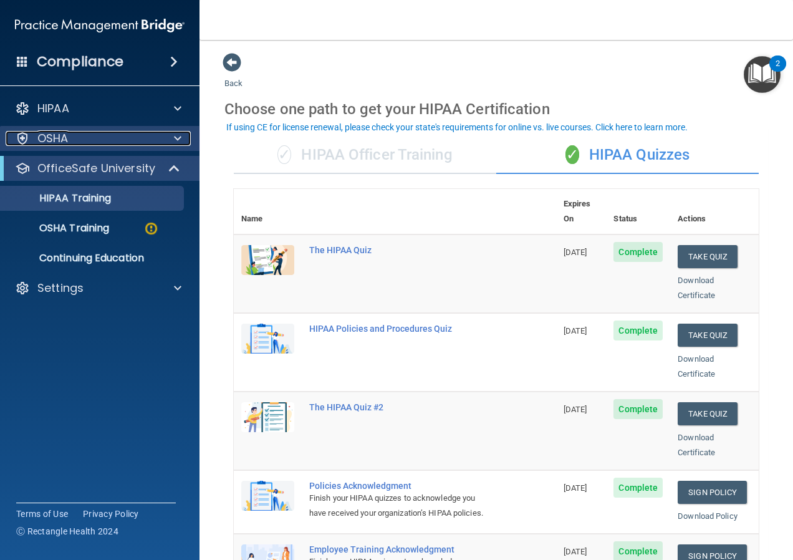
click at [176, 136] on span at bounding box center [177, 138] width 7 height 15
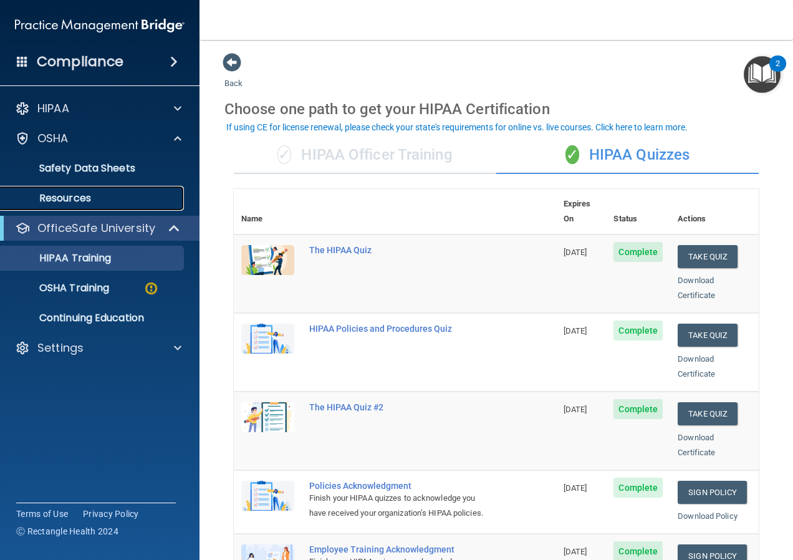
click at [77, 193] on p "Resources" at bounding box center [93, 198] width 170 height 12
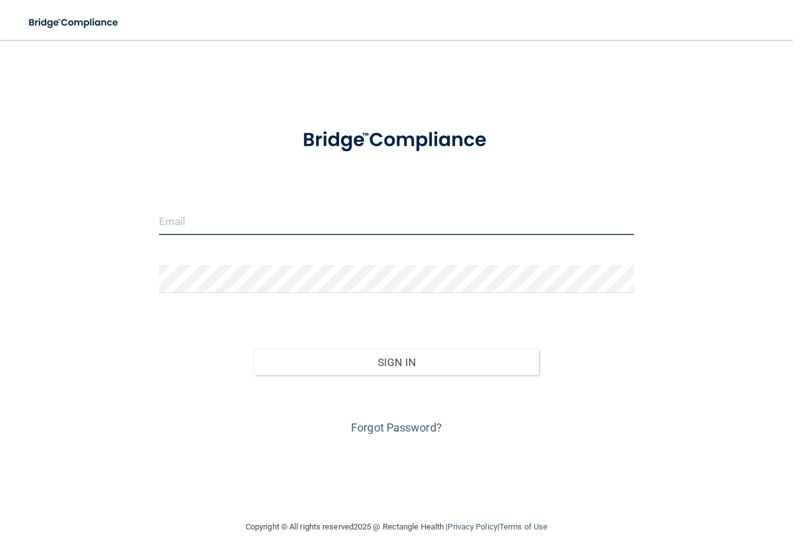
type input "[EMAIL_ADDRESS][DOMAIN_NAME]"
drag, startPoint x: 290, startPoint y: 225, endPoint x: 120, endPoint y: 204, distance: 171.4
click at [120, 204] on div "clbuch18@gmail.com Invalid email/password. You don't have permission to access …" at bounding box center [396, 279] width 743 height 454
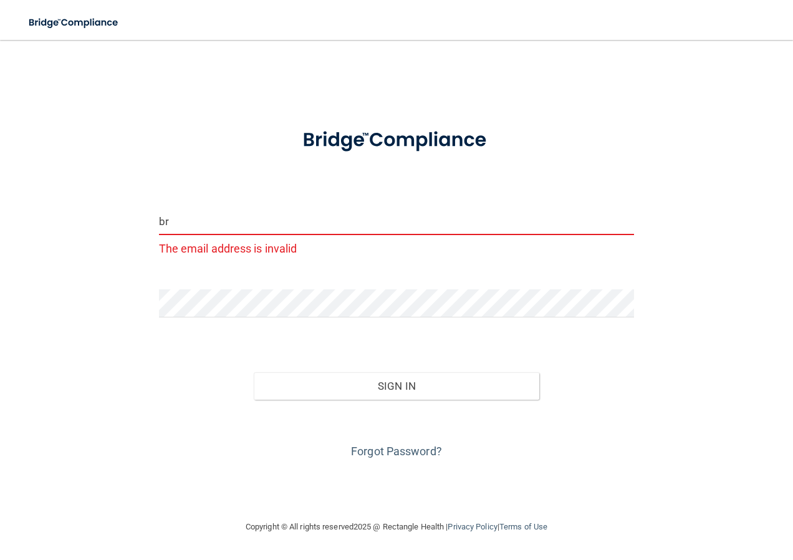
type input "[EMAIL_ADDRESS][DOMAIN_NAME]"
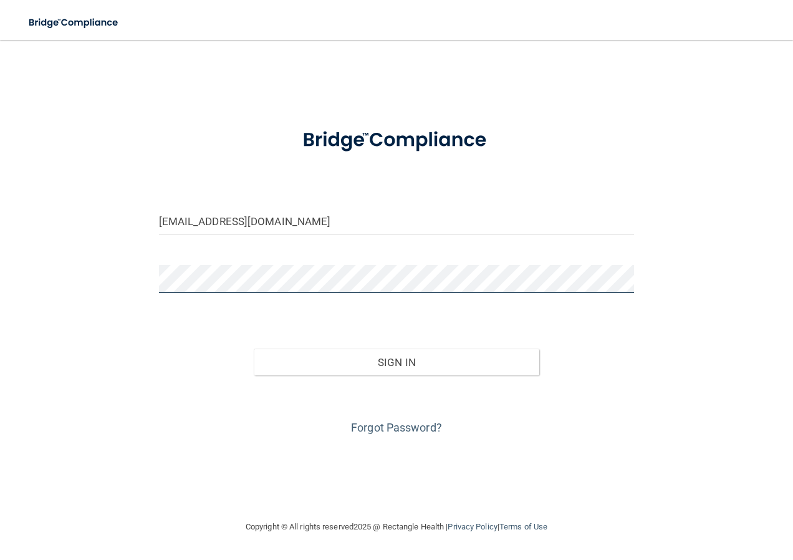
click at [122, 271] on div "bransbyw@aol.com Invalid email/password. You don't have permission to access th…" at bounding box center [396, 279] width 743 height 454
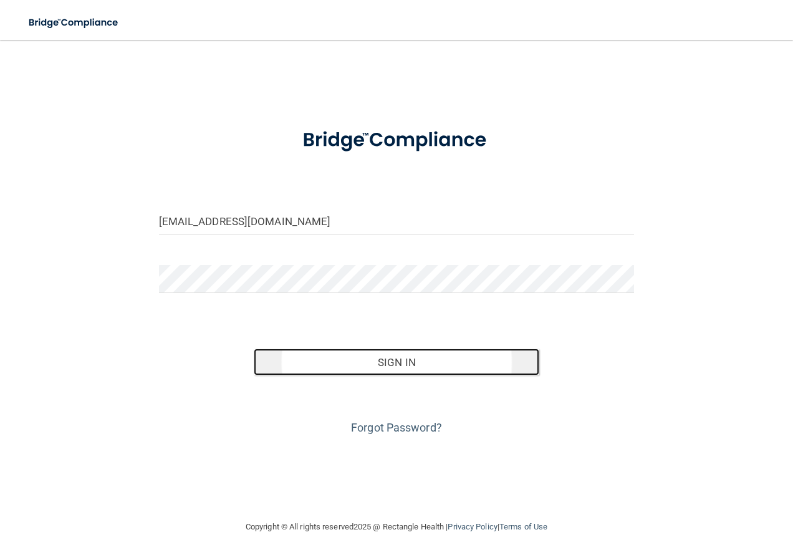
click at [462, 363] on button "Sign In" at bounding box center [396, 361] width 285 height 27
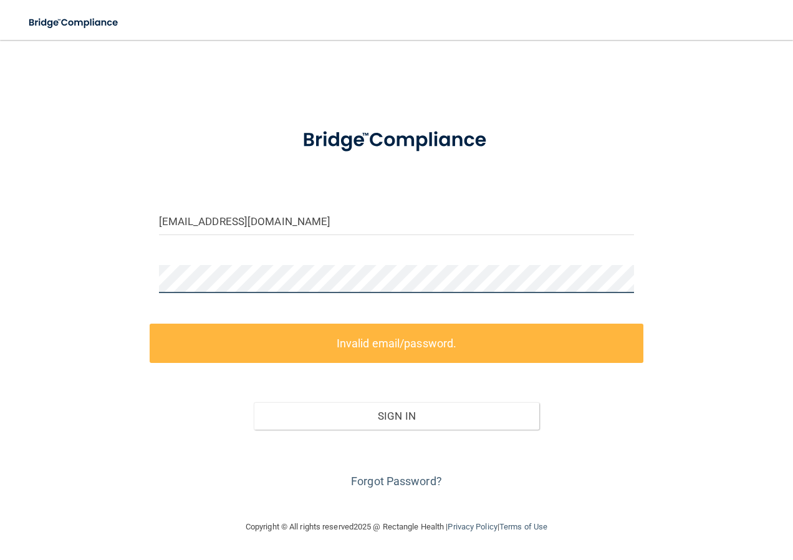
click at [118, 269] on div "bransbyw@aol.com Invalid email/password. You don't have permission to access th…" at bounding box center [396, 279] width 743 height 454
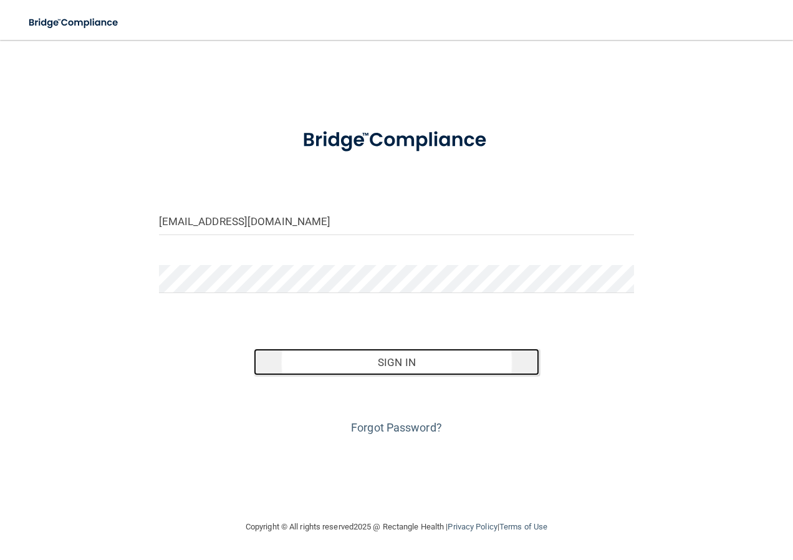
click at [467, 363] on button "Sign In" at bounding box center [396, 361] width 285 height 27
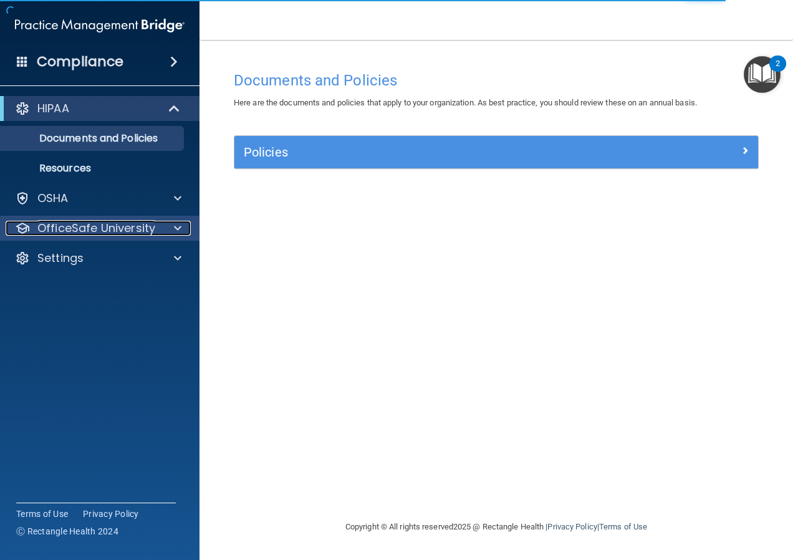
click at [177, 227] on span at bounding box center [177, 228] width 7 height 15
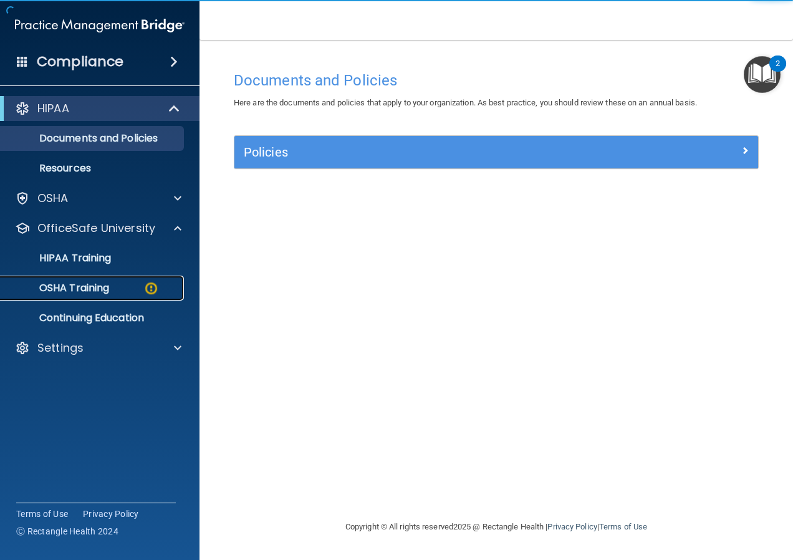
click at [97, 287] on p "OSHA Training" at bounding box center [58, 288] width 101 height 12
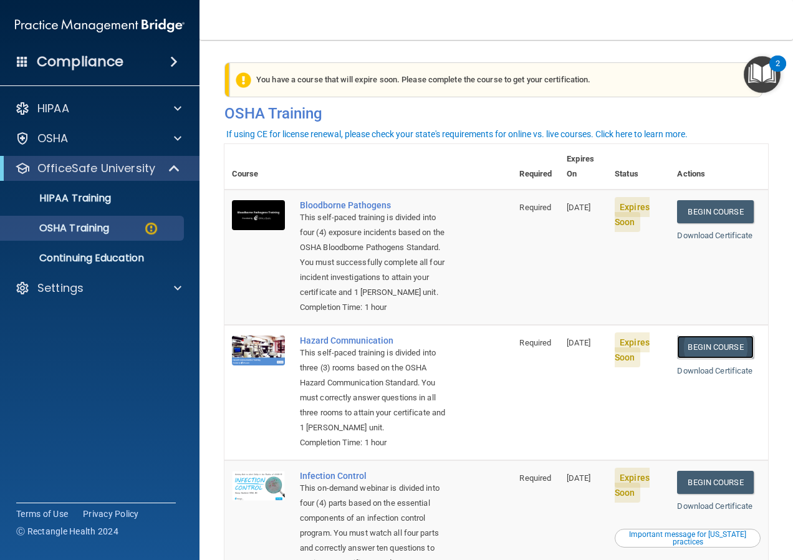
click at [734, 349] on link "Begin Course" at bounding box center [715, 346] width 76 height 23
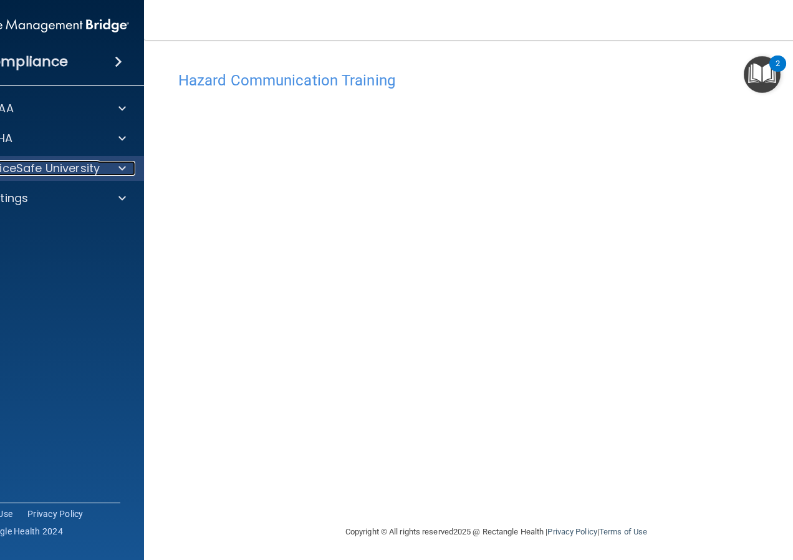
click at [75, 168] on p "OfficeSafe University" at bounding box center [41, 168] width 118 height 15
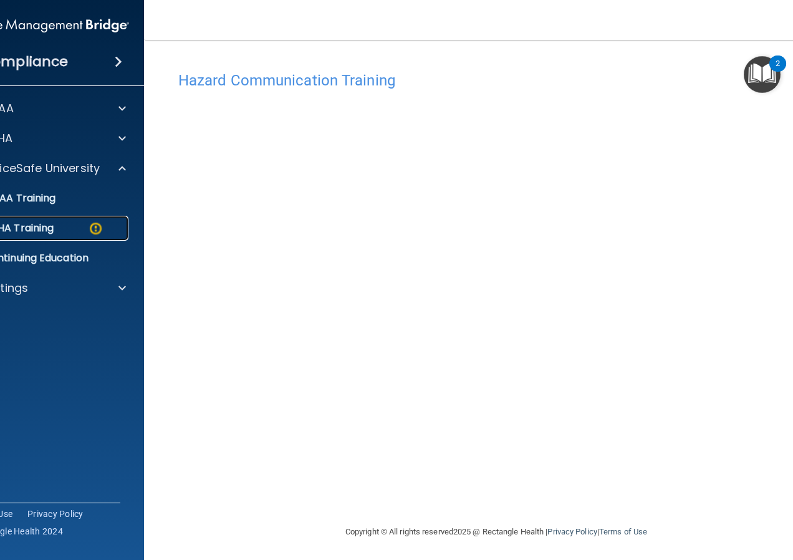
click at [92, 231] on img at bounding box center [96, 229] width 16 height 16
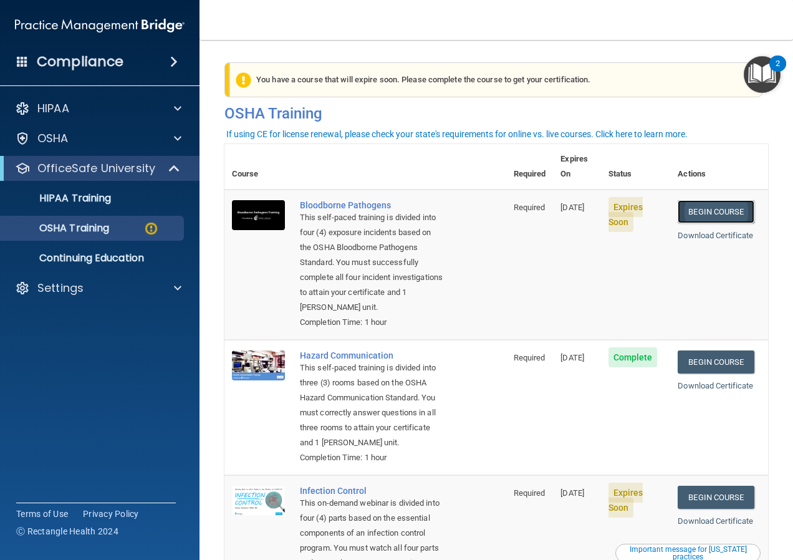
click at [722, 200] on link "Begin Course" at bounding box center [715, 211] width 76 height 23
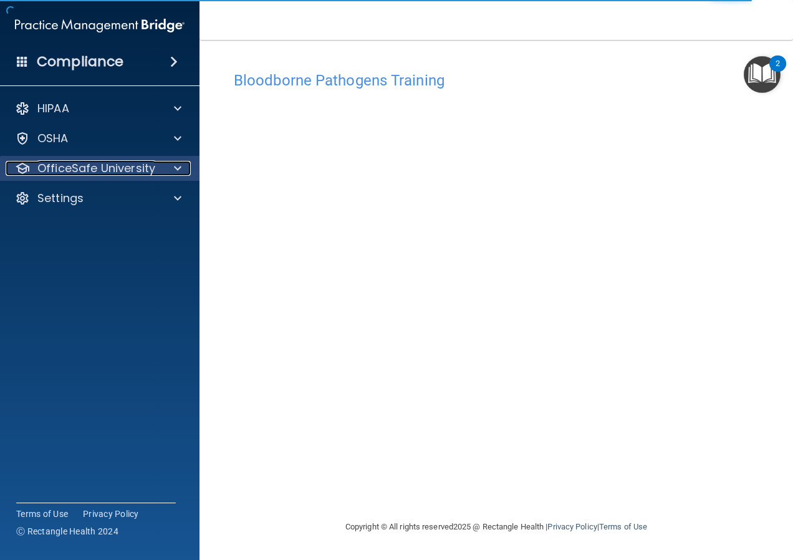
click at [173, 165] on div at bounding box center [175, 168] width 31 height 15
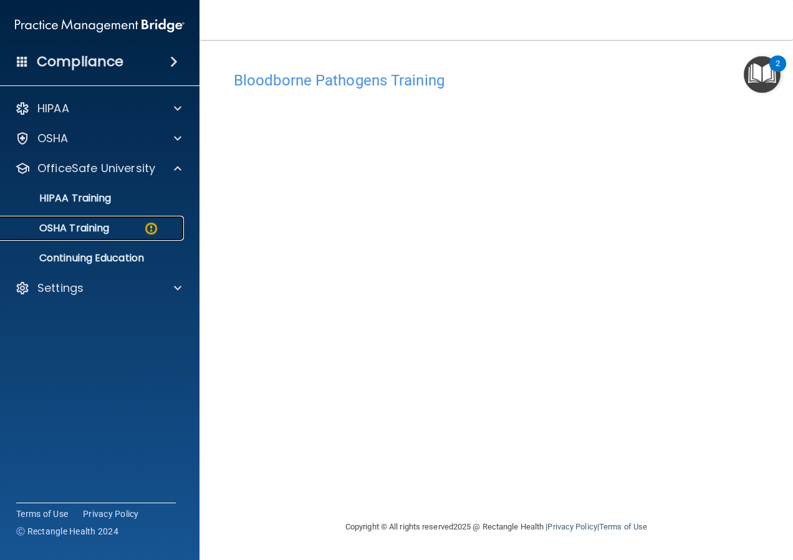
click at [129, 221] on link "OSHA Training" at bounding box center [86, 228] width 196 height 25
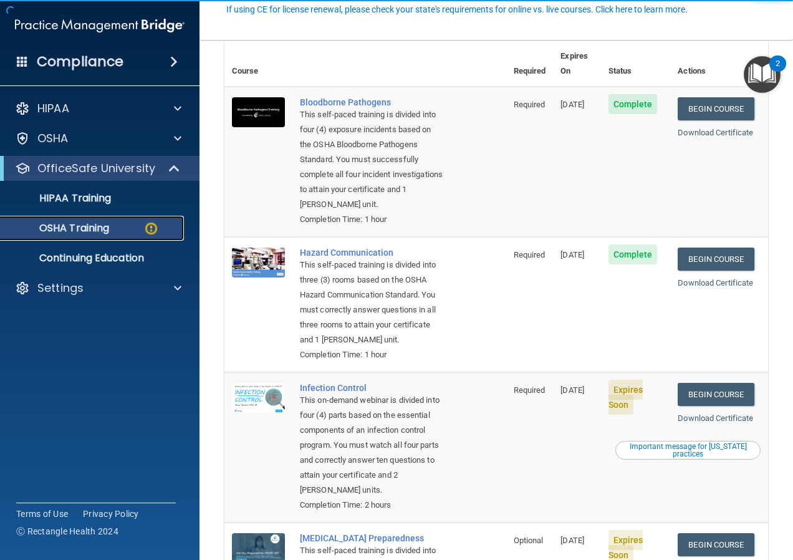
scroll to position [125, 0]
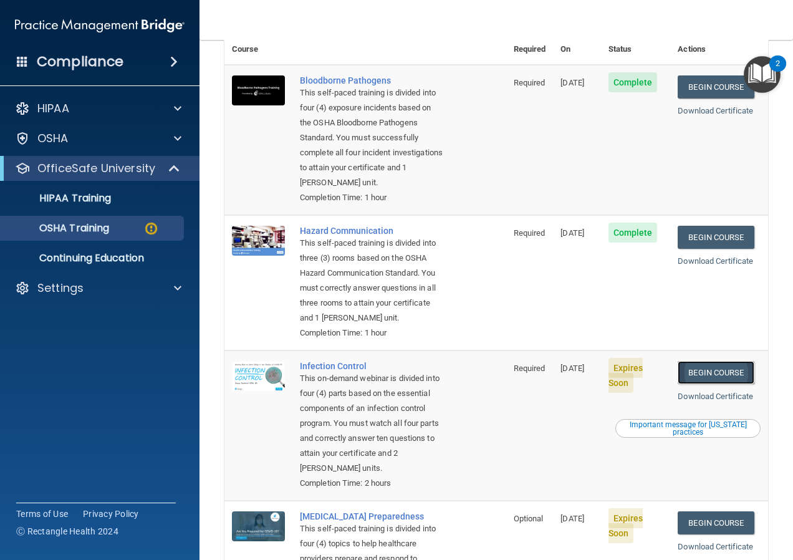
click at [721, 384] on link "Begin Course" at bounding box center [715, 372] width 76 height 23
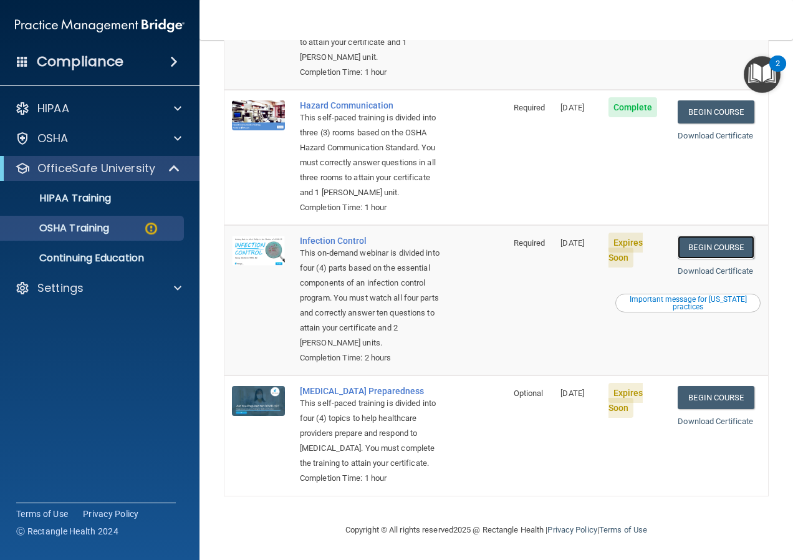
scroll to position [297, 0]
click at [715, 236] on link "Begin Course" at bounding box center [715, 247] width 76 height 23
